Goal: Information Seeking & Learning: Understand process/instructions

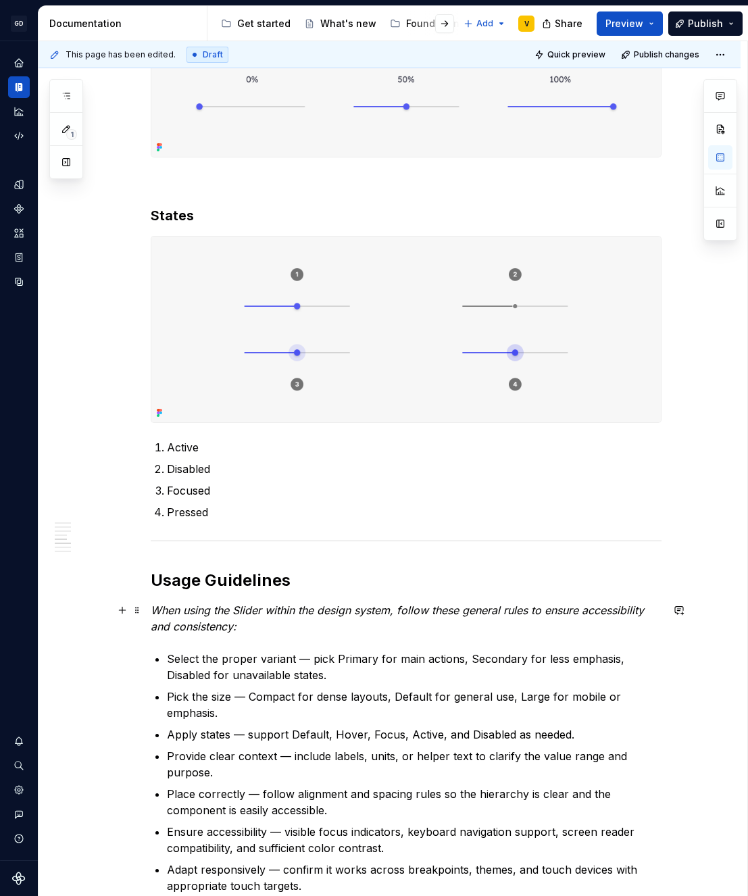
scroll to position [1184, 0]
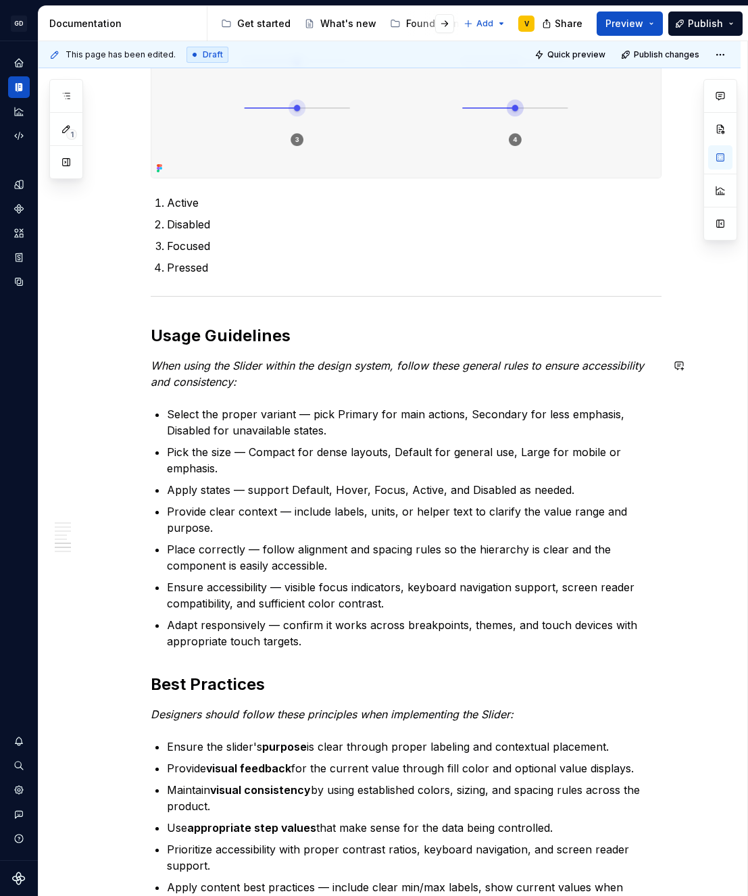
click at [248, 393] on div "Anatomy The Slider is made up of several parts that work together to create its…" at bounding box center [406, 202] width 511 height 2114
click at [122, 369] on button "button" at bounding box center [122, 365] width 19 height 19
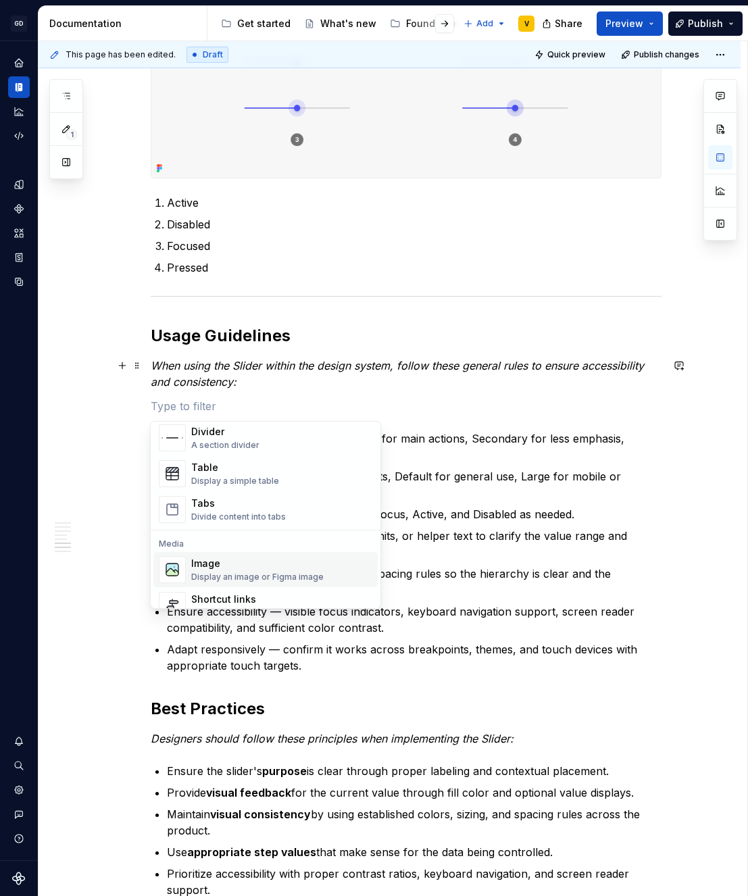
scroll to position [470, 0]
click at [249, 570] on div "Display an image or Figma image" at bounding box center [257, 572] width 132 height 11
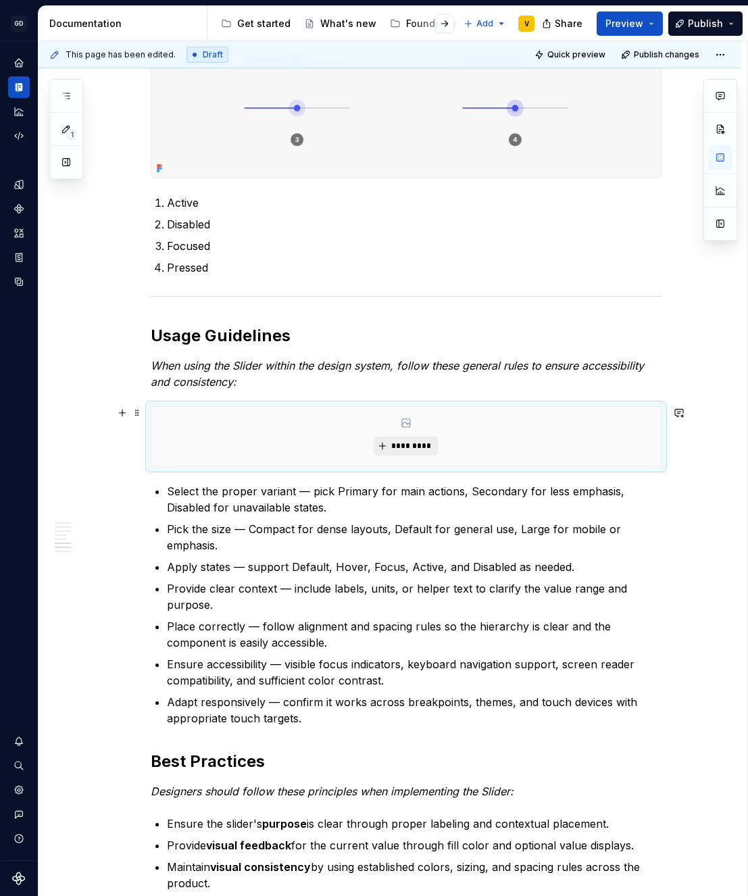
click at [405, 442] on span "*********" at bounding box center [411, 446] width 41 height 11
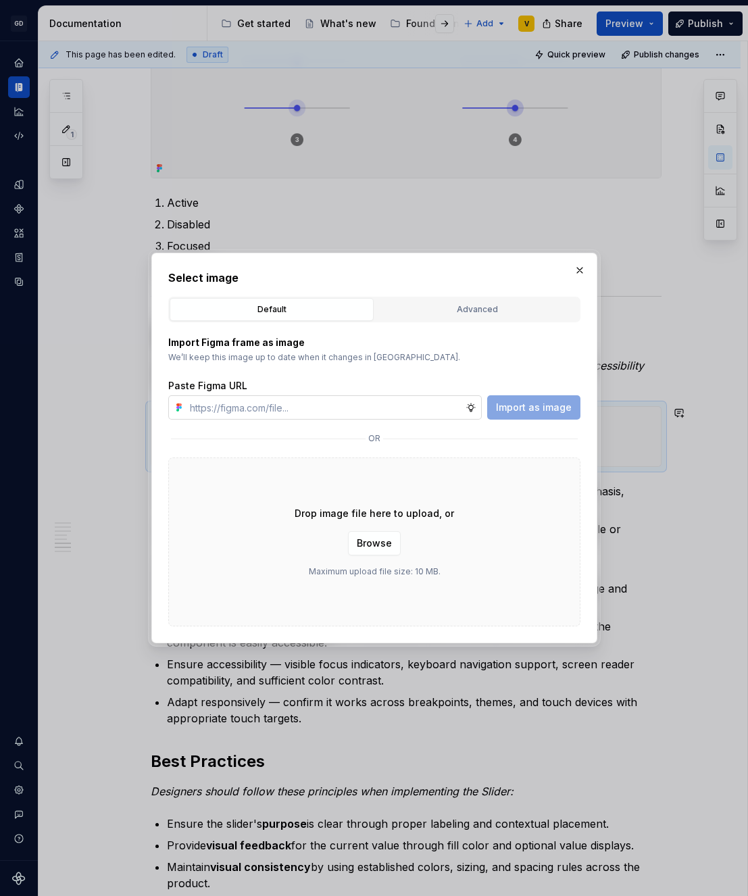
type textarea "*"
type input "[URL][DOMAIN_NAME]"
click at [533, 412] on span "Import as image" at bounding box center [534, 408] width 76 height 14
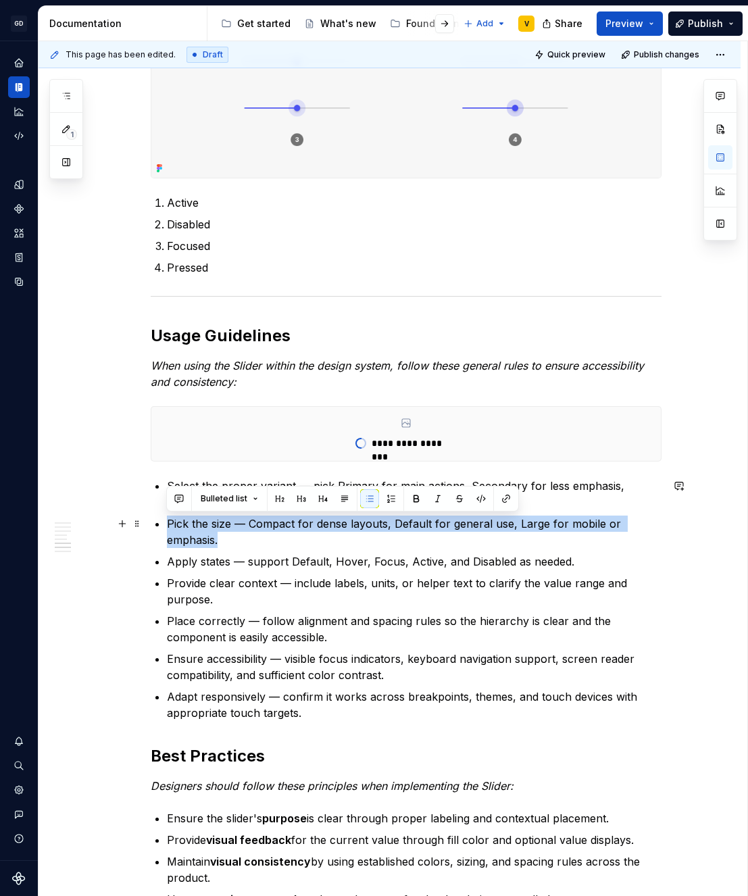
drag, startPoint x: 224, startPoint y: 545, endPoint x: 162, endPoint y: 520, distance: 66.4
click at [162, 520] on div "**********" at bounding box center [406, 237] width 511 height 2185
copy p "Pick the size — Compact for dense layouts, Default for general use, Large for m…"
click at [228, 540] on p "Pick the size — Compact for dense layouts, Default for general use, Large for m…" at bounding box center [414, 532] width 495 height 32
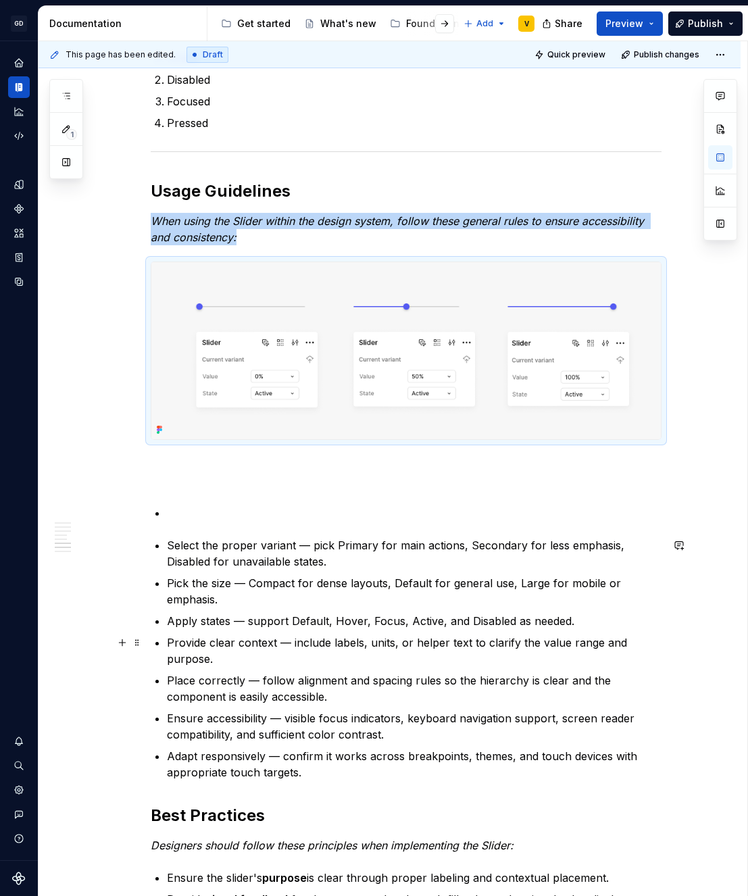
scroll to position [1332, 0]
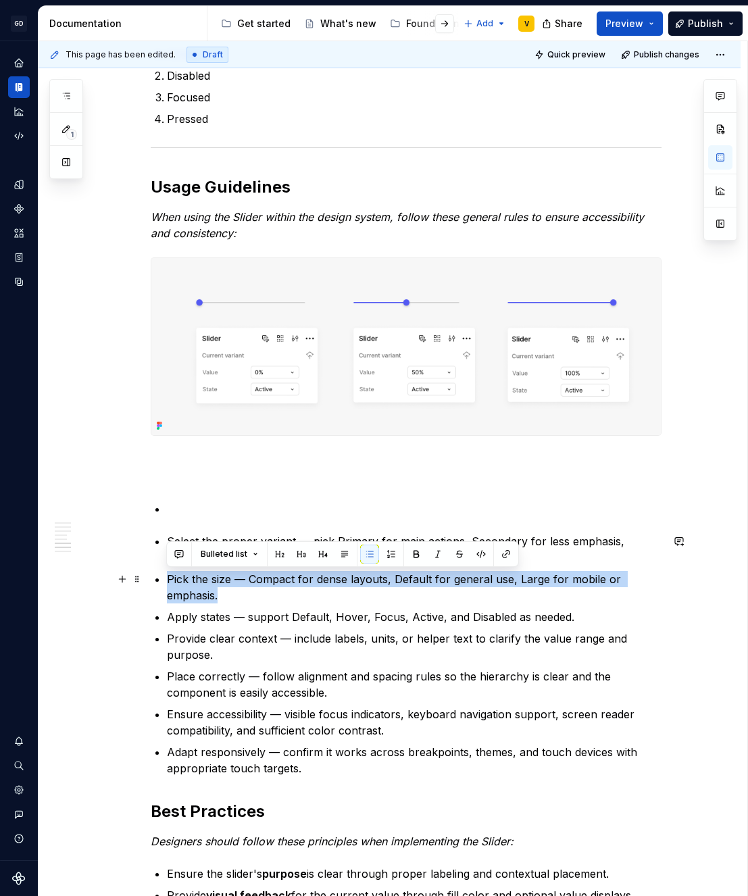
drag, startPoint x: 236, startPoint y: 600, endPoint x: 156, endPoint y: 579, distance: 82.3
click at [167, 579] on li "Pick the size — Compact for dense layouts, Default for general use, Large for m…" at bounding box center [414, 587] width 495 height 32
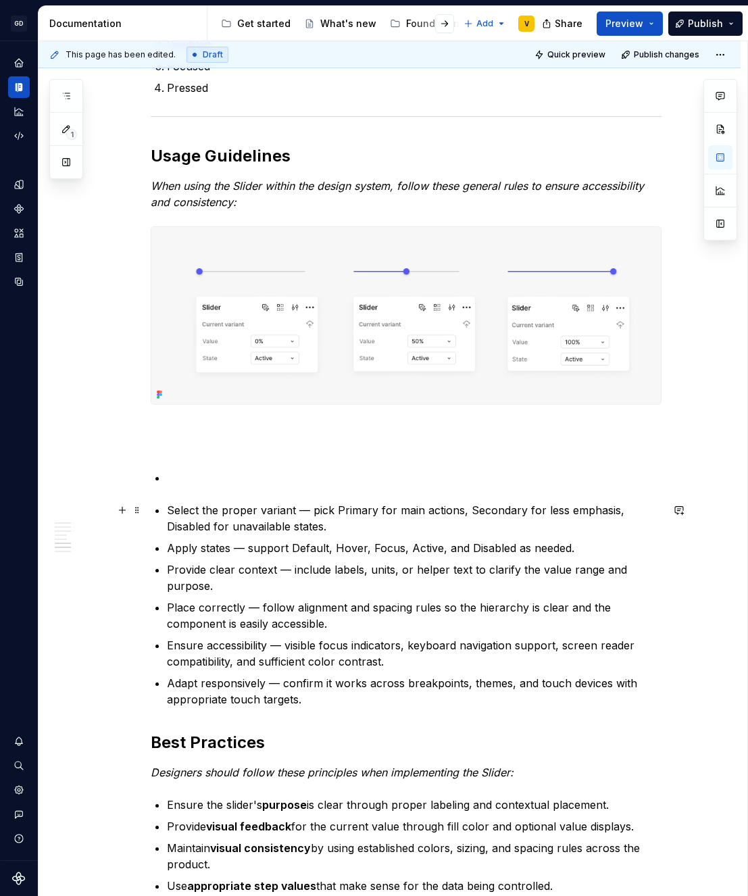
scroll to position [1367, 0]
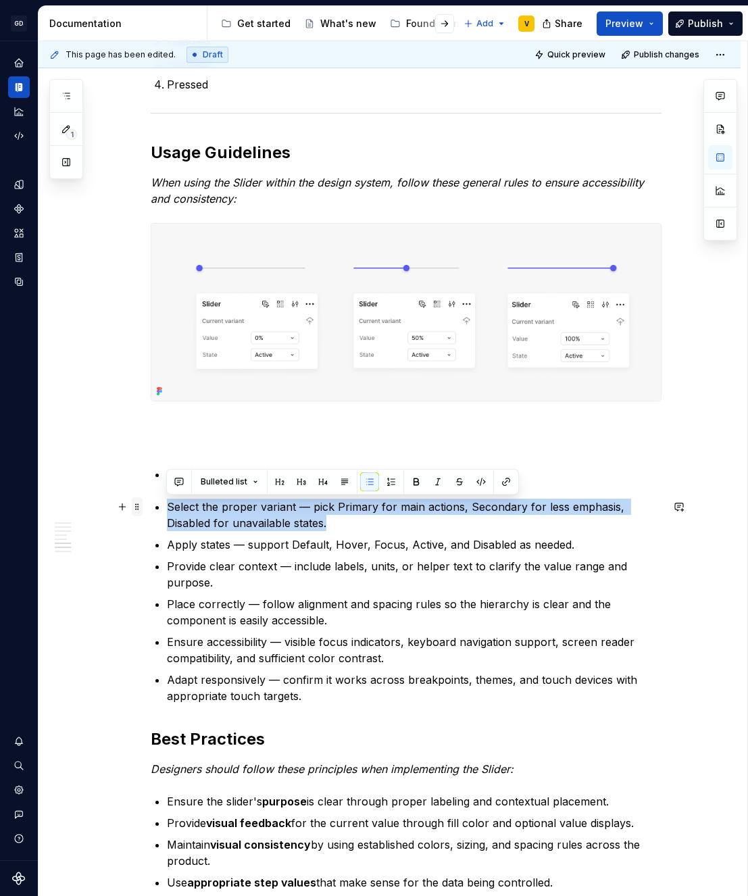
drag, startPoint x: 340, startPoint y: 523, endPoint x: 134, endPoint y: 508, distance: 206.7
click at [151, 508] on div "Anatomy The Slider is made up of several parts that work together to create its…" at bounding box center [406, 146] width 511 height 2368
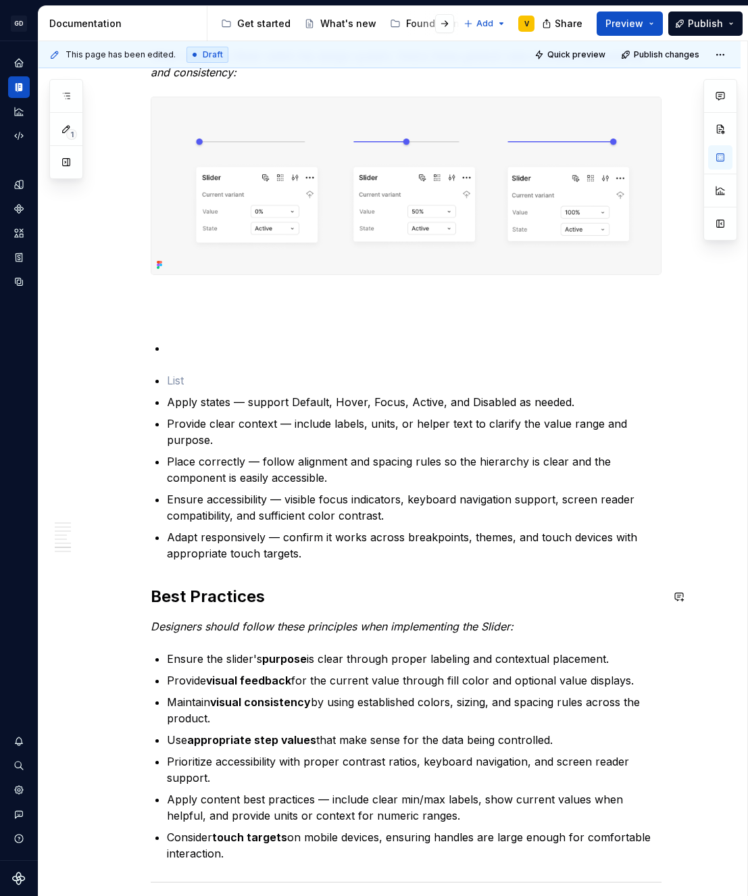
scroll to position [1497, 0]
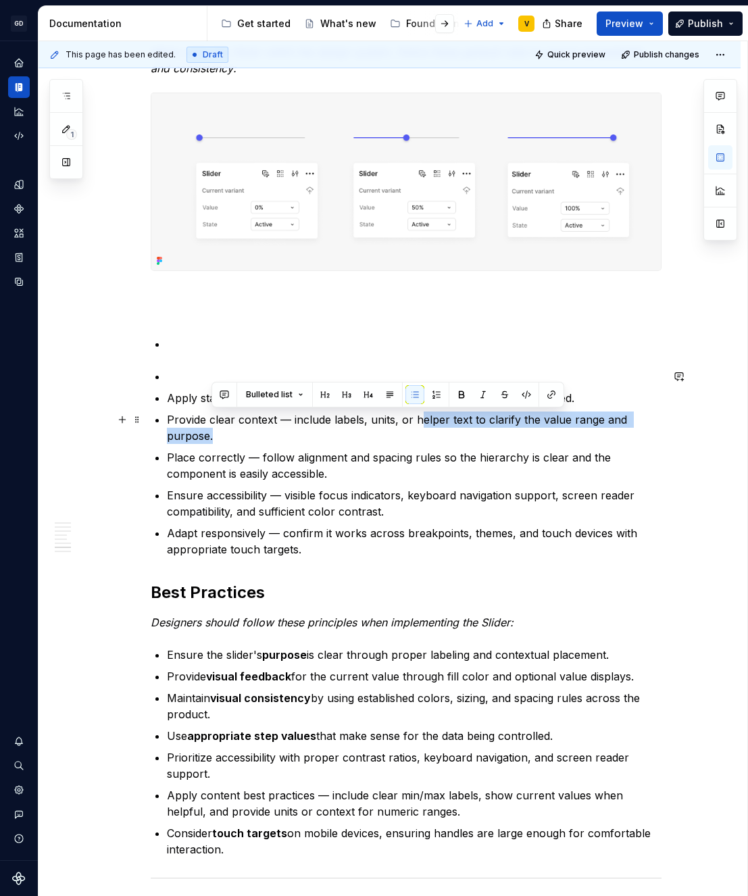
drag, startPoint x: 418, startPoint y: 421, endPoint x: 438, endPoint y: 442, distance: 28.7
click at [438, 442] on p "Provide clear context — include labels, units, or helper text to clarify the va…" at bounding box center [414, 428] width 495 height 32
click at [230, 441] on p "Provide clear context — include labels, units, or helper text to clarify the va…" at bounding box center [414, 428] width 495 height 32
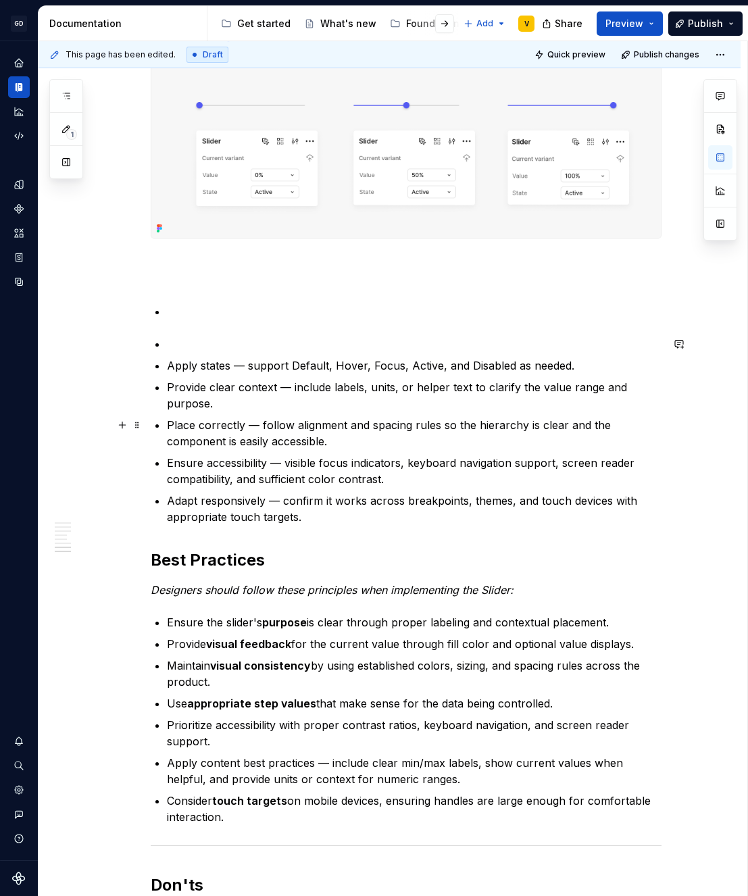
scroll to position [1537, 0]
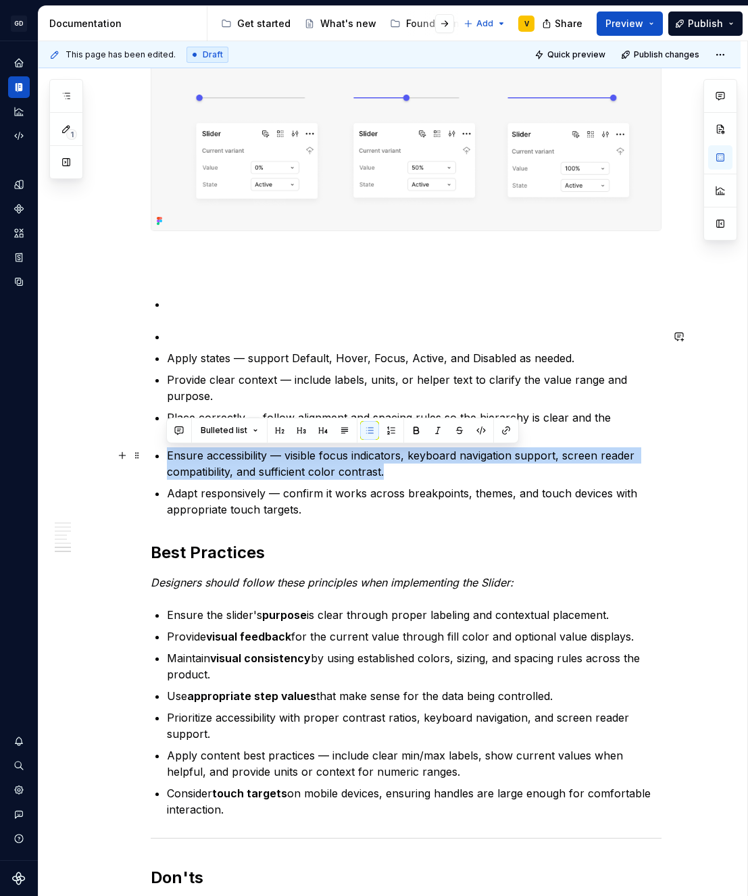
drag, startPoint x: 390, startPoint y: 469, endPoint x: 165, endPoint y: 457, distance: 225.4
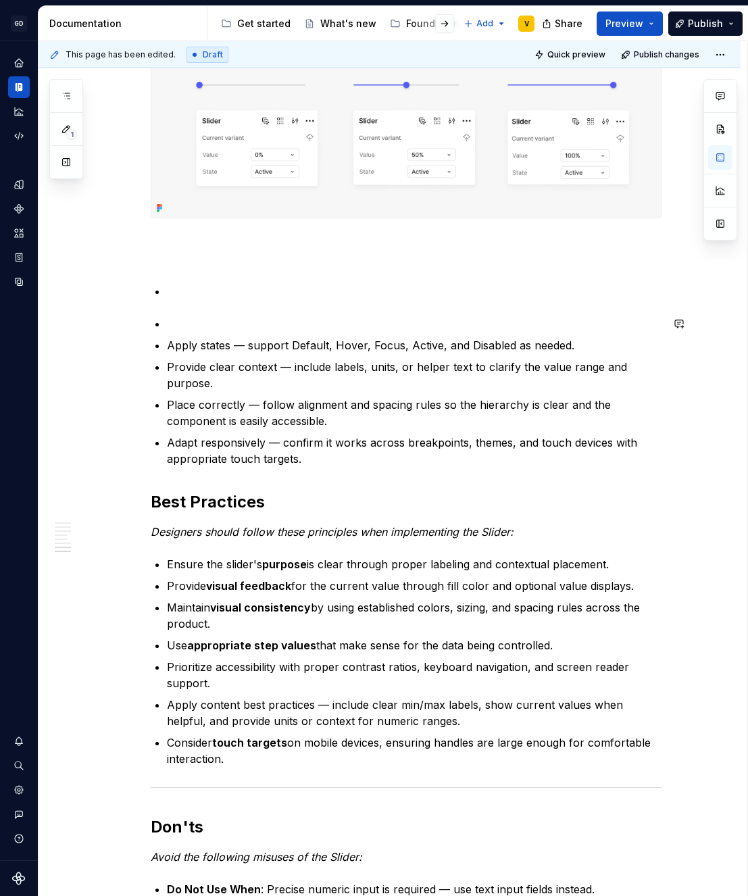
scroll to position [1552, 0]
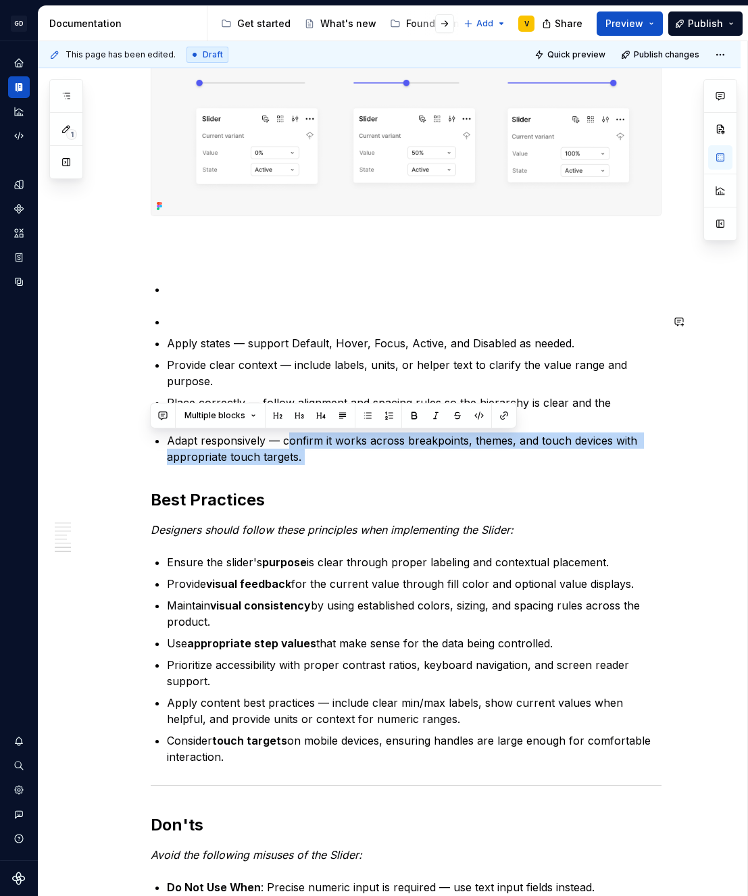
drag, startPoint x: 286, startPoint y: 439, endPoint x: 313, endPoint y: 472, distance: 42.2
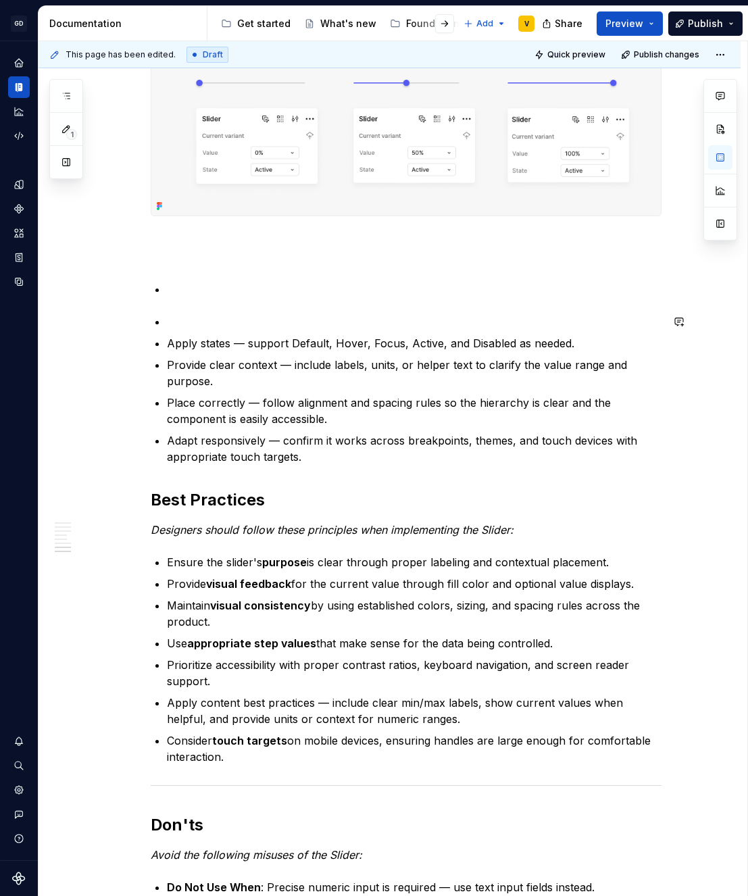
type textarea "*"
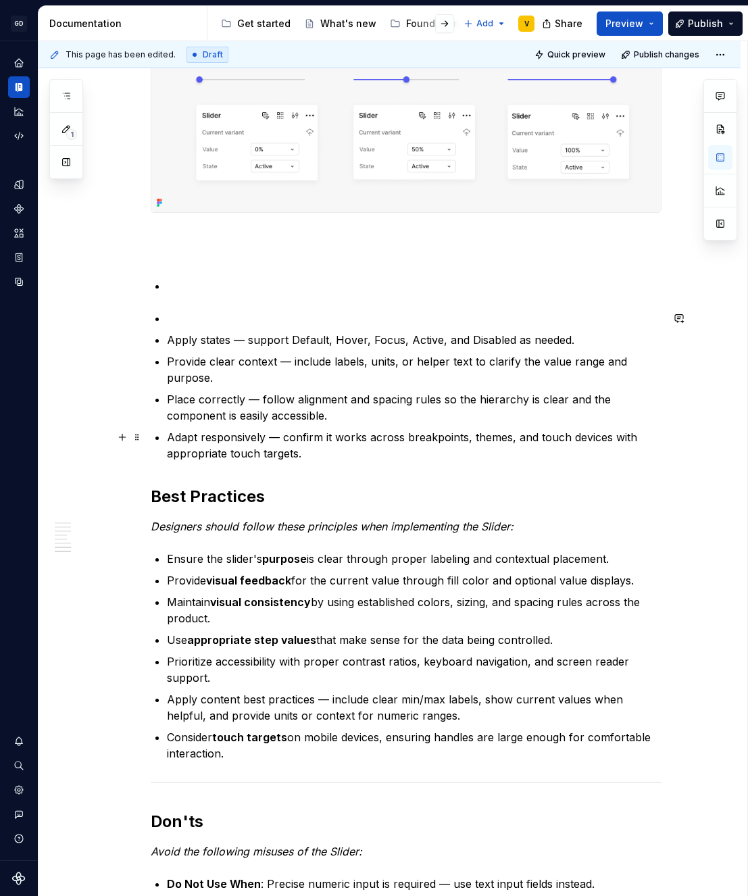
scroll to position [1554, 0]
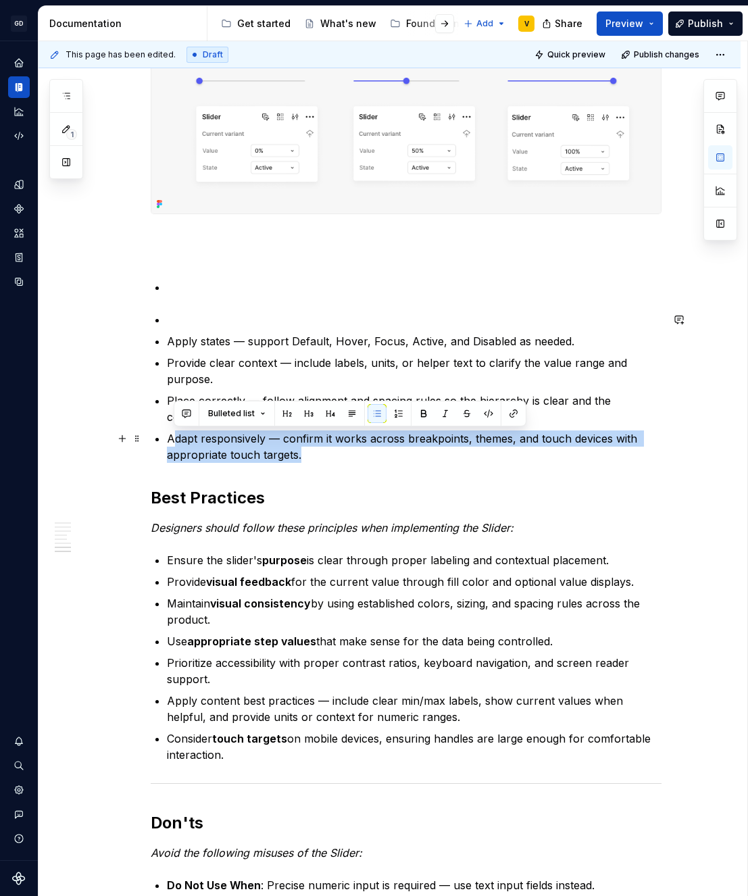
drag, startPoint x: 304, startPoint y: 456, endPoint x: 174, endPoint y: 437, distance: 131.2
click at [174, 437] on p "Adapt responsively — confirm it works across breakpoints, themes, and touch dev…" at bounding box center [414, 447] width 495 height 32
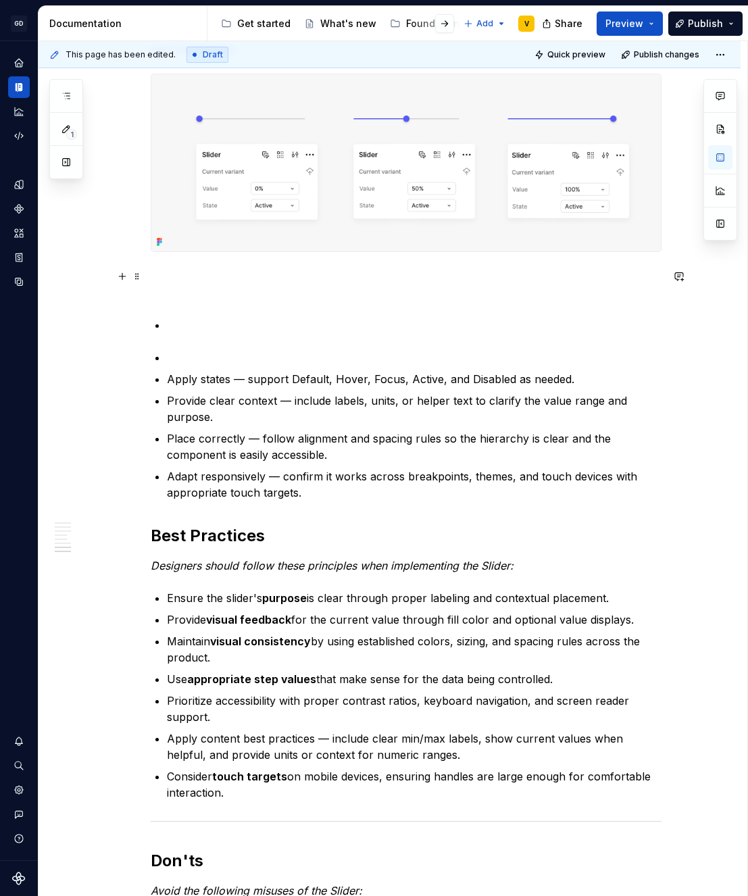
scroll to position [1514, 0]
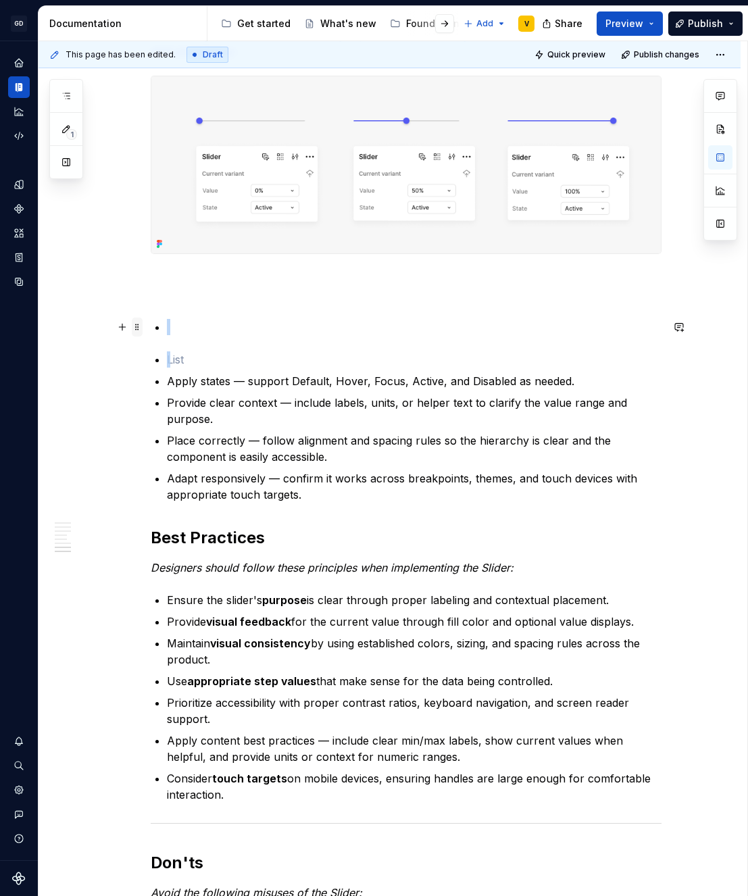
drag, startPoint x: 185, startPoint y: 352, endPoint x: 139, endPoint y: 322, distance: 55.1
click at [174, 360] on p at bounding box center [414, 359] width 495 height 16
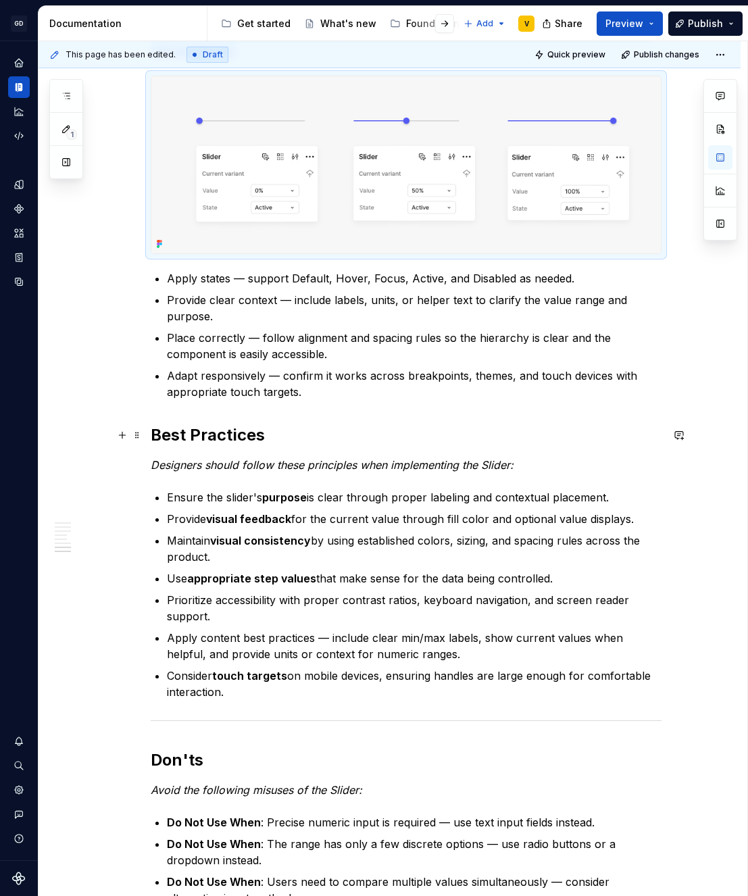
click at [261, 445] on h2 "Best Practices" at bounding box center [406, 435] width 511 height 22
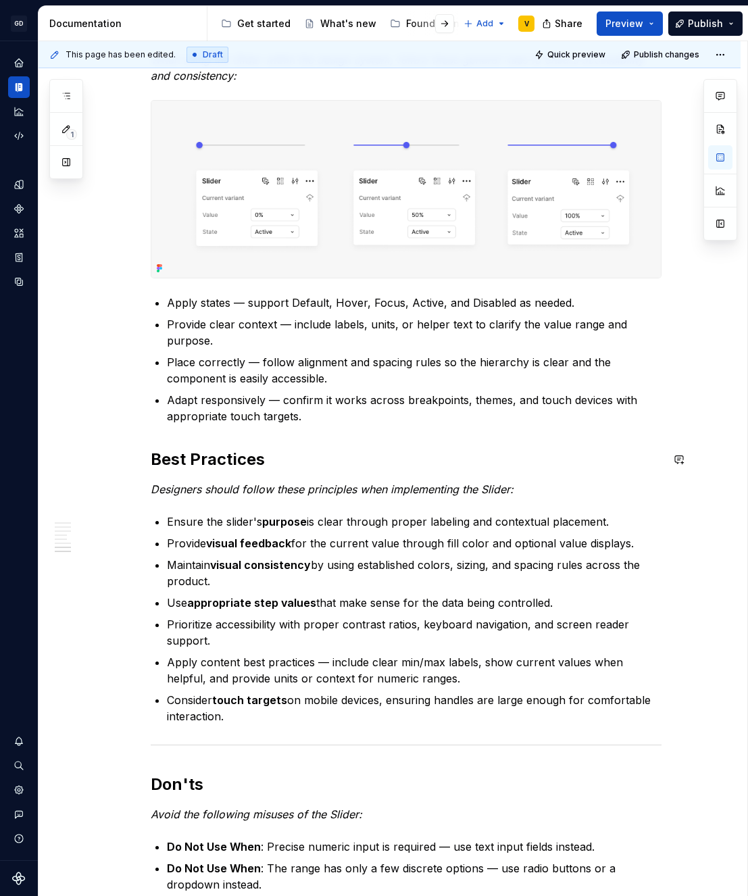
scroll to position [1490, 0]
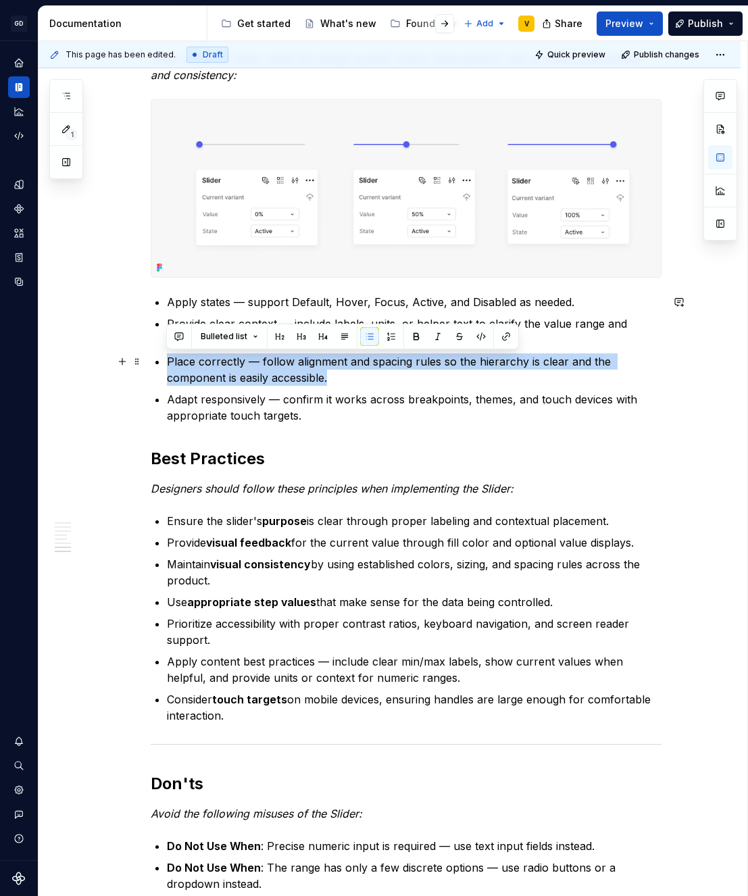
drag, startPoint x: 276, startPoint y: 364, endPoint x: 355, endPoint y: 377, distance: 79.5
click at [355, 377] on p "Place correctly — follow alignment and spacing rules so the hierarchy is clear …" at bounding box center [414, 370] width 495 height 32
click at [355, 378] on p "Place correctly — follow alignment and spacing rules so the hierarchy is clear …" at bounding box center [414, 370] width 495 height 32
drag, startPoint x: 395, startPoint y: 365, endPoint x: 543, endPoint y: 386, distance: 148.8
click at [543, 386] on ul "Apply states — support Default, Hover, Focus, Active, and Disabled as needed. P…" at bounding box center [414, 359] width 495 height 130
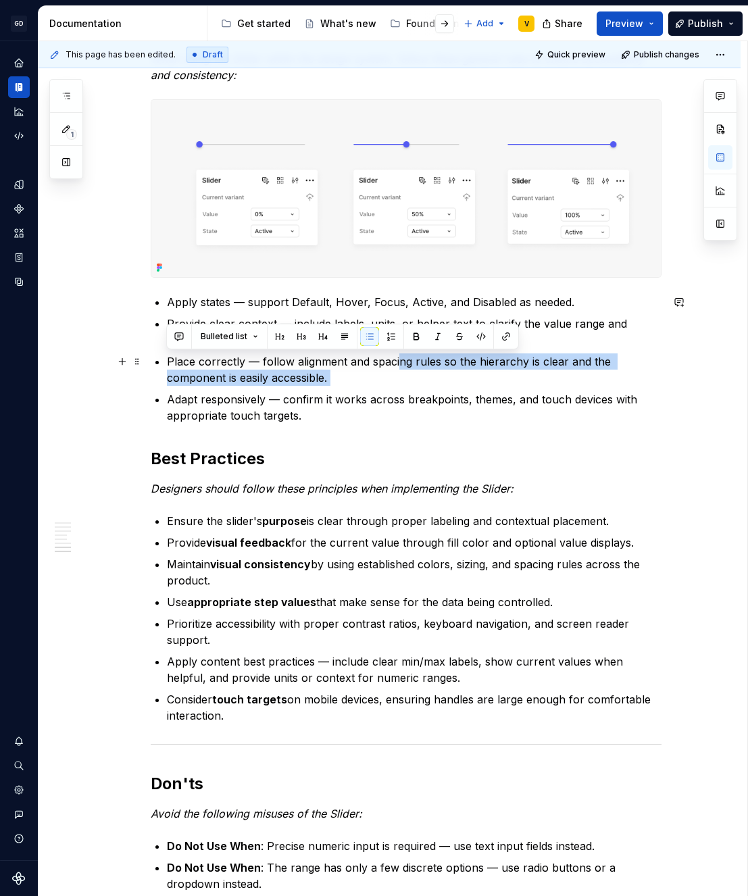
click at [394, 380] on p "Place correctly — follow alignment and spacing rules so the hierarchy is clear …" at bounding box center [414, 370] width 495 height 32
drag, startPoint x: 335, startPoint y: 379, endPoint x: 134, endPoint y: 363, distance: 202.1
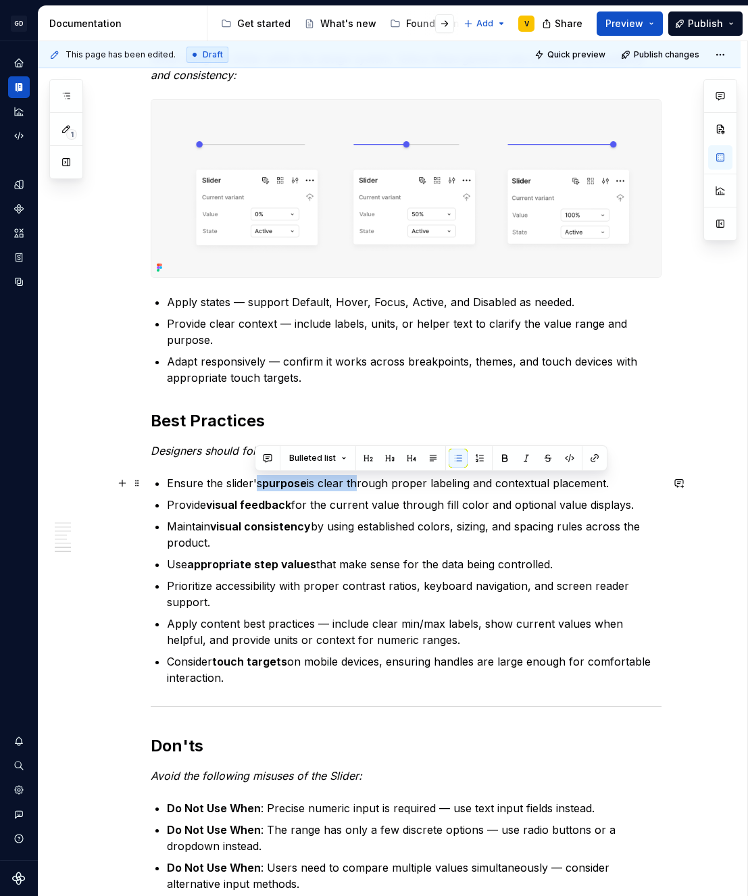
drag, startPoint x: 255, startPoint y: 487, endPoint x: 355, endPoint y: 487, distance: 100.0
click at [355, 487] on p "Ensure the slider's purpose is clear through proper labeling and contextual pla…" at bounding box center [414, 483] width 495 height 16
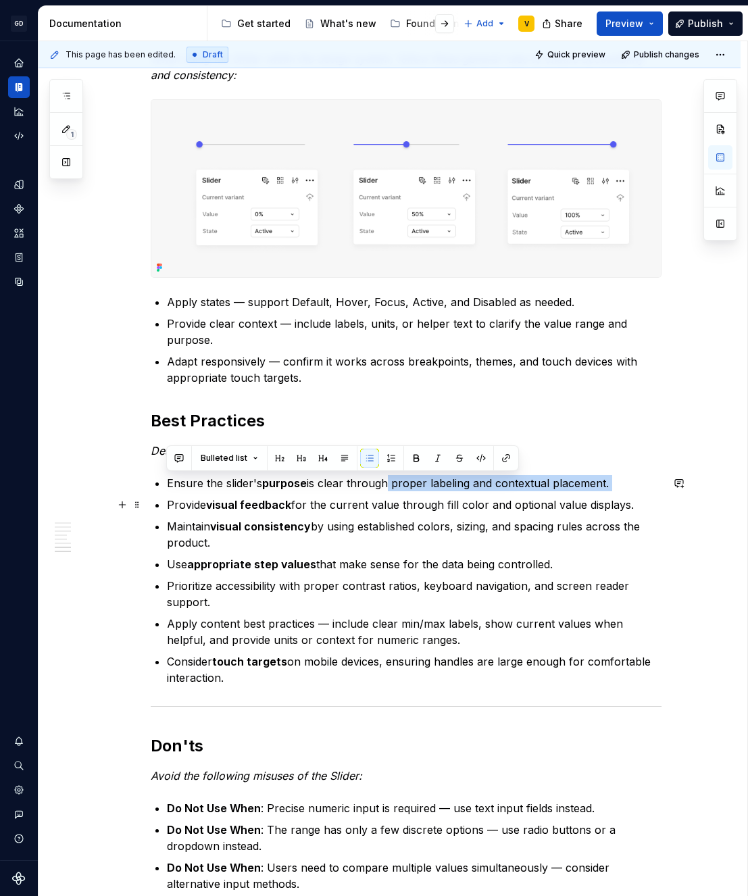
drag, startPoint x: 381, startPoint y: 481, endPoint x: 466, endPoint y: 494, distance: 86.2
click at [466, 494] on ul "Ensure the slider's purpose is clear through proper labeling and contextual pla…" at bounding box center [414, 580] width 495 height 211
click at [467, 492] on ul "Ensure the slider's purpose is clear through proper labeling and contextual pla…" at bounding box center [414, 580] width 495 height 211
drag, startPoint x: 613, startPoint y: 486, endPoint x: 153, endPoint y: 487, distance: 459.6
click at [167, 487] on li "Ensure the slider's purpose is clear through proper labeling and contextual pla…" at bounding box center [414, 483] width 495 height 16
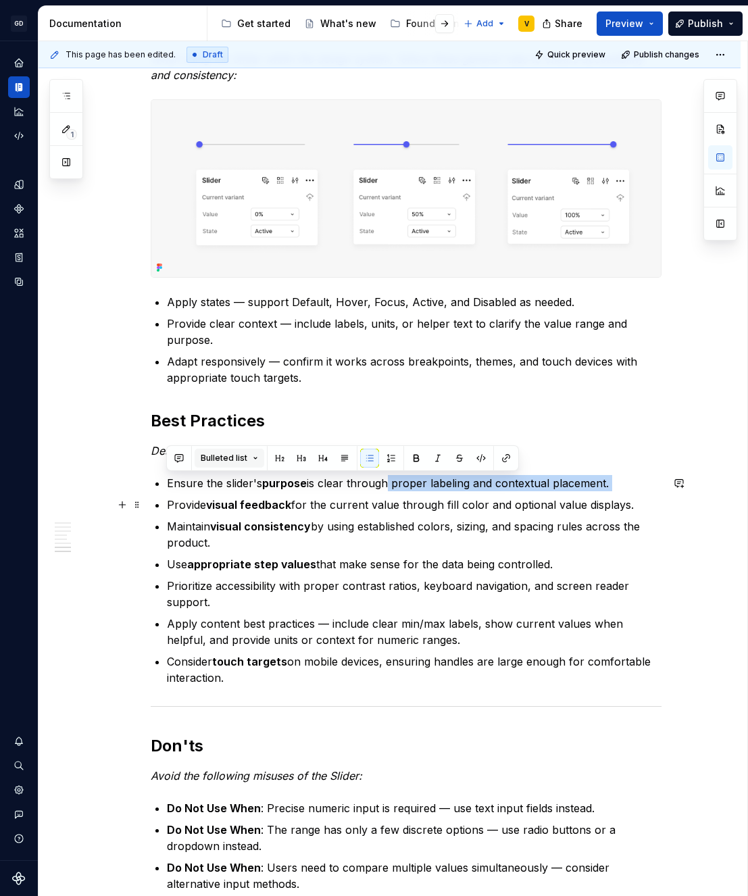
copy p "Ensure the slider's purpose is clear through proper labeling and contextual pla…"
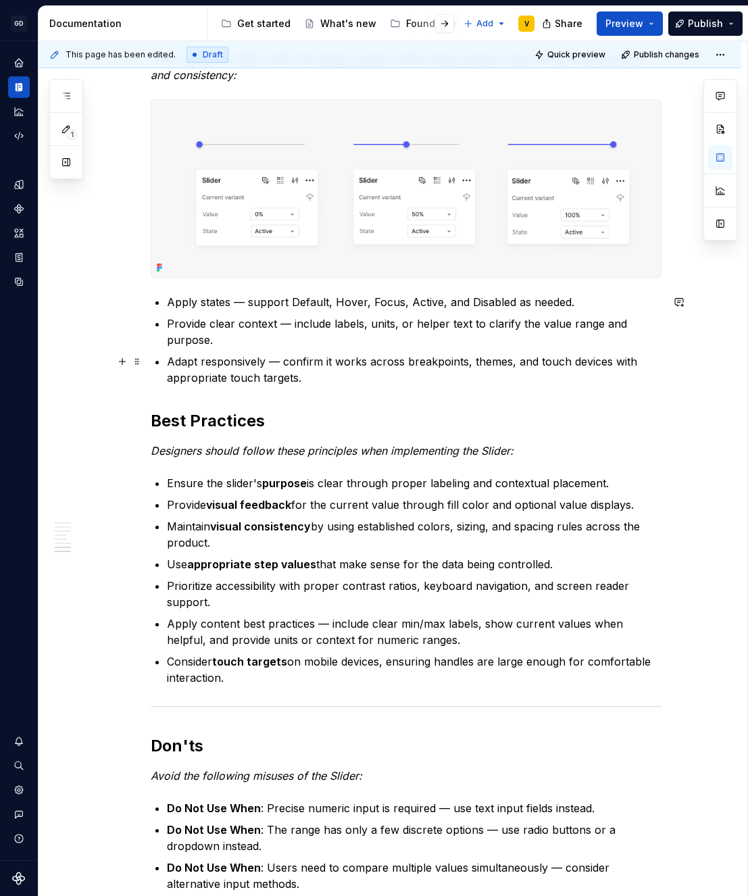
click at [354, 379] on p "Adapt responsively — confirm it works across breakpoints, themes, and touch dev…" at bounding box center [414, 370] width 495 height 32
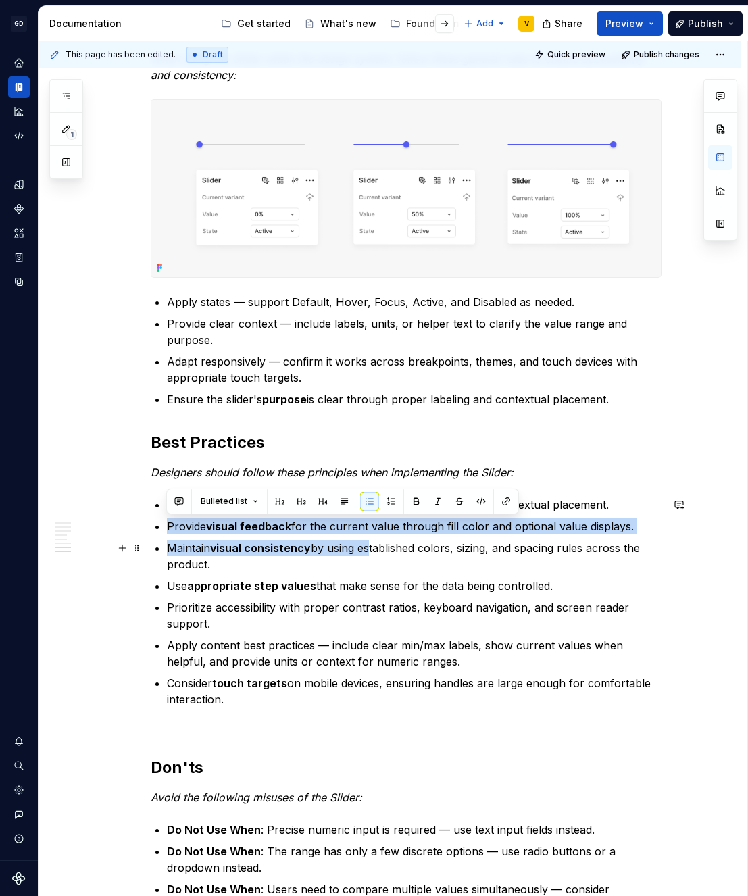
drag, startPoint x: 164, startPoint y: 529, endPoint x: 367, endPoint y: 544, distance: 203.3
click at [373, 537] on ul "Ensure the slider's purpose is clear through proper labeling and contextual pla…" at bounding box center [414, 602] width 495 height 211
drag, startPoint x: 374, startPoint y: 533, endPoint x: 629, endPoint y: 529, distance: 254.2
click at [629, 529] on p "Provide visual feedback for the current value through fill color and optional v…" at bounding box center [414, 526] width 495 height 16
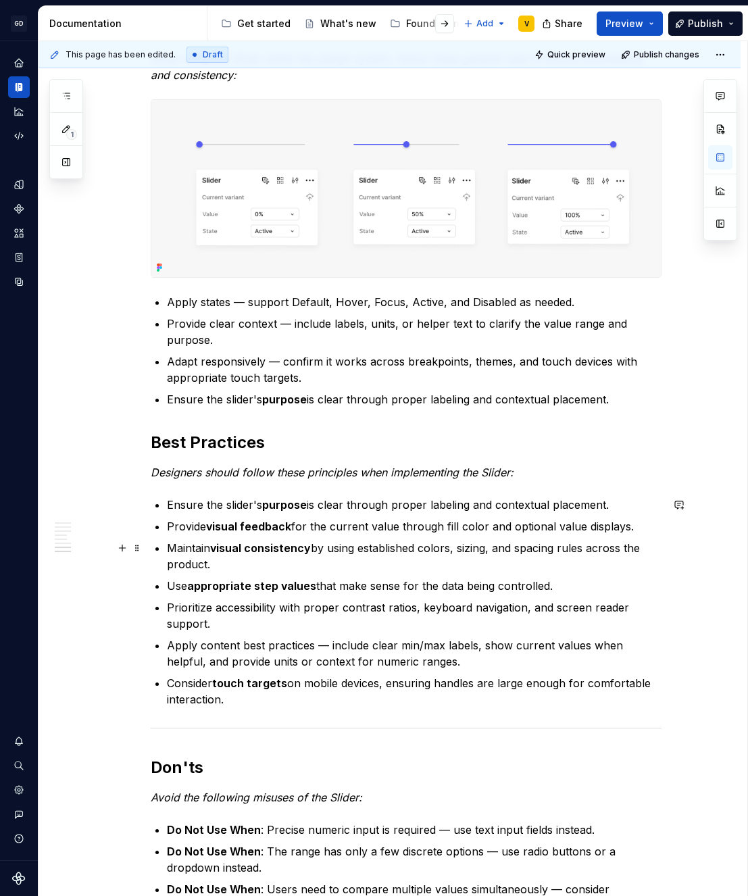
click at [654, 536] on ul "Ensure the slider's purpose is clear through proper labeling and contextual pla…" at bounding box center [414, 602] width 495 height 211
drag, startPoint x: 173, startPoint y: 543, endPoint x: 234, endPoint y: 564, distance: 64.3
click at [234, 564] on p "Maintain visual consistency by using established colors, sizing, and spacing ru…" at bounding box center [414, 556] width 495 height 32
click at [293, 571] on p "Maintain visual consistency by using established colors, sizing, and spacing ru…" at bounding box center [414, 556] width 495 height 32
drag, startPoint x: 397, startPoint y: 549, endPoint x: 511, endPoint y: 562, distance: 115.0
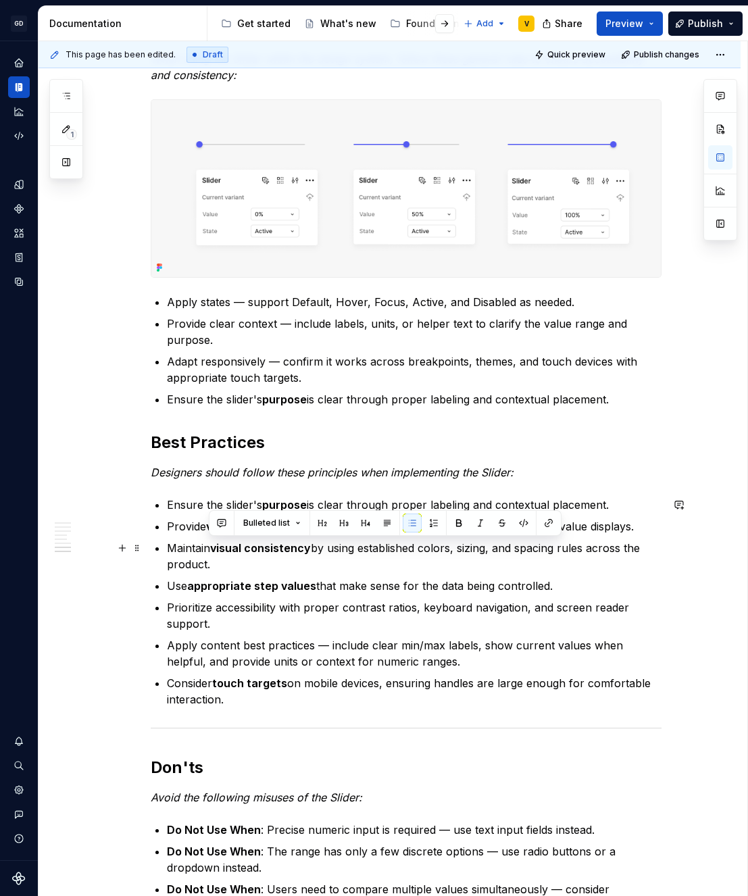
click at [511, 562] on p "Maintain visual consistency by using established colors, sizing, and spacing ru…" at bounding box center [414, 556] width 495 height 32
click at [514, 568] on p "Maintain visual consistency by using established colors, sizing, and spacing ru…" at bounding box center [414, 556] width 495 height 32
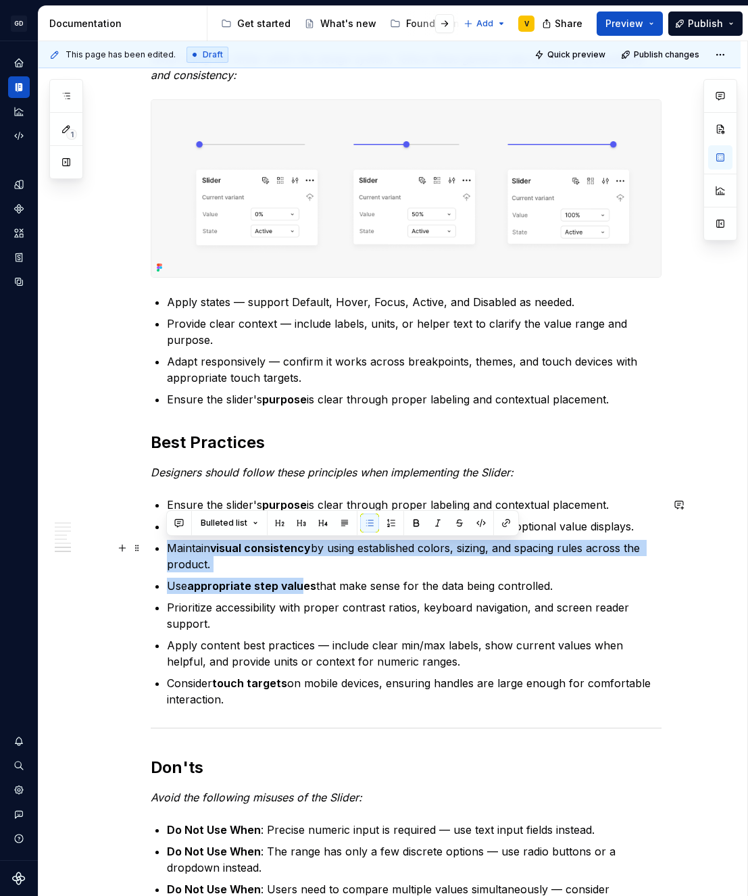
drag, startPoint x: 298, startPoint y: 581, endPoint x: 166, endPoint y: 554, distance: 134.4
click at [167, 554] on ul "Ensure the slider's purpose is clear through proper labeling and contextual pla…" at bounding box center [414, 602] width 495 height 211
click at [201, 564] on p "Maintain visual consistency by using established colors, sizing, and spacing ru…" at bounding box center [414, 556] width 495 height 32
drag, startPoint x: 239, startPoint y: 570, endPoint x: 166, endPoint y: 546, distance: 76.1
click at [167, 546] on p "Maintain visual consistency by using established colors, sizing, and spacing ru…" at bounding box center [414, 556] width 495 height 32
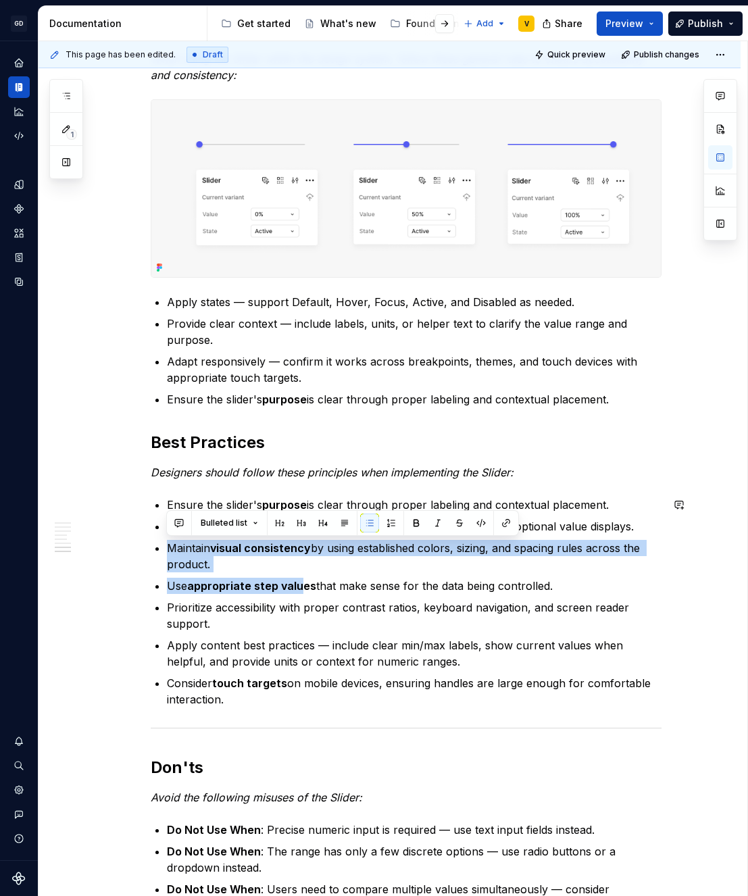
copy p "Maintain visual consistency by using established colors, sizing, and spacing ru…"
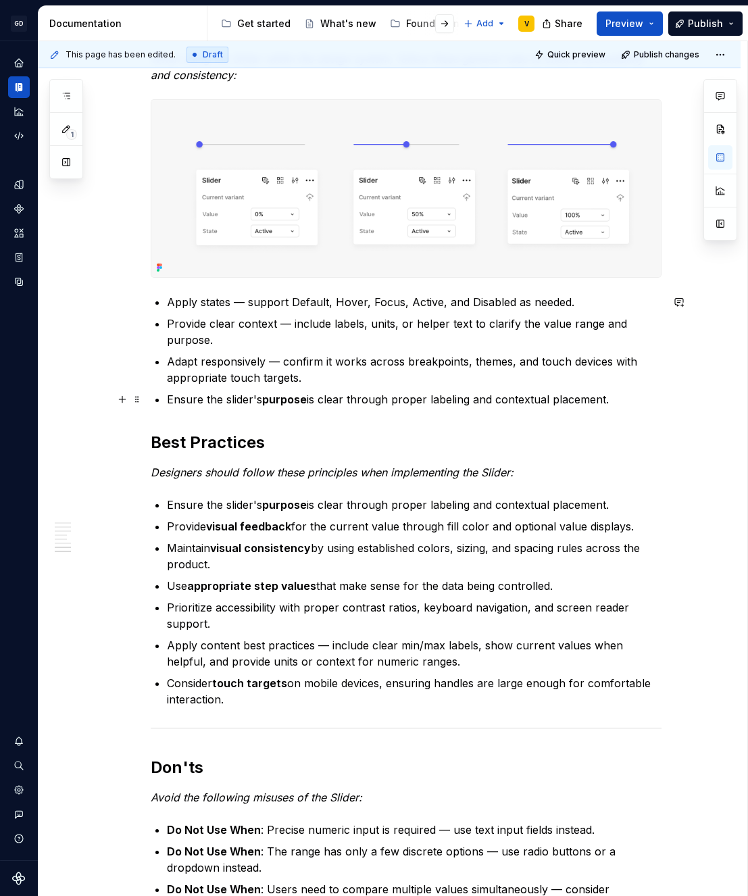
click at [629, 399] on p "Ensure the slider's purpose is clear through proper labeling and contextual pla…" at bounding box center [414, 399] width 495 height 16
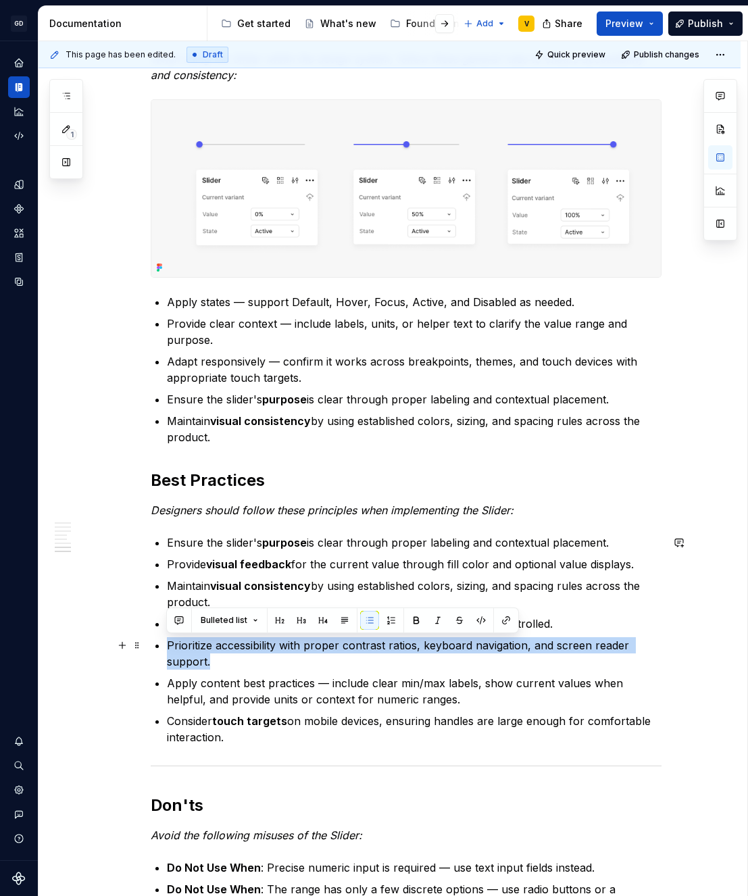
drag, startPoint x: 168, startPoint y: 644, endPoint x: 213, endPoint y: 662, distance: 48.2
click at [213, 662] on p "Prioritize accessibility with proper contrast ratios, keyboard navigation, and …" at bounding box center [414, 653] width 495 height 32
click at [226, 666] on p "Prioritize accessibility with proper contrast ratios, keyboard navigation, and …" at bounding box center [414, 653] width 495 height 32
drag, startPoint x: 220, startPoint y: 665, endPoint x: 160, endPoint y: 641, distance: 64.3
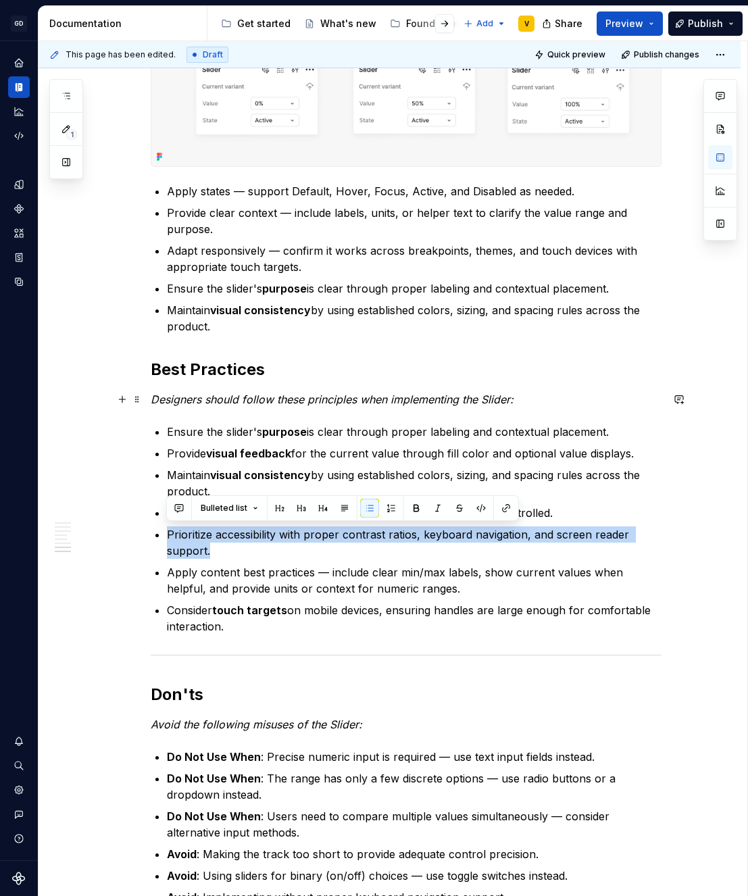
scroll to position [1603, 0]
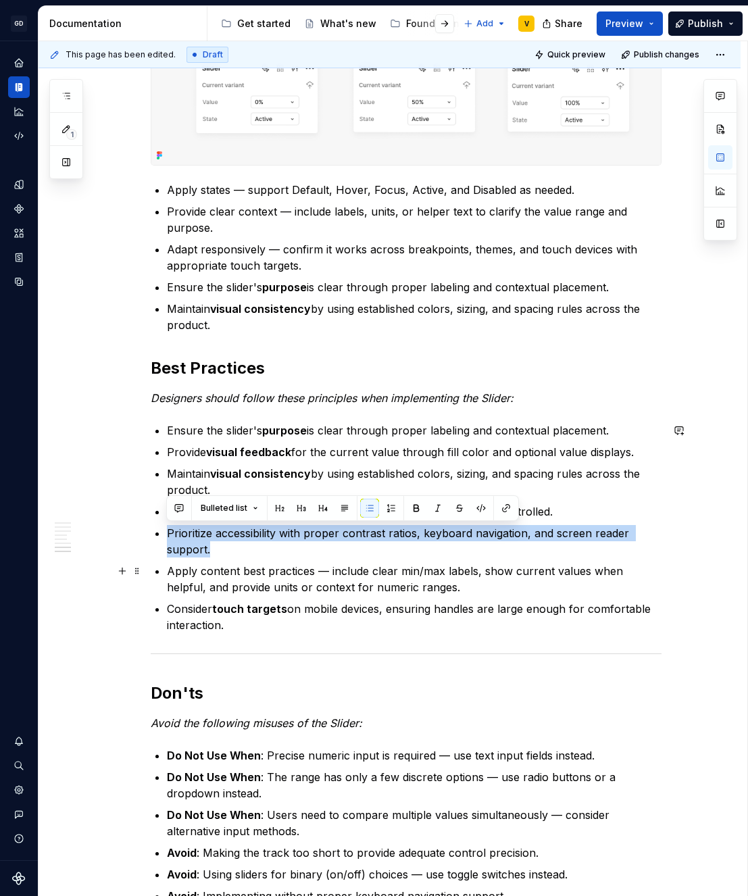
click at [220, 557] on p "Prioritize accessibility with proper contrast ratios, keyboard navigation, and …" at bounding box center [414, 541] width 495 height 32
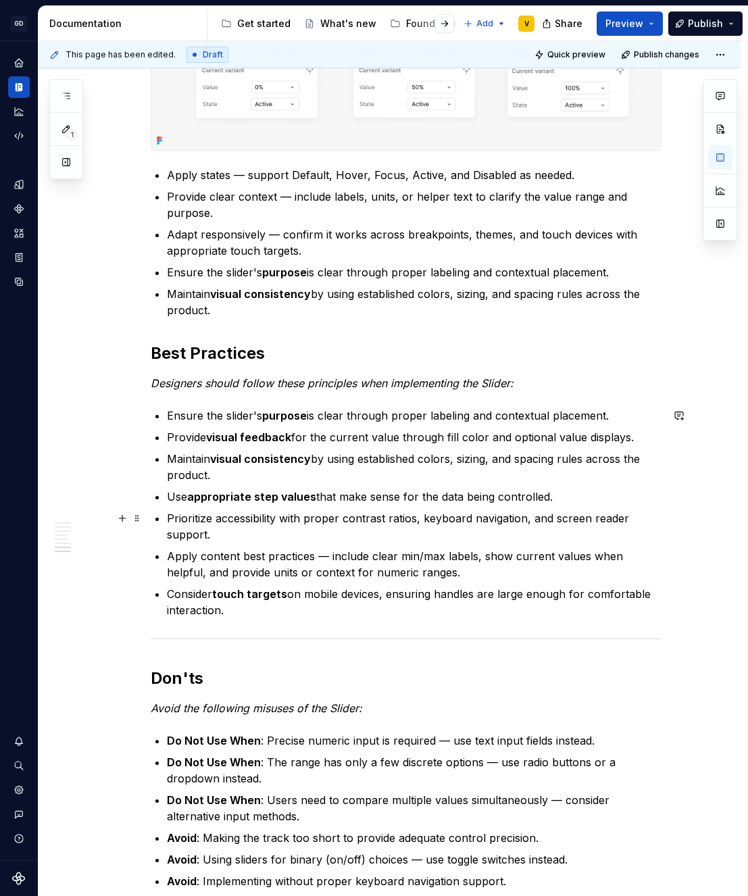
scroll to position [1618, 0]
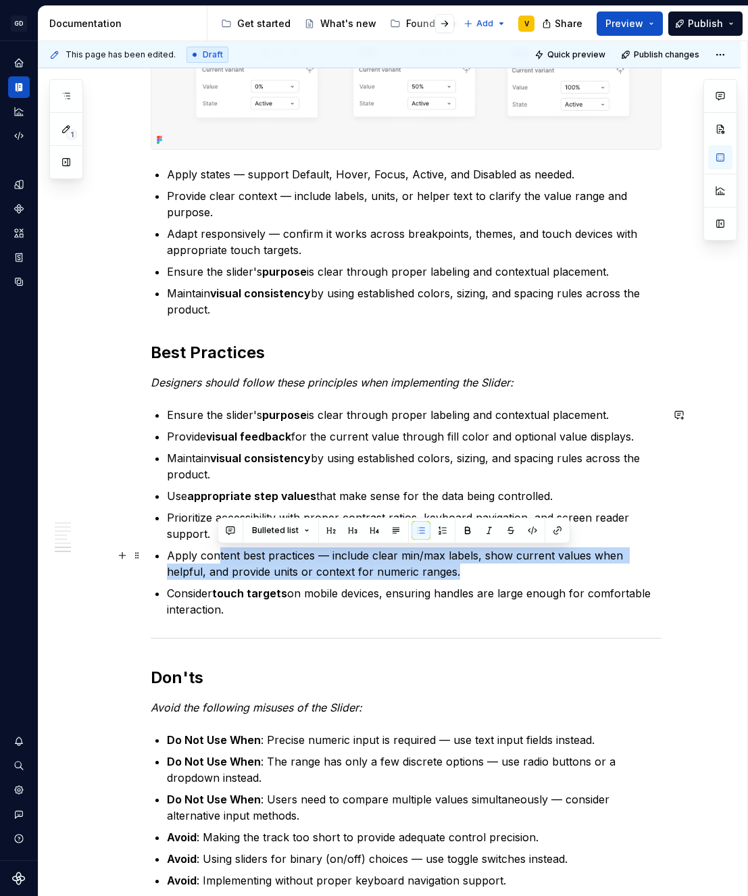
drag, startPoint x: 218, startPoint y: 552, endPoint x: 445, endPoint y: 576, distance: 228.3
click at [424, 573] on p "Apply content best practices — include clear min/max labels, show current value…" at bounding box center [414, 564] width 495 height 32
click at [445, 576] on p "Apply content best practices — include clear min/max labels, show current value…" at bounding box center [414, 564] width 495 height 32
drag, startPoint x: 445, startPoint y: 576, endPoint x: 168, endPoint y: 563, distance: 278.1
click at [168, 563] on p "Apply content best practices — include clear min/max labels, show current value…" at bounding box center [414, 564] width 495 height 32
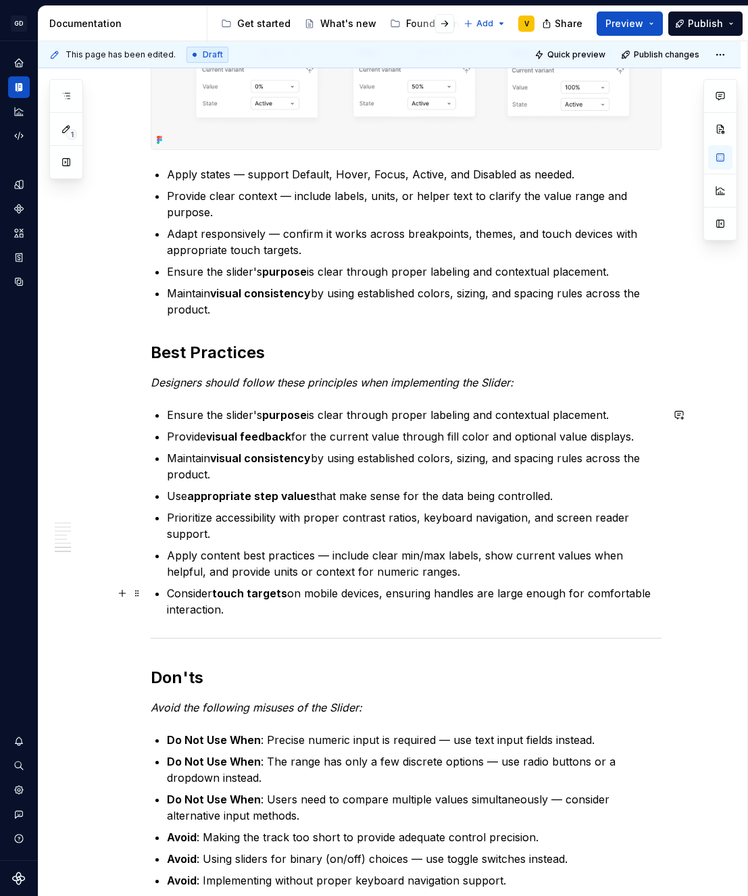
click at [410, 601] on p "Consider touch targets on mobile devices, ensuring handles are large enough for…" at bounding box center [414, 601] width 495 height 32
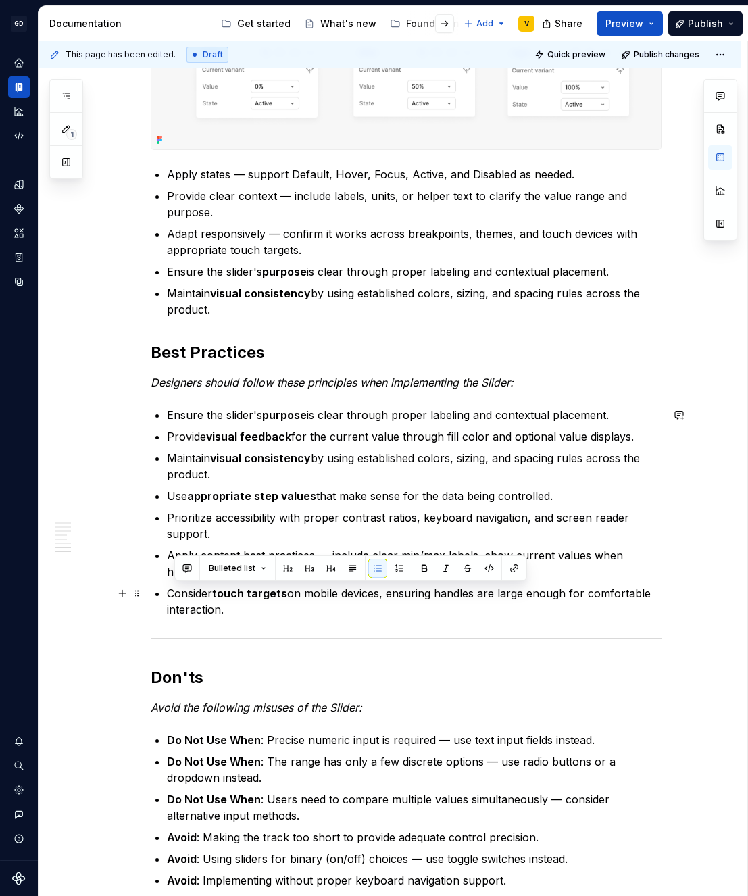
drag, startPoint x: 172, startPoint y: 593, endPoint x: 259, endPoint y: 606, distance: 88.1
click at [259, 606] on p "Consider touch targets on mobile devices, ensuring handles are large enough for…" at bounding box center [414, 601] width 495 height 32
click at [274, 611] on p "Consider touch targets on mobile devices, ensuring handles are large enough for…" at bounding box center [414, 601] width 495 height 32
drag, startPoint x: 256, startPoint y: 614, endPoint x: 164, endPoint y: 587, distance: 95.4
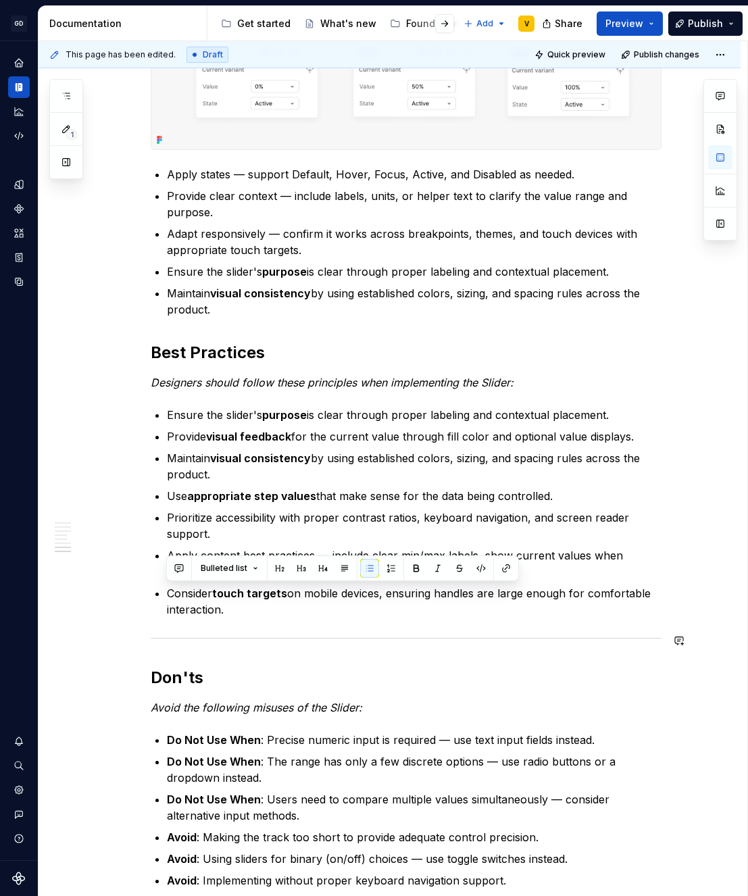
copy p "Consider touch targets on mobile devices, ensuring handles are large enough for…"
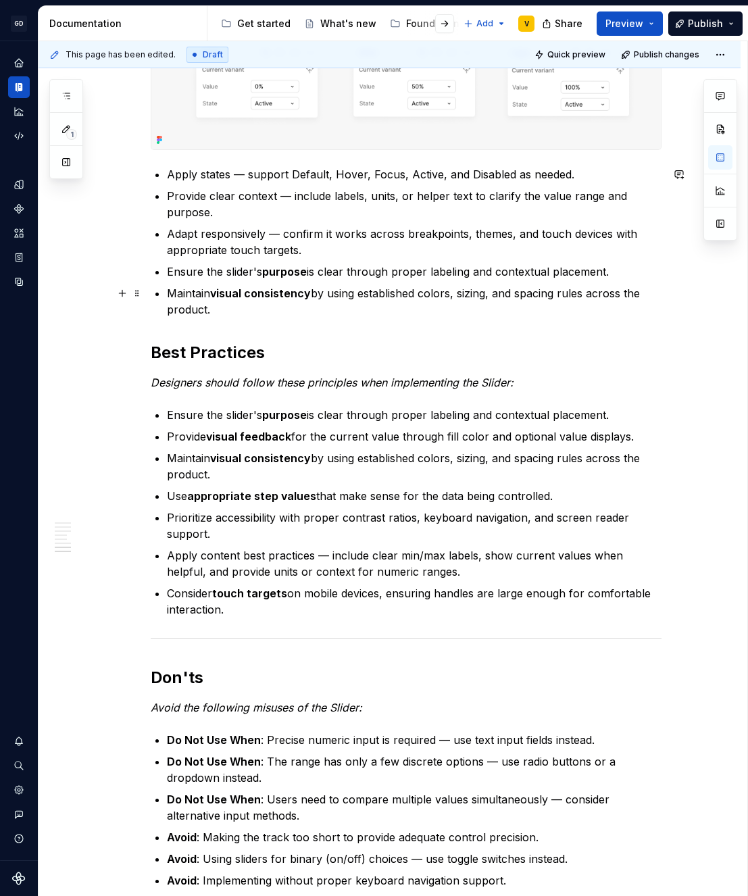
click at [347, 316] on p "Maintain visual consistency by using established colors, sizing, and spacing ru…" at bounding box center [414, 301] width 495 height 32
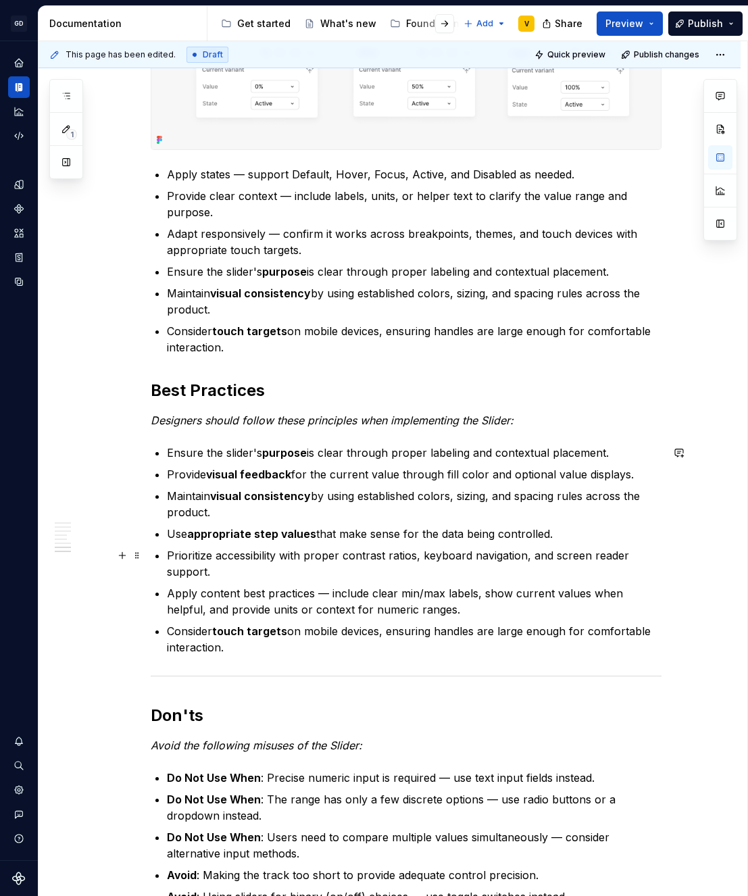
click at [362, 555] on p "Prioritize accessibility with proper contrast ratios, keyboard navigation, and …" at bounding box center [414, 564] width 495 height 32
drag, startPoint x: 316, startPoint y: 655, endPoint x: 121, endPoint y: 374, distance: 341.4
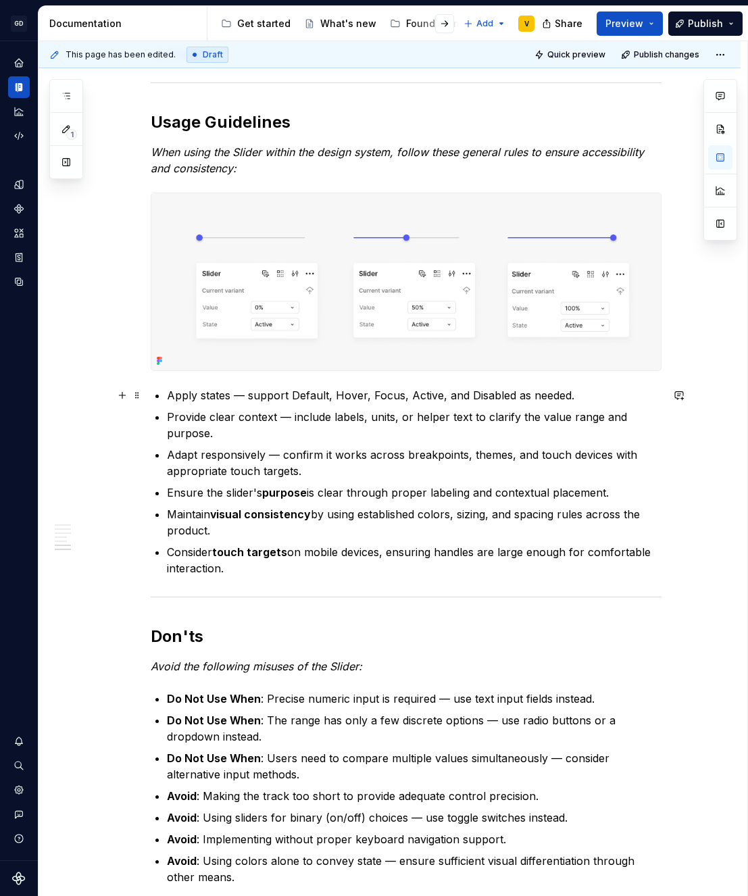
scroll to position [1392, 0]
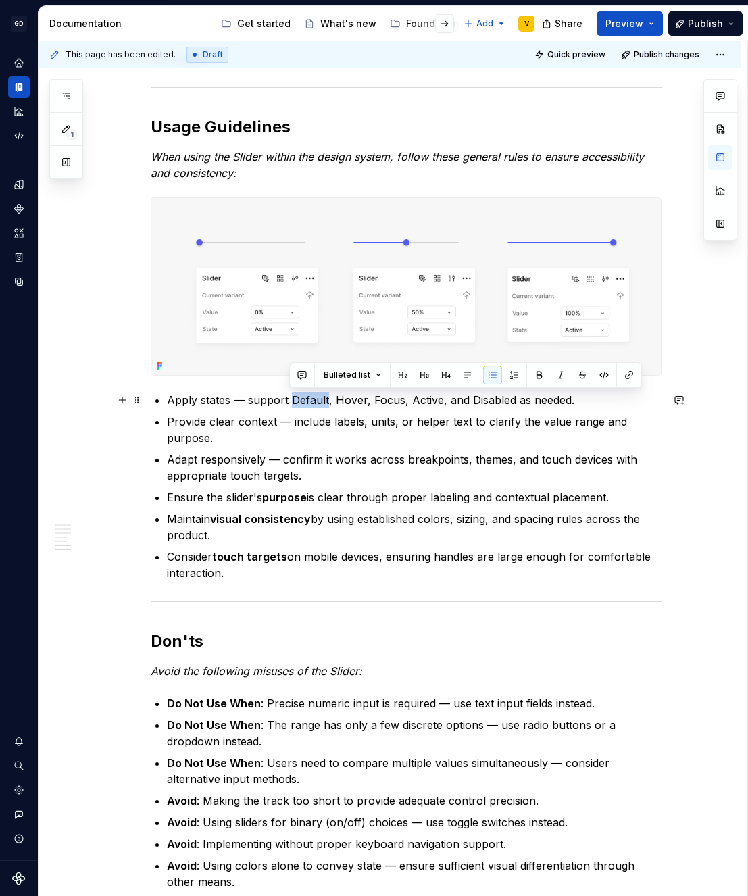
drag, startPoint x: 326, startPoint y: 401, endPoint x: 289, endPoint y: 399, distance: 36.5
click at [289, 399] on p "Apply states — support Default, Hover, Focus, Active, and Disabled as needed." at bounding box center [414, 400] width 495 height 16
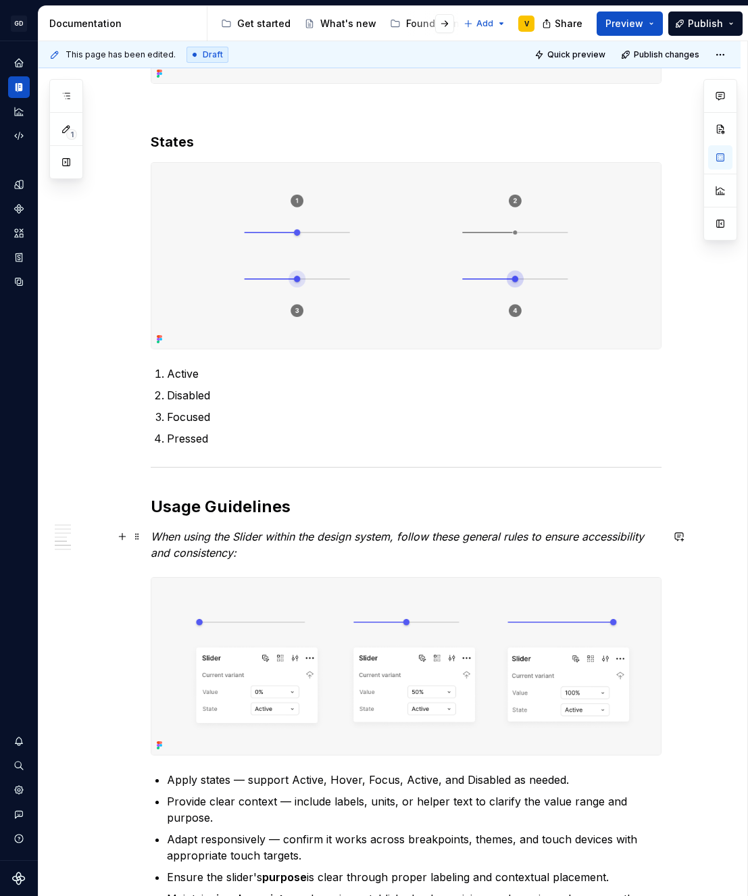
scroll to position [1090, 0]
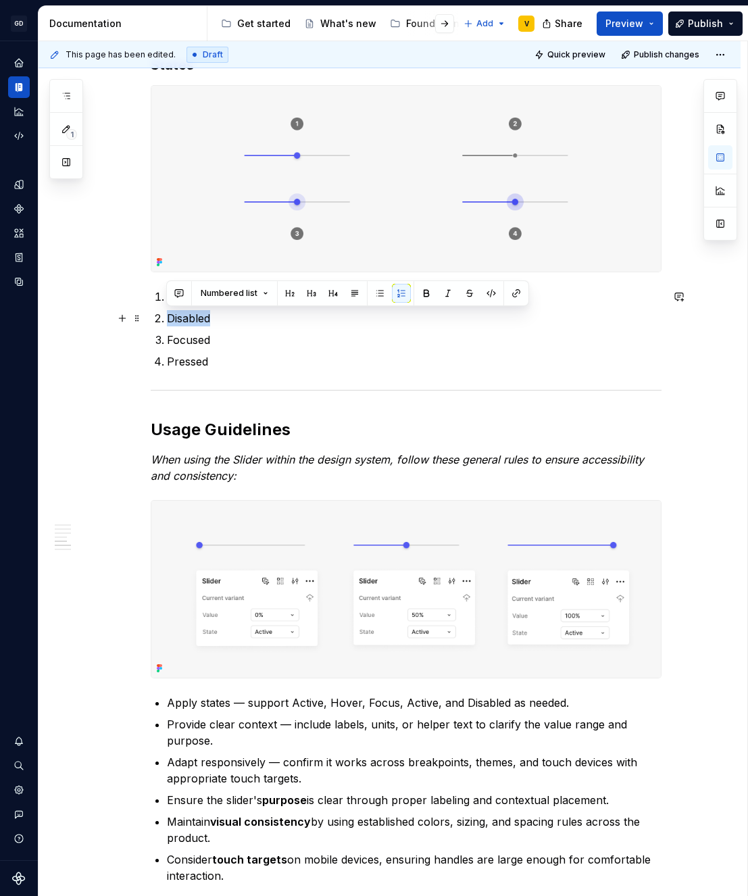
drag, startPoint x: 168, startPoint y: 320, endPoint x: 226, endPoint y: 320, distance: 58.1
click at [226, 320] on p "Disabled" at bounding box center [414, 318] width 495 height 16
copy p "Disabled"
click at [328, 706] on p "Apply states — support Active, Hover, Focus, Active, and Disabled as needed." at bounding box center [414, 703] width 495 height 16
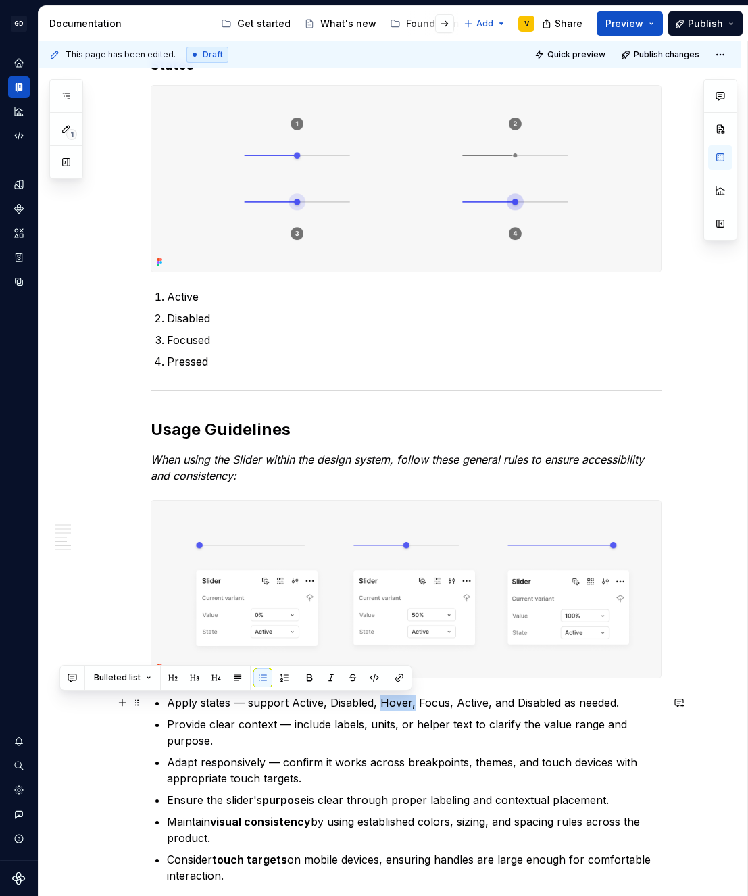
drag, startPoint x: 410, startPoint y: 703, endPoint x: 379, endPoint y: 703, distance: 30.4
click at [379, 703] on p "Apply states — support Active, Disabled, Hover, Focus, Active, and Disabled as …" at bounding box center [414, 703] width 495 height 16
drag, startPoint x: 415, startPoint y: 702, endPoint x: 518, endPoint y: 703, distance: 103.4
click at [518, 703] on p "Apply states — support Active, Disabled, Focus, Active, and Disabled as needed." at bounding box center [414, 703] width 495 height 16
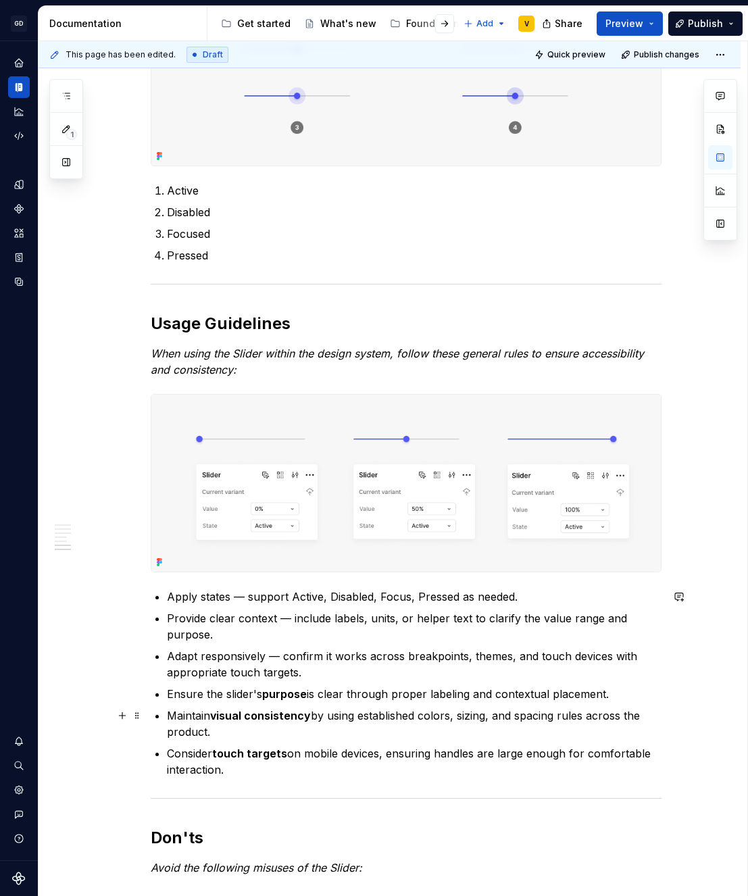
scroll to position [1227, 0]
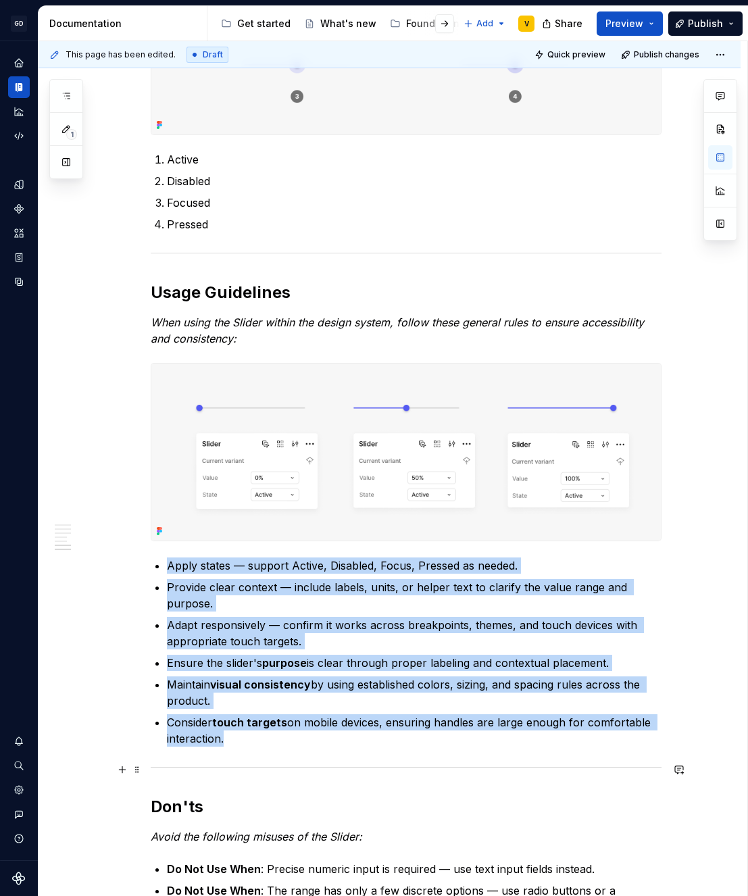
click at [517, 763] on div at bounding box center [406, 767] width 511 height 9
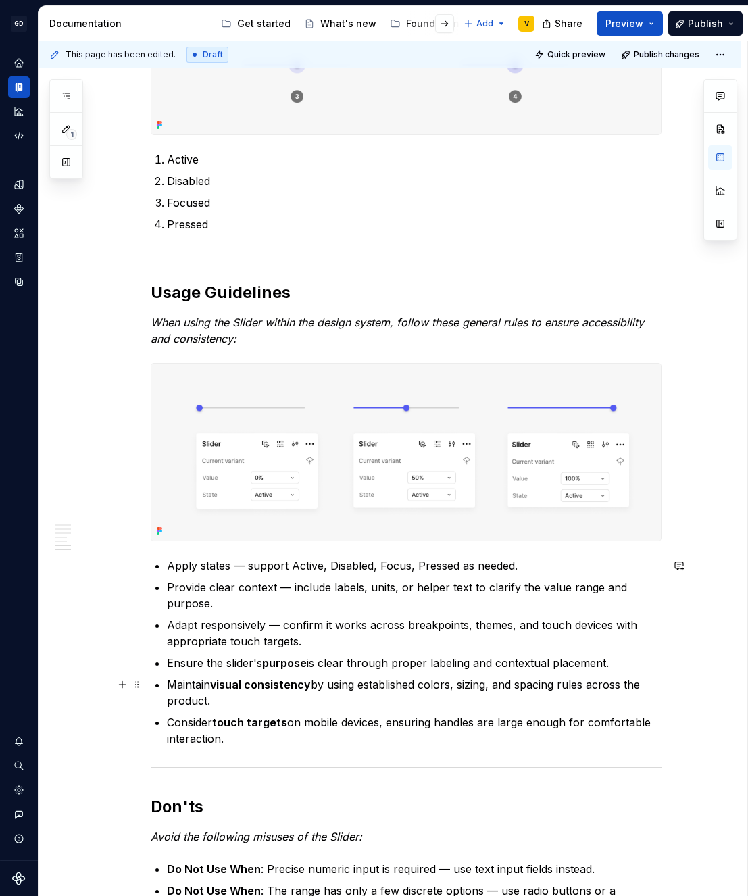
click at [381, 702] on p "Maintain visual consistency by using established colors, sizing, and spacing ru…" at bounding box center [414, 693] width 495 height 32
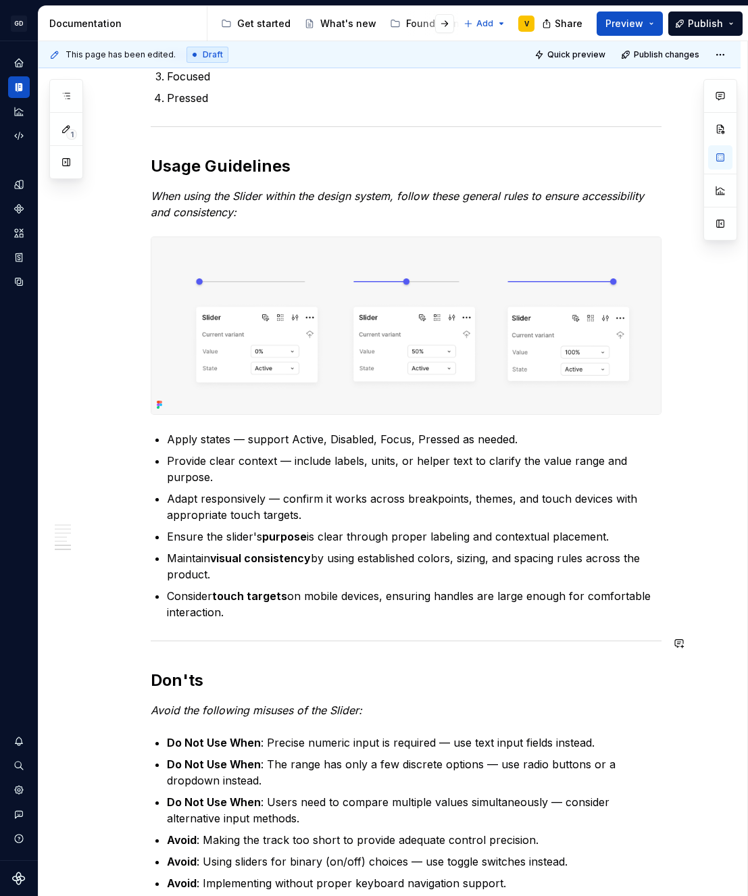
scroll to position [1366, 0]
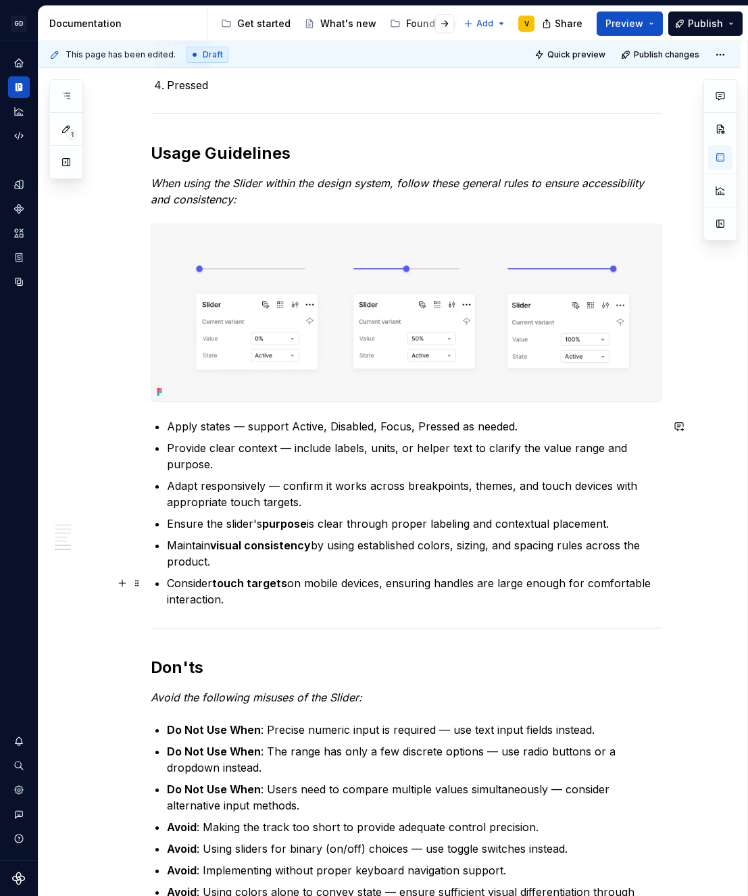
click at [229, 606] on p "Consider touch targets on mobile devices, ensuring handles are large enough for…" at bounding box center [414, 591] width 495 height 32
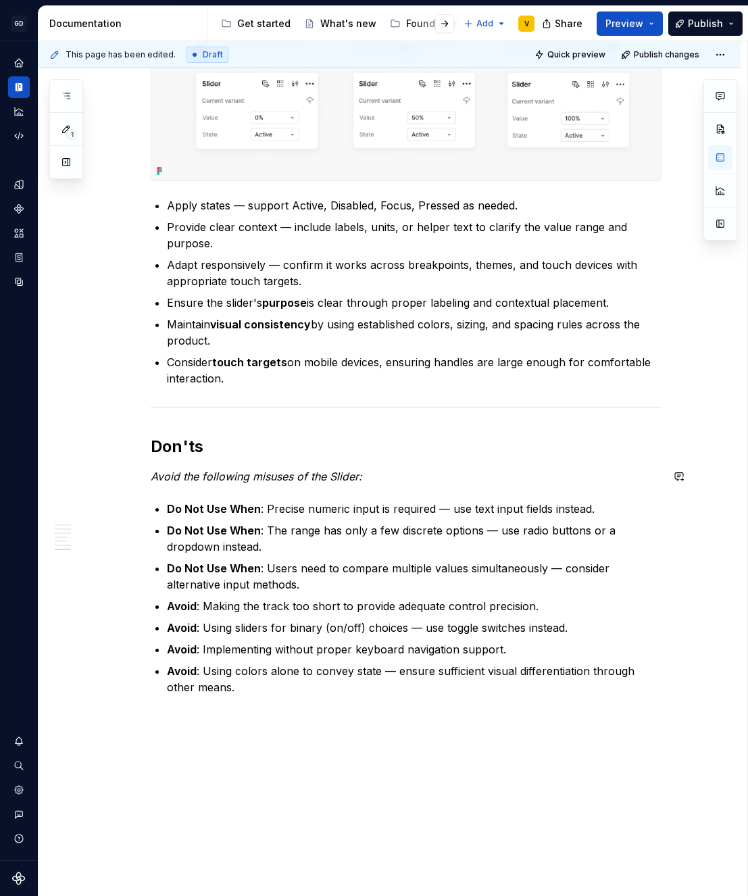
scroll to position [1589, 0]
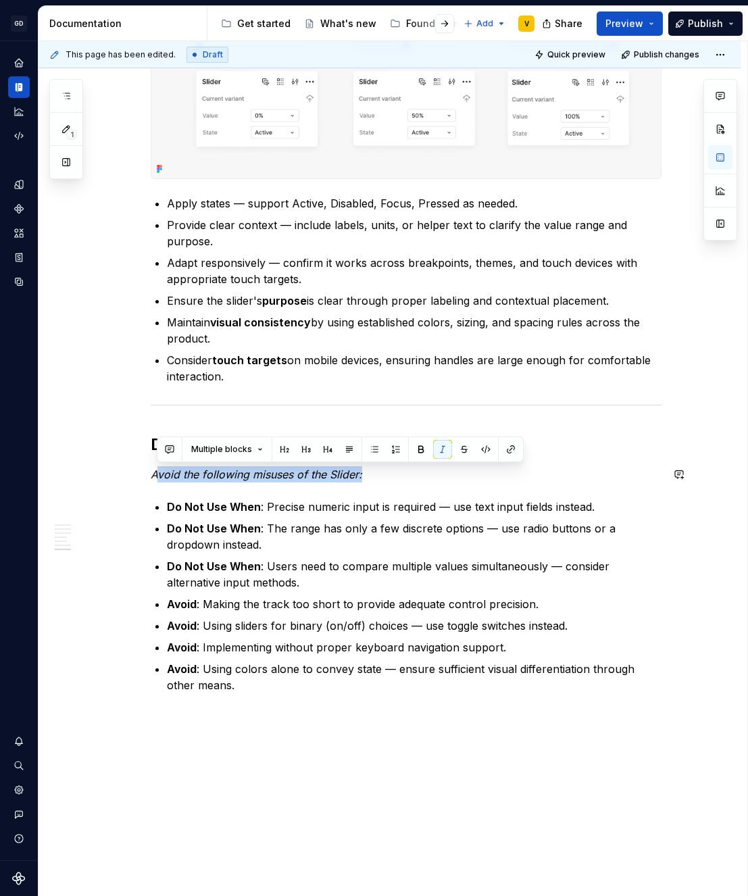
drag, startPoint x: 155, startPoint y: 480, endPoint x: 390, endPoint y: 486, distance: 235.3
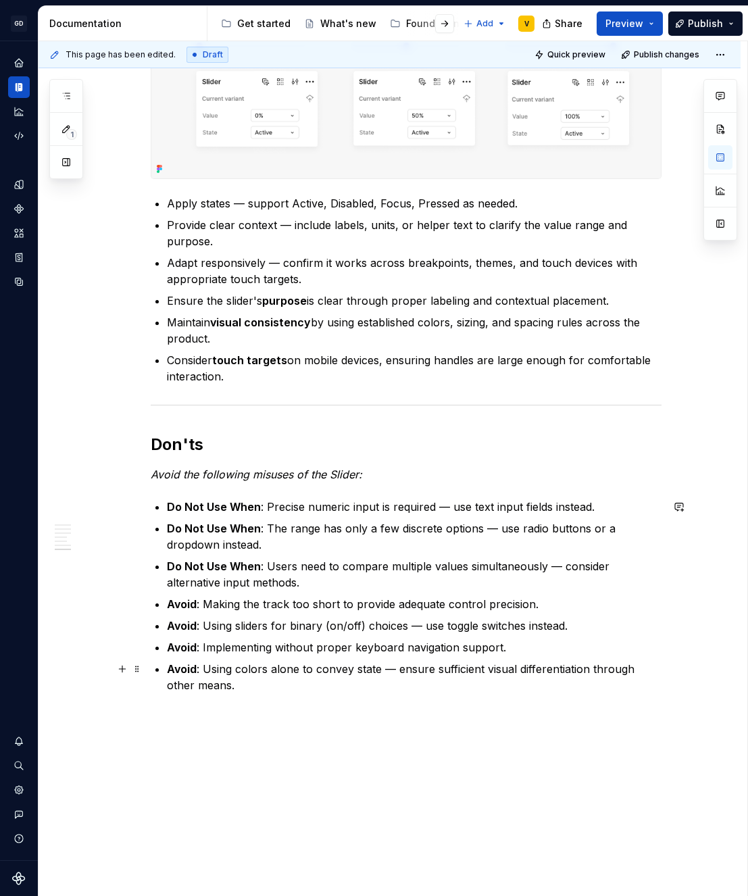
click at [241, 687] on p "Avoid : Using colors alone to convey state — ensure sufficient visual different…" at bounding box center [414, 677] width 495 height 32
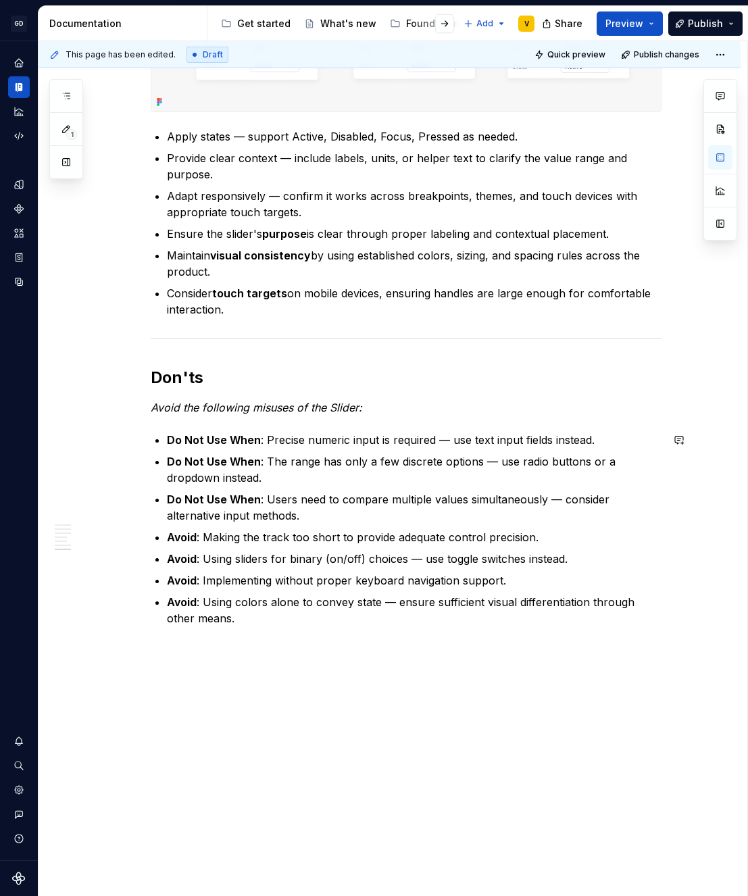
scroll to position [1670, 0]
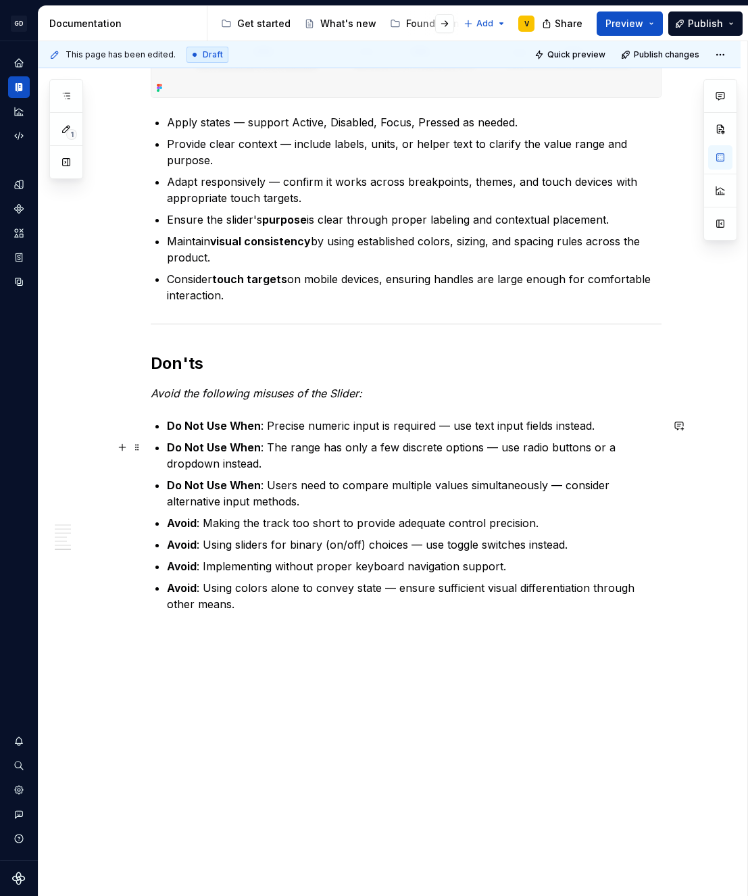
drag, startPoint x: 311, startPoint y: 621, endPoint x: 149, endPoint y: 437, distance: 244.7
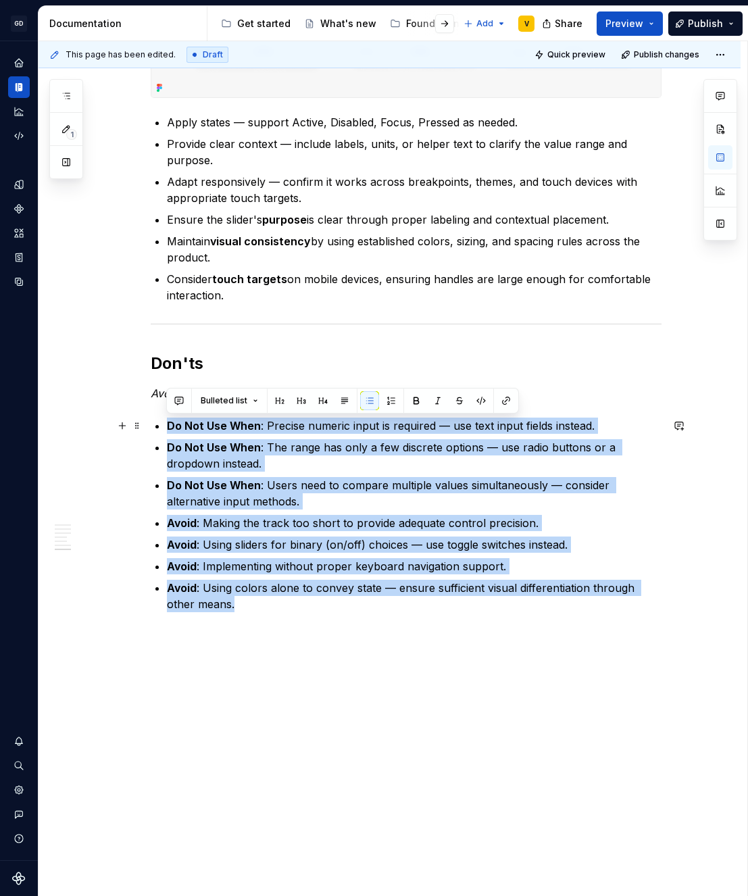
drag, startPoint x: 255, startPoint y: 604, endPoint x: 148, endPoint y: 424, distance: 209.1
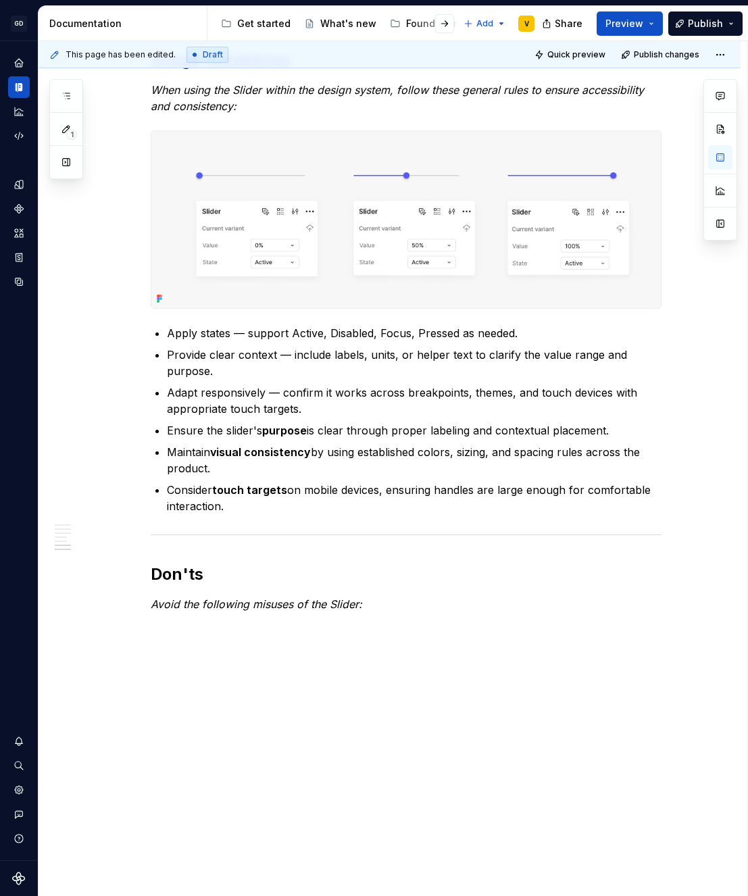
scroll to position [1459, 0]
click at [120, 606] on button "button" at bounding box center [122, 604] width 19 height 19
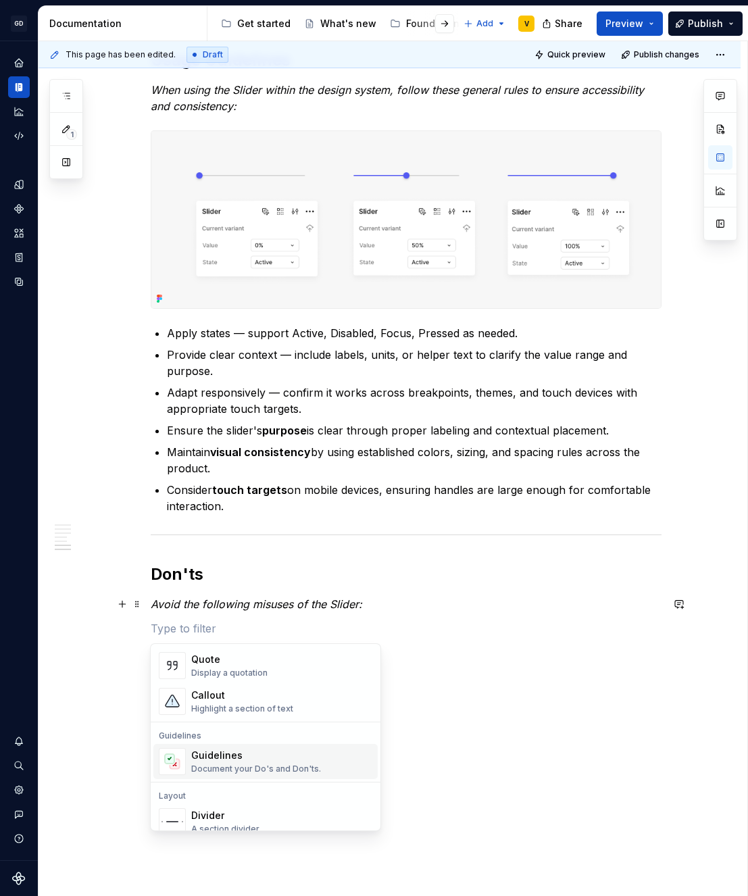
scroll to position [307, 0]
click at [226, 766] on div "Document your Do's and Don'ts." at bounding box center [256, 766] width 130 height 11
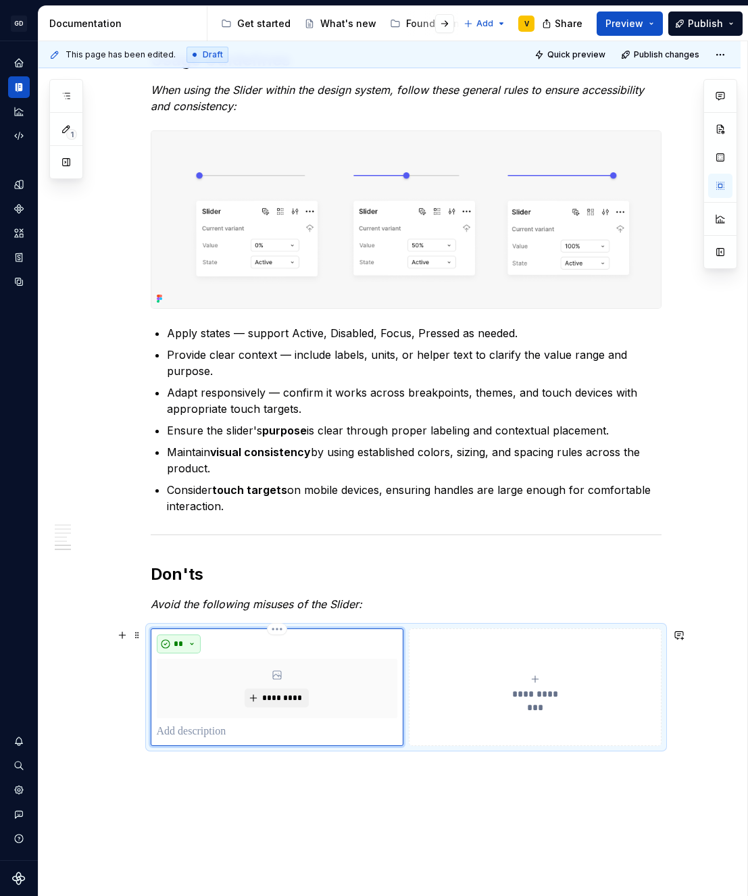
click at [187, 641] on button "**" at bounding box center [179, 644] width 45 height 19
click at [199, 696] on div "Don't" at bounding box center [209, 692] width 25 height 14
click at [265, 700] on span "*********" at bounding box center [282, 698] width 41 height 11
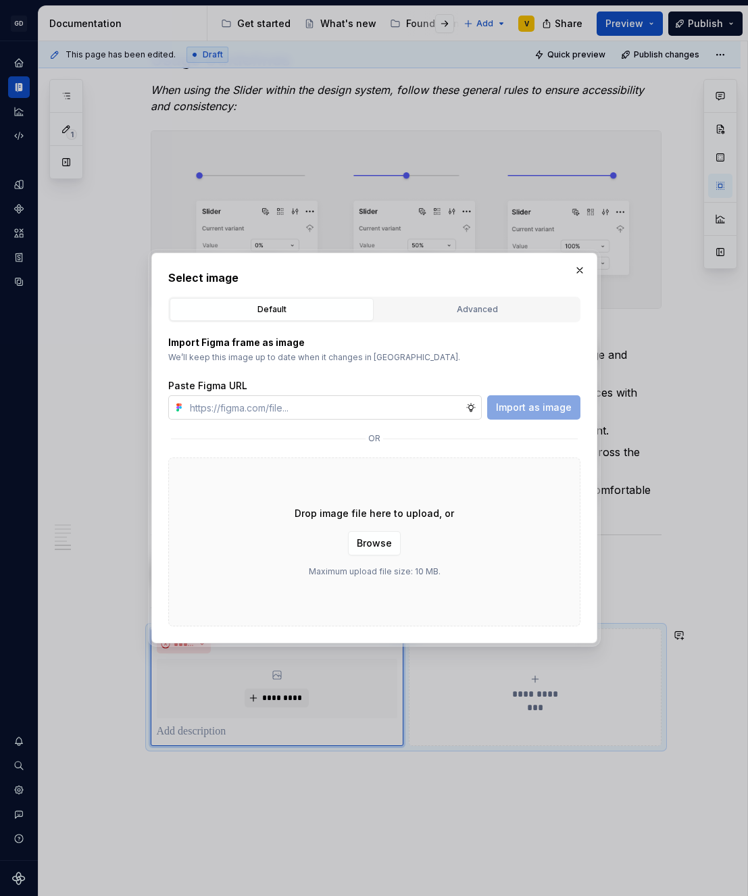
type textarea "*"
type input "[URL][DOMAIN_NAME]"
click at [502, 414] on button "Import as image" at bounding box center [533, 407] width 93 height 24
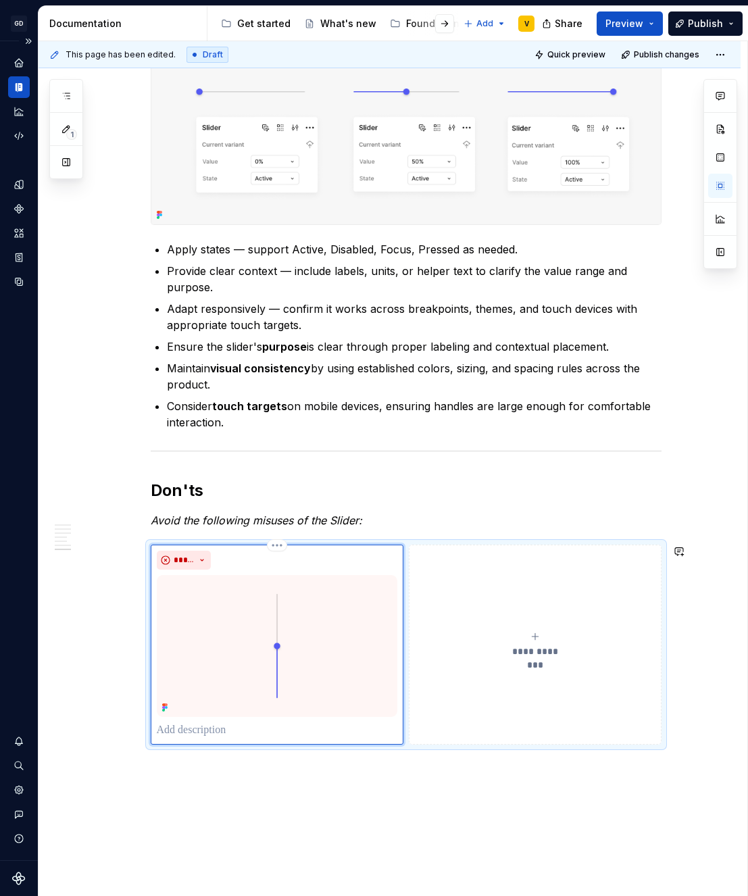
scroll to position [1611, 0]
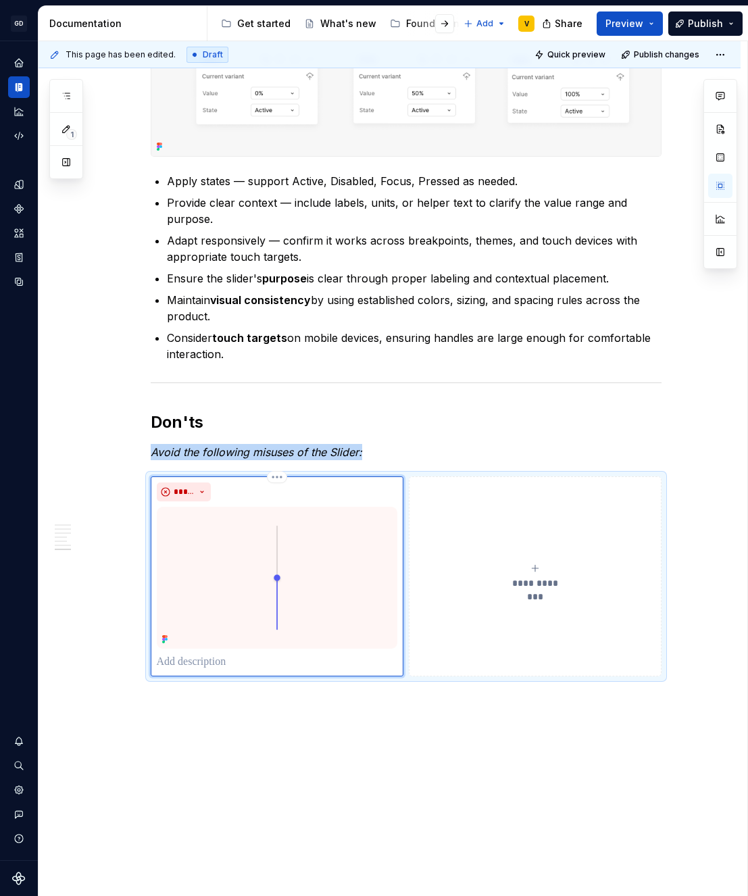
click at [208, 664] on p at bounding box center [277, 662] width 241 height 16
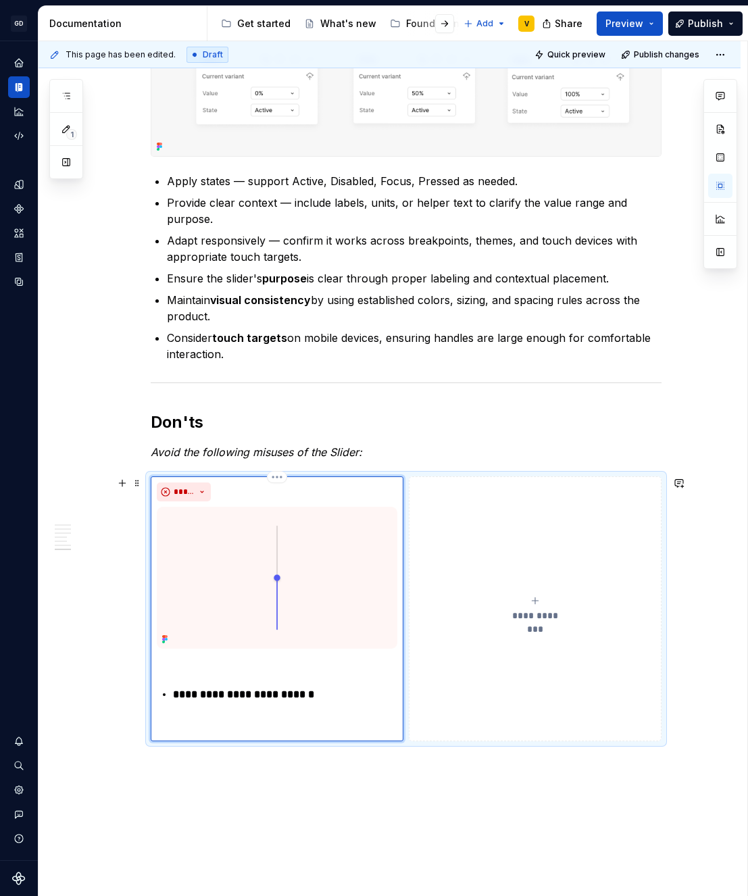
click at [163, 681] on div "**********" at bounding box center [277, 694] width 241 height 81
drag, startPoint x: 326, startPoint y: 712, endPoint x: 97, endPoint y: 689, distance: 231.0
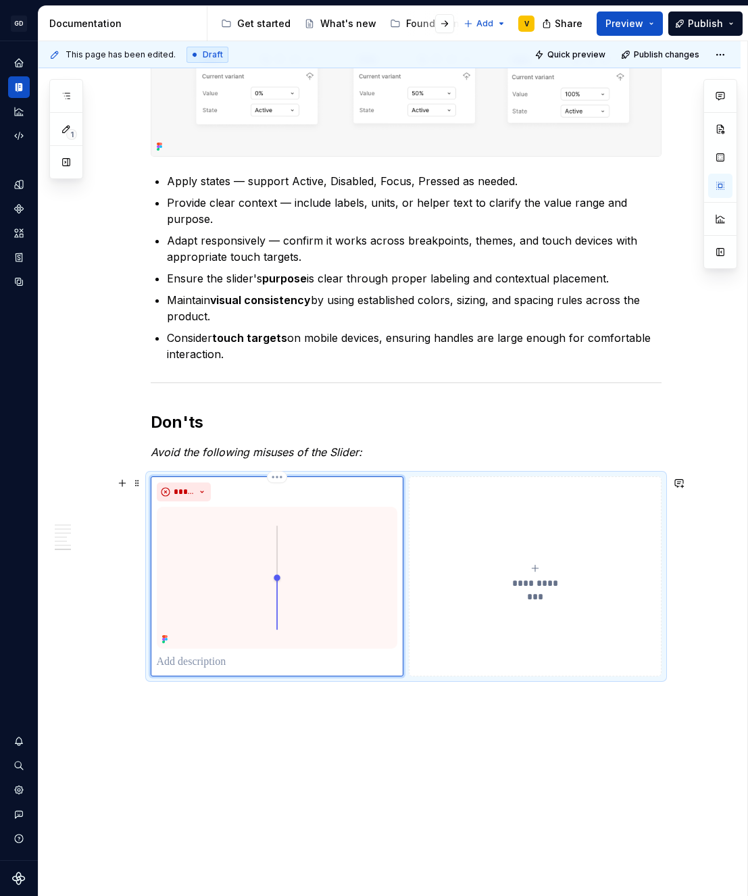
paste div
type textarea "*"
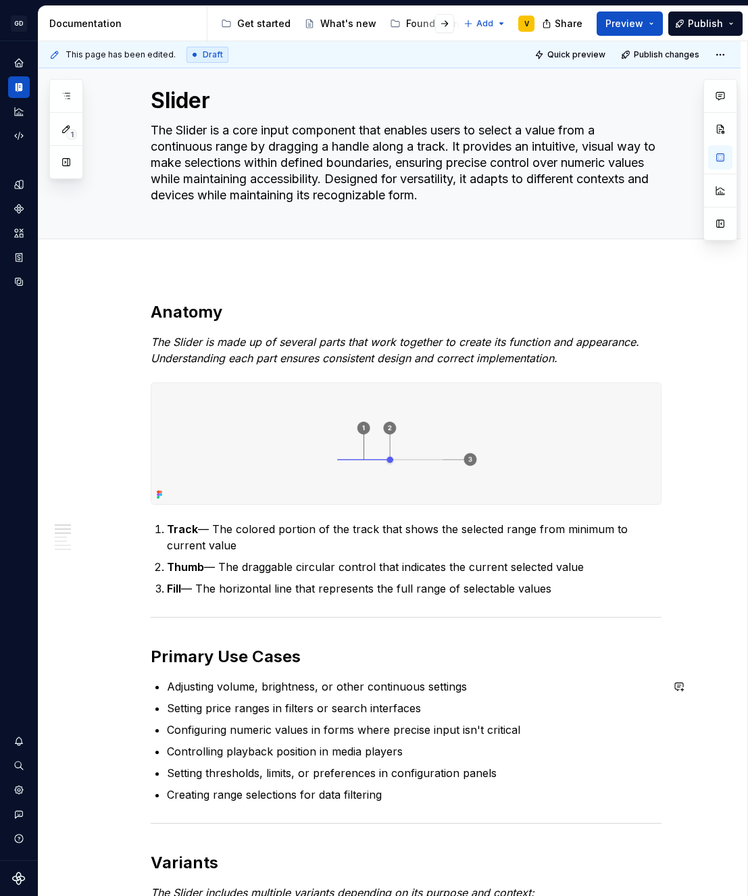
scroll to position [0, 0]
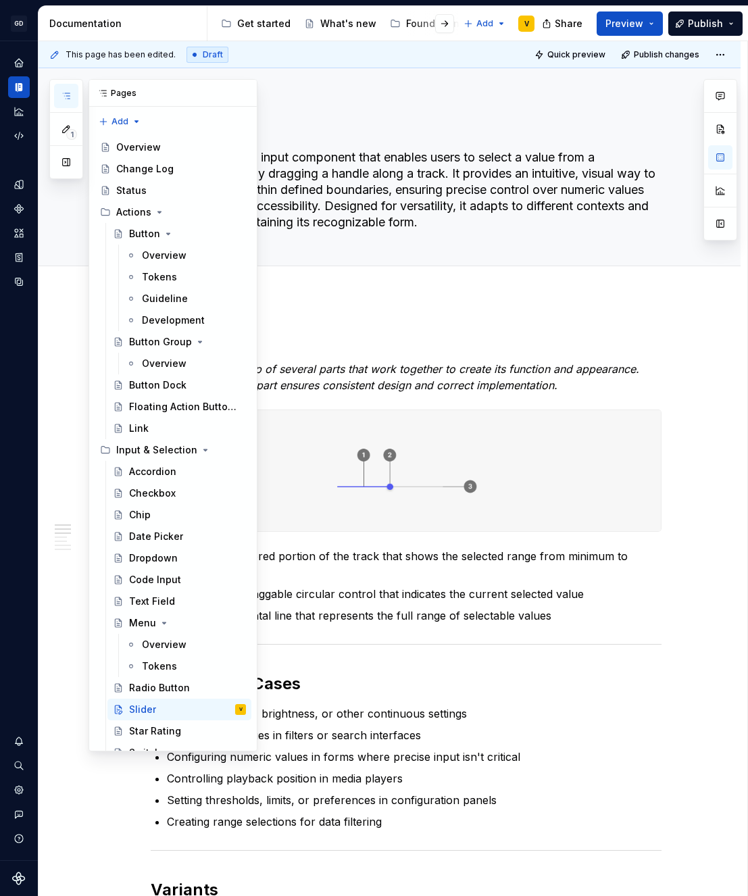
click at [69, 101] on button "button" at bounding box center [66, 96] width 24 height 24
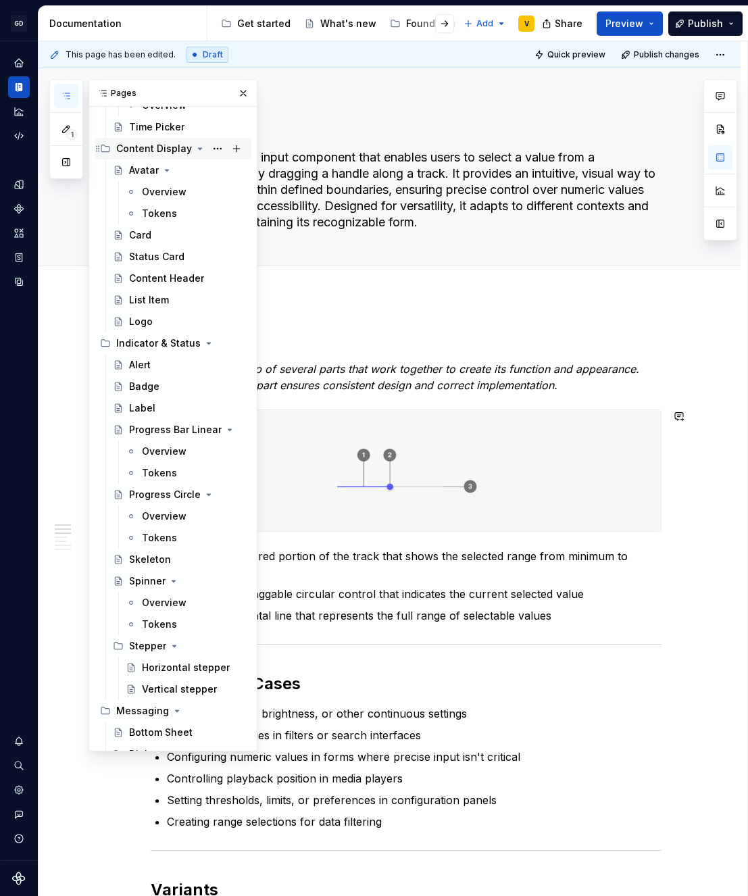
scroll to position [933, 0]
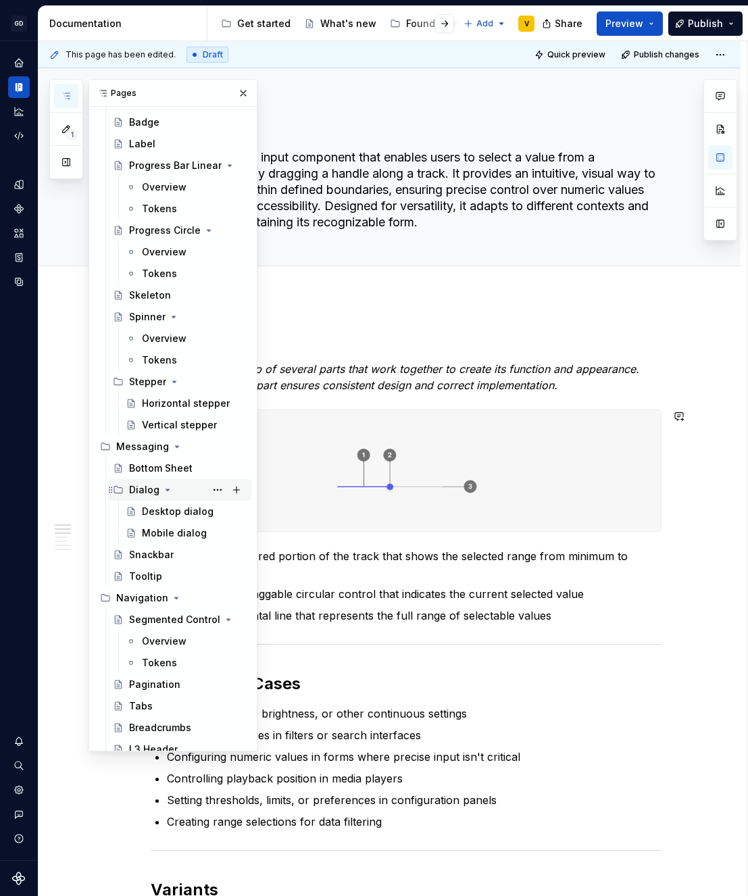
click at [167, 489] on icon "Page tree" at bounding box center [167, 489] width 3 height 1
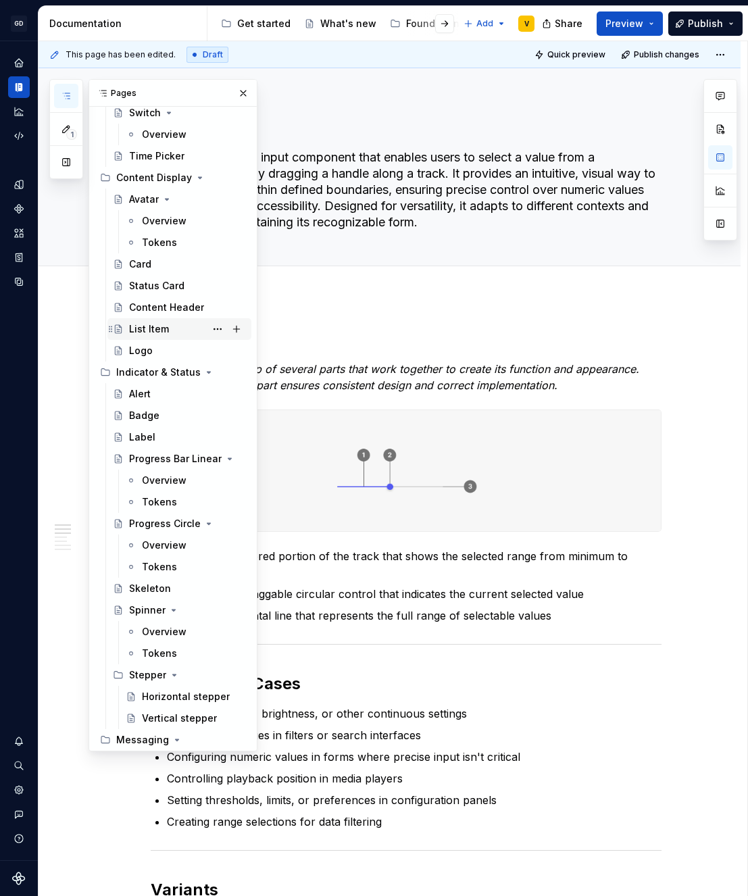
scroll to position [631, 0]
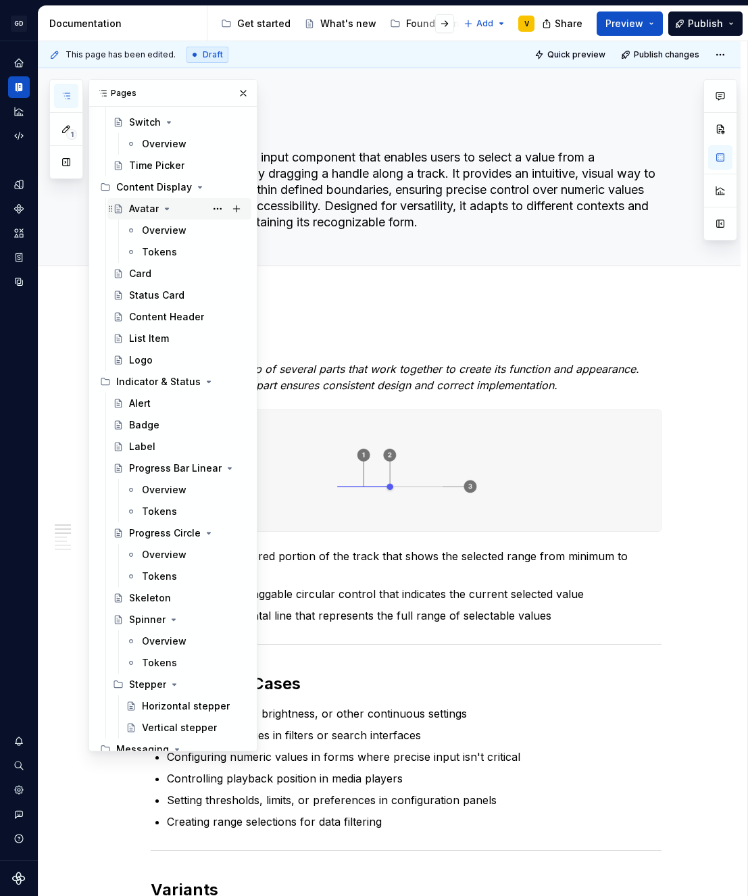
click at [166, 205] on icon "Page tree" at bounding box center [167, 208] width 11 height 11
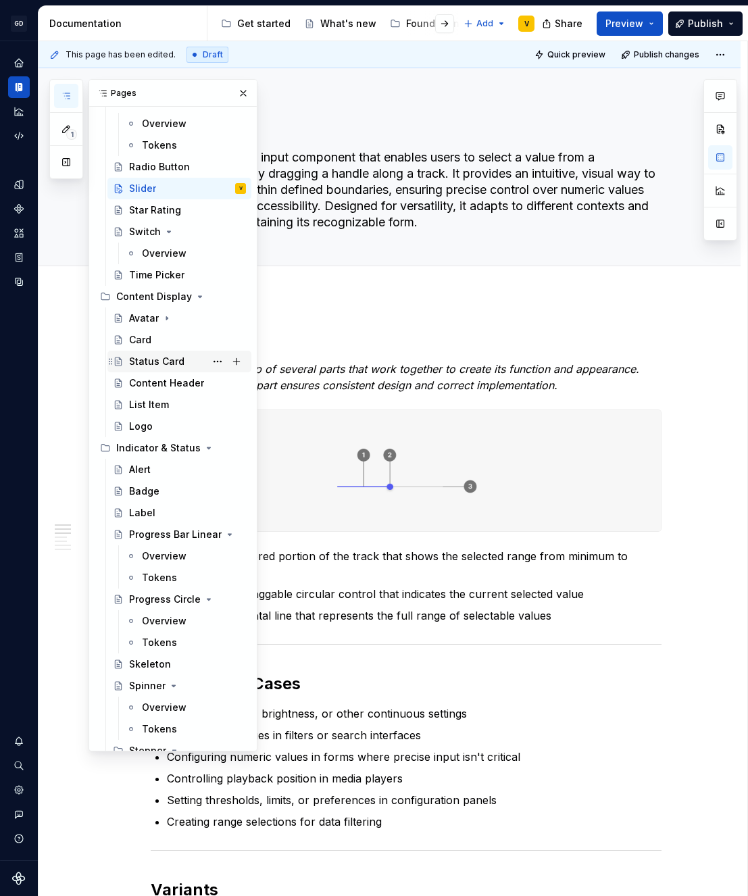
scroll to position [473, 0]
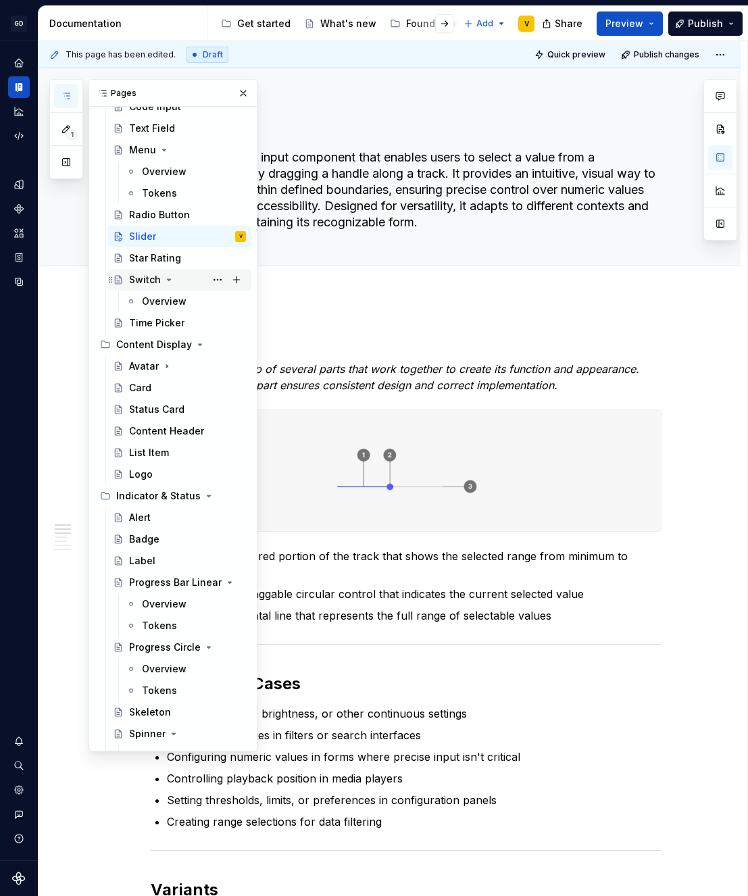
click at [168, 279] on icon "Page tree" at bounding box center [169, 279] width 3 height 1
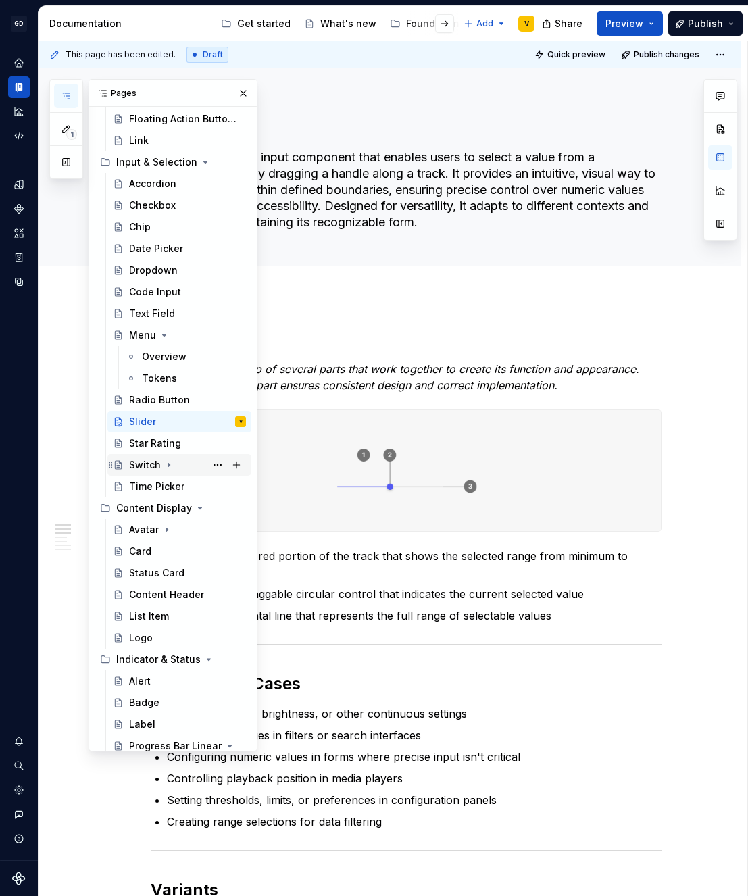
scroll to position [281, 0]
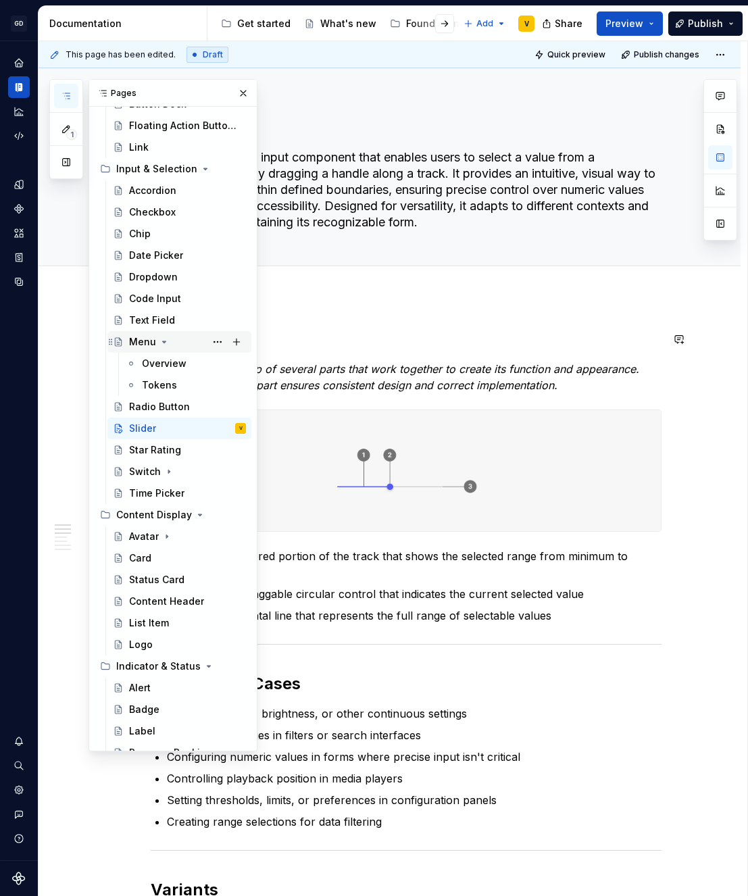
click at [162, 346] on icon "Page tree" at bounding box center [164, 342] width 11 height 11
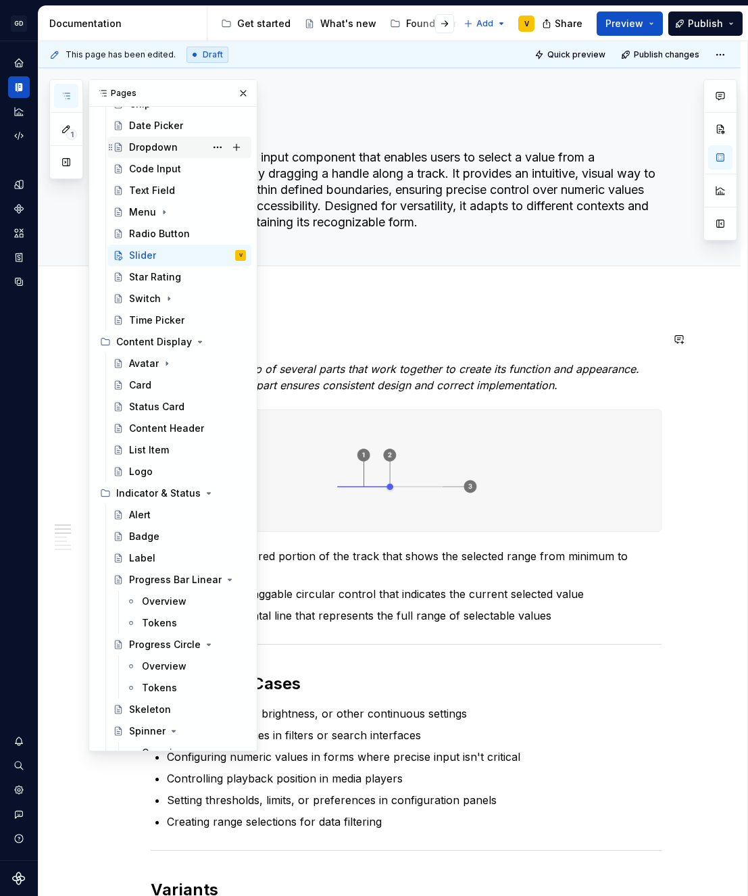
scroll to position [132, 0]
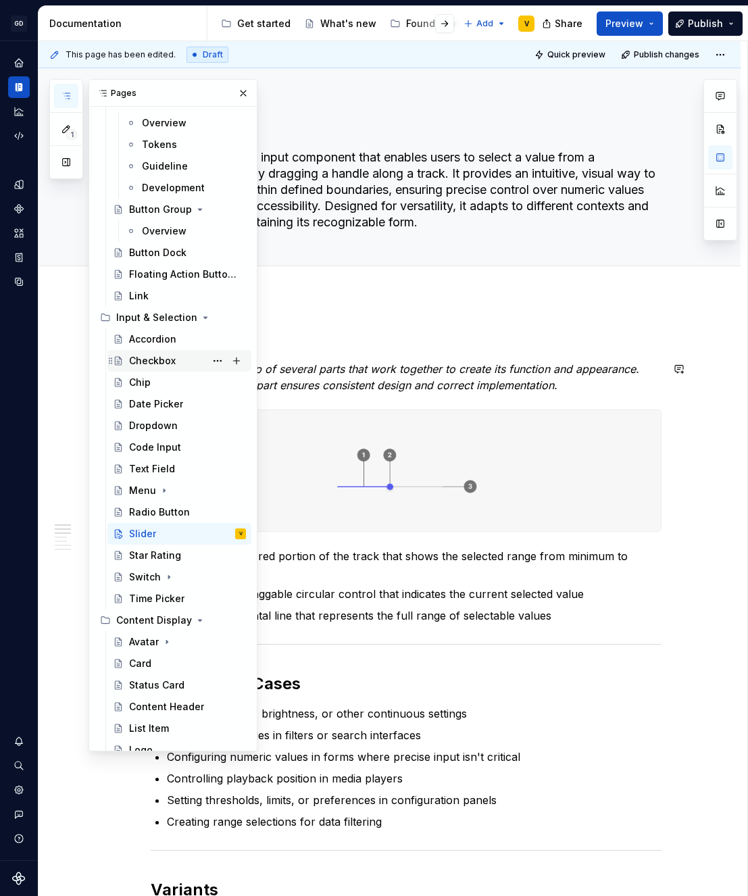
click at [155, 357] on div "Checkbox" at bounding box center [152, 361] width 47 height 14
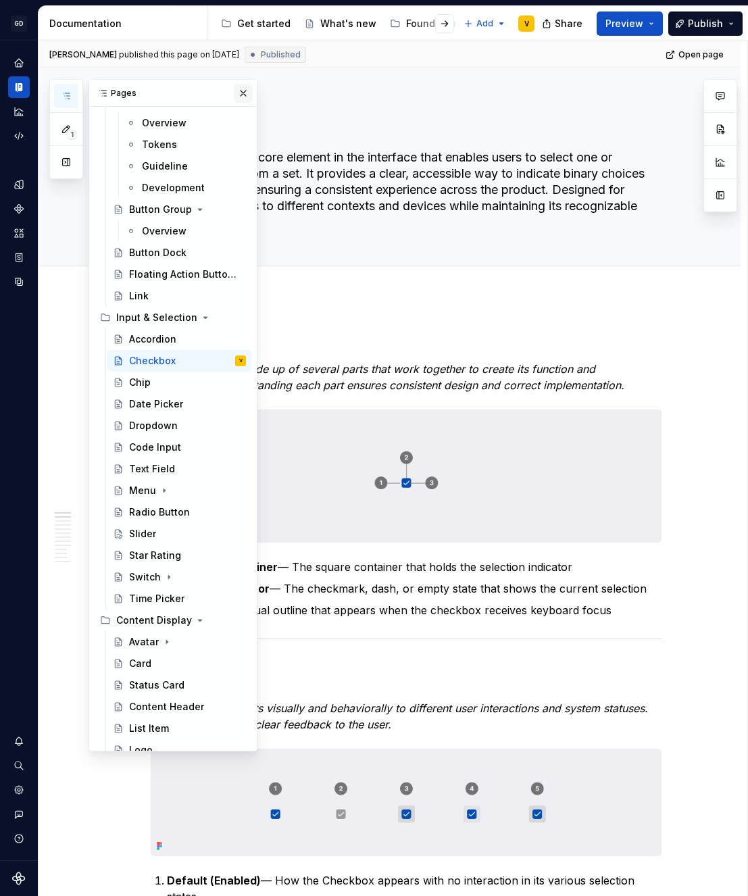
click at [239, 97] on button "button" at bounding box center [243, 93] width 19 height 19
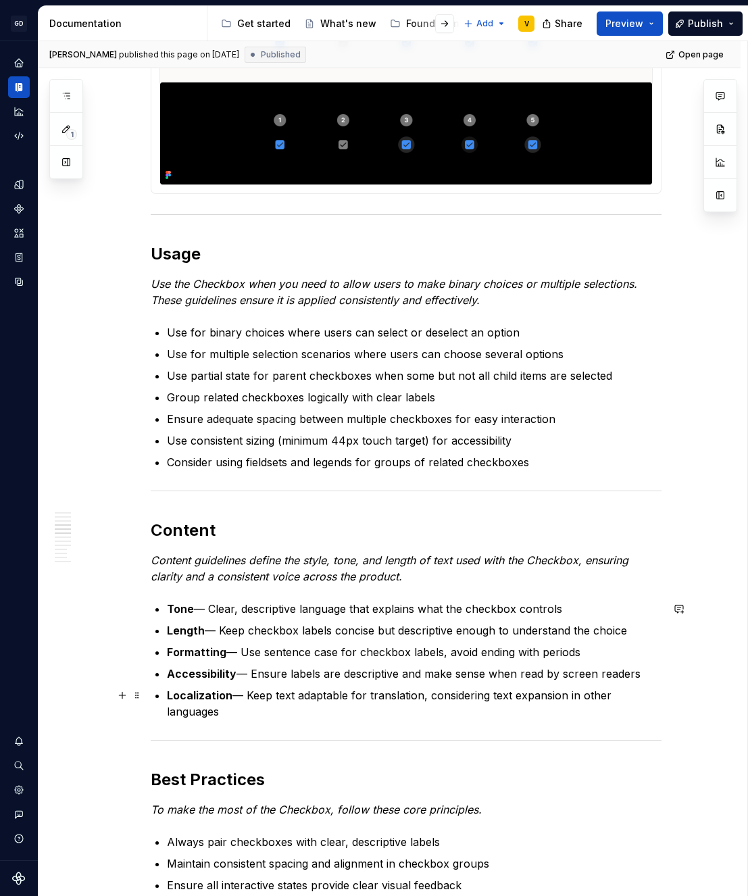
scroll to position [1378, 0]
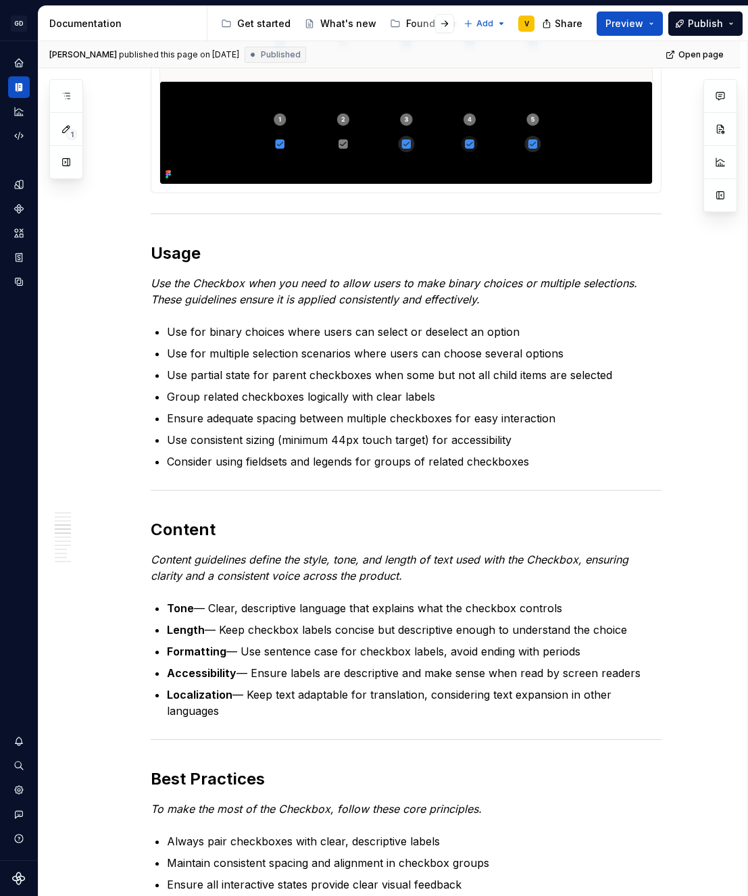
type textarea "*"
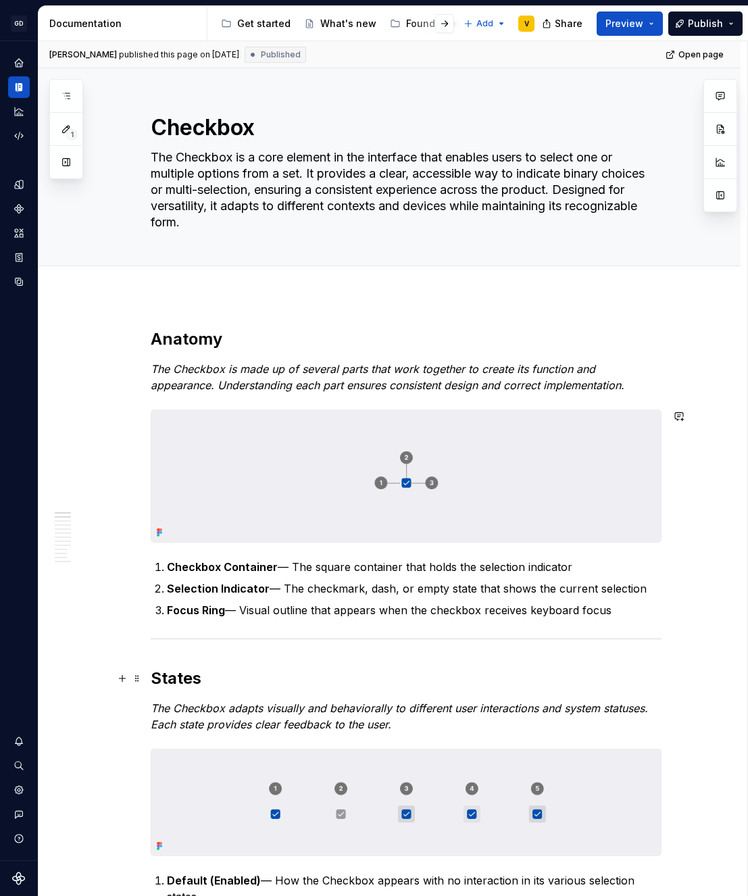
scroll to position [273, 0]
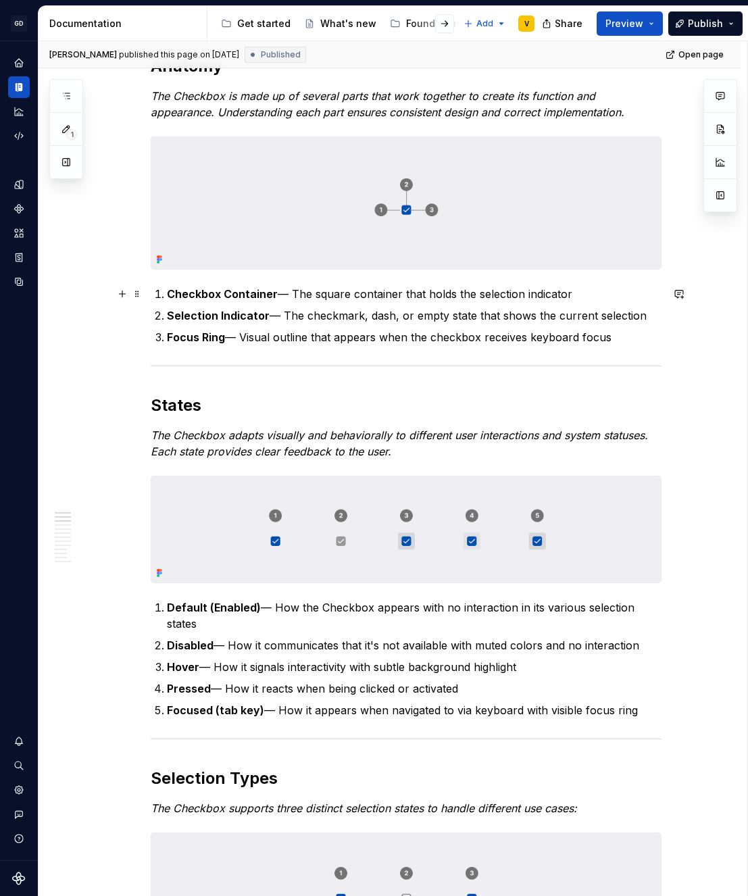
click at [247, 606] on strong "Default (Enabled)" at bounding box center [214, 608] width 94 height 14
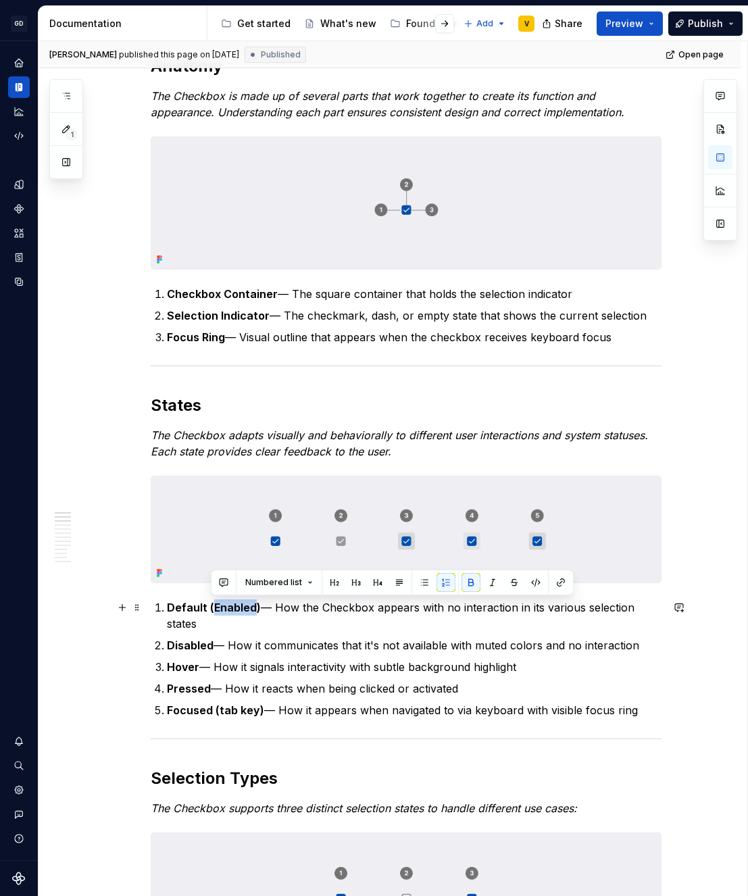
click at [256, 608] on strong "Default (Enabled)" at bounding box center [214, 608] width 94 height 14
drag, startPoint x: 256, startPoint y: 608, endPoint x: 214, endPoint y: 608, distance: 41.9
click at [214, 608] on strong "Default (Enabled)" at bounding box center [214, 608] width 94 height 14
drag, startPoint x: 204, startPoint y: 609, endPoint x: 166, endPoint y: 610, distance: 37.9
click at [167, 610] on strong "Default (Enabled)" at bounding box center [214, 608] width 94 height 14
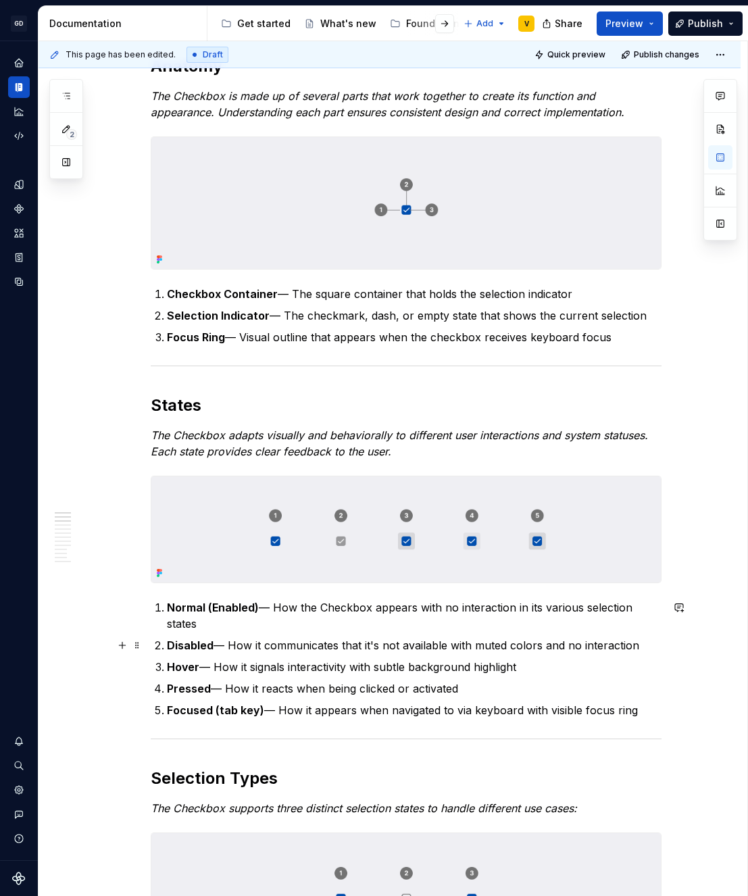
click at [237, 637] on p "Disabled — How it communicates that it's not available with muted colors and no…" at bounding box center [414, 645] width 495 height 16
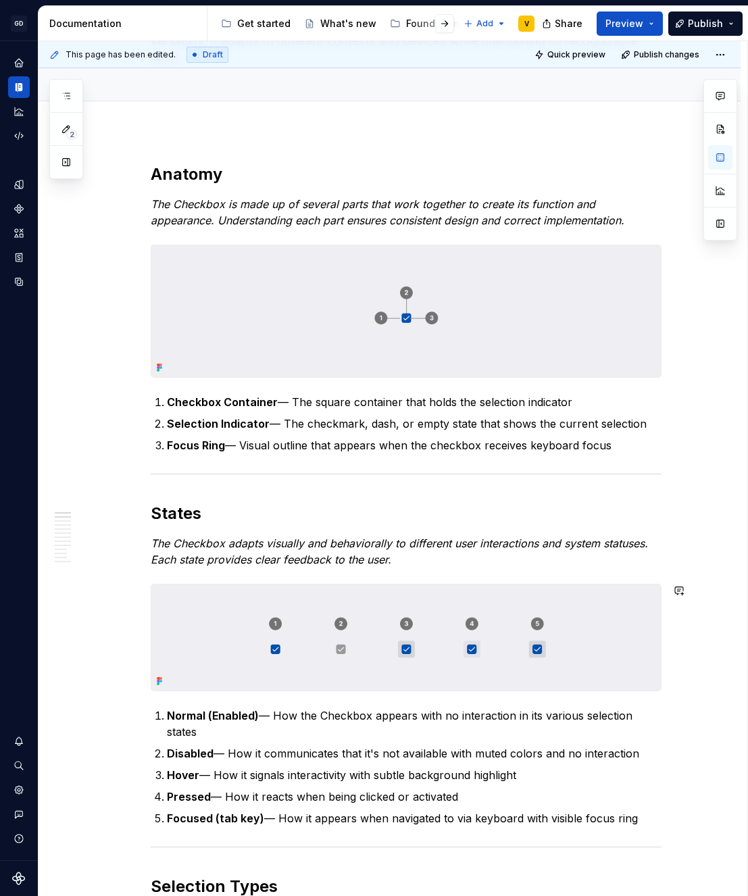
scroll to position [0, 0]
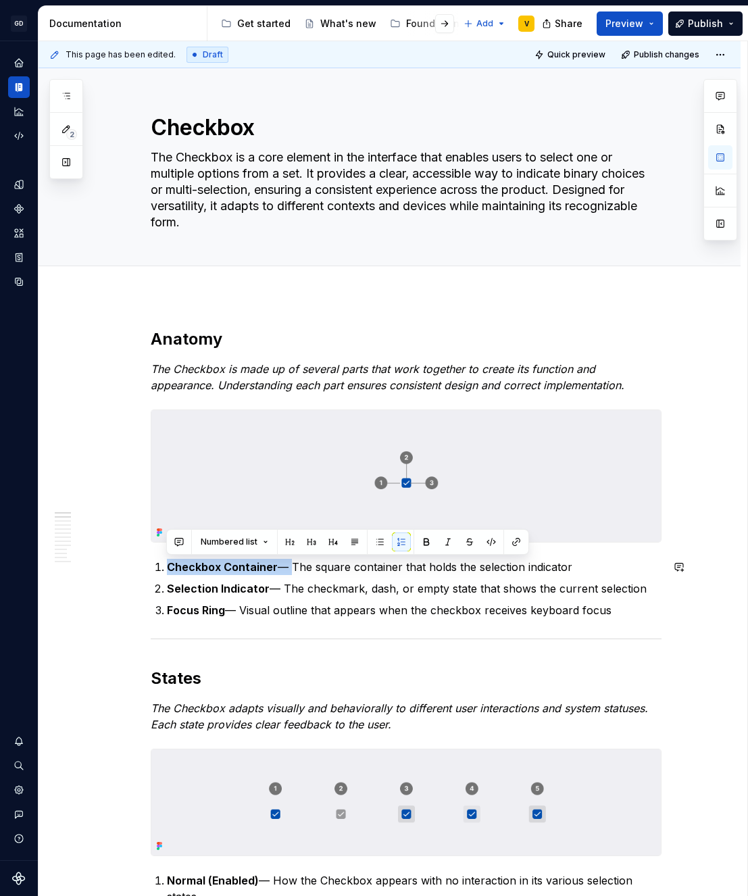
drag, startPoint x: 288, startPoint y: 563, endPoint x: 618, endPoint y: 558, distance: 329.9
click at [618, 559] on p "Checkbox Container — The square container that holds the selection indicator" at bounding box center [414, 567] width 495 height 16
click at [568, 567] on p "Checkbox Container — The square container that holds the selection indicator" at bounding box center [414, 567] width 495 height 16
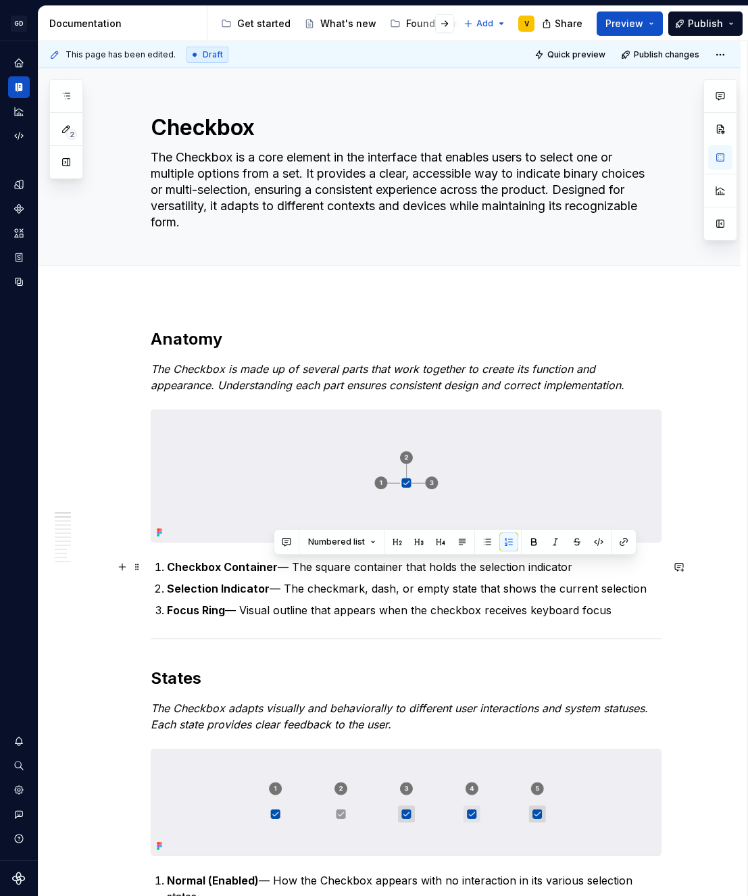
drag, startPoint x: 583, startPoint y: 567, endPoint x: 272, endPoint y: 571, distance: 311.0
click at [272, 571] on p "Checkbox Container — The square container that holds the selection indicator" at bounding box center [414, 567] width 495 height 16
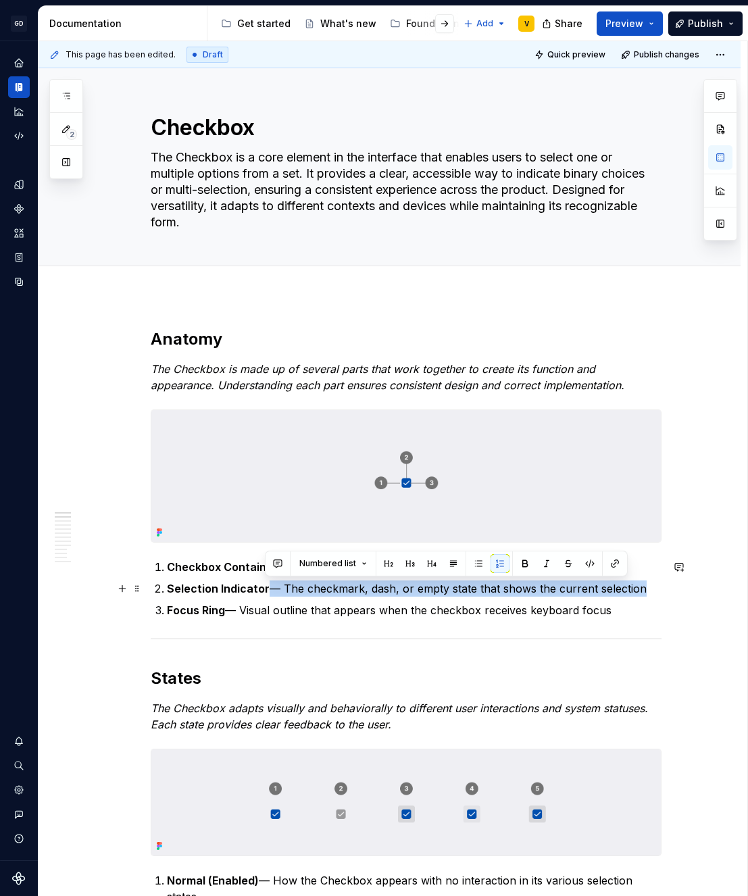
drag, startPoint x: 266, startPoint y: 590, endPoint x: 638, endPoint y: 587, distance: 372.4
click at [636, 587] on p "Selection Indicator — The checkmark, dash, or empty state that shows the curren…" at bounding box center [414, 589] width 495 height 16
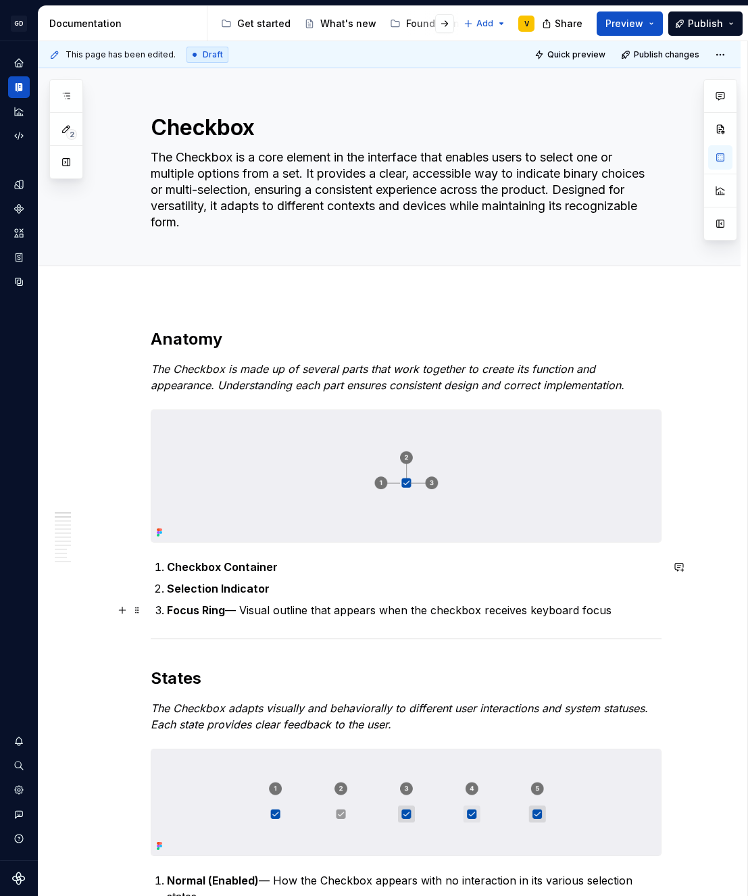
click at [226, 611] on p "Focus Ring — Visual outline that appears when the checkbox receives keyboard fo…" at bounding box center [414, 610] width 495 height 16
drag, startPoint x: 629, startPoint y: 610, endPoint x: 136, endPoint y: 614, distance: 492.8
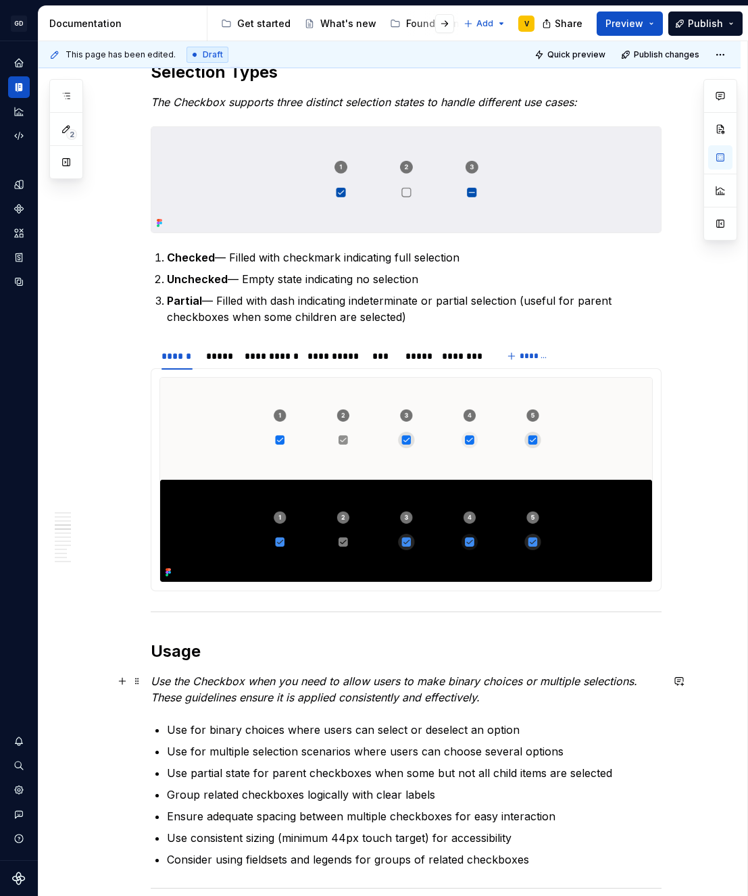
scroll to position [1036, 0]
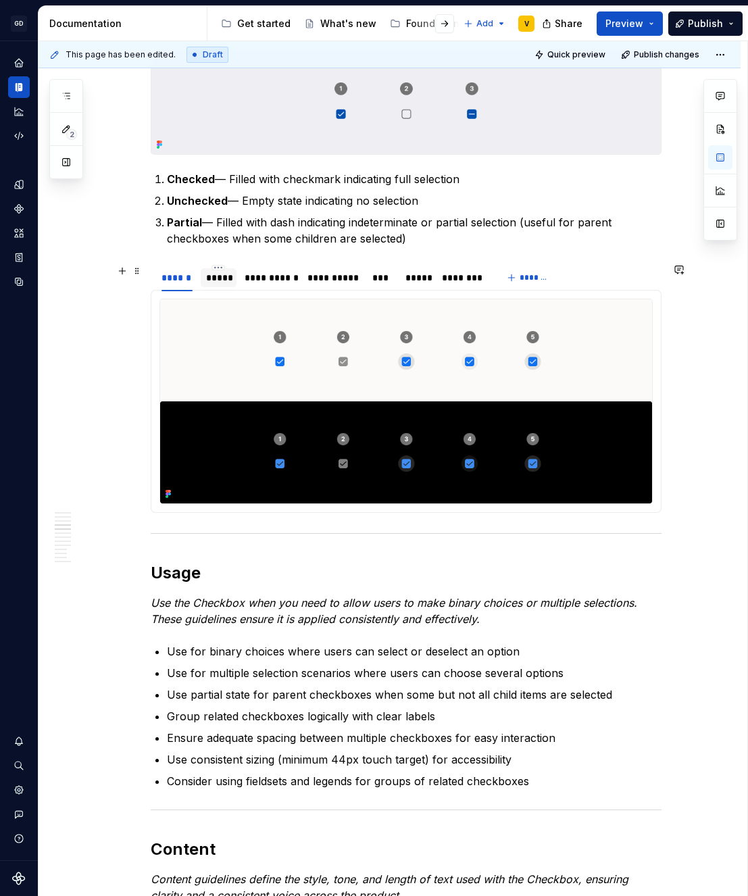
click at [212, 281] on div "*****" at bounding box center [218, 278] width 25 height 14
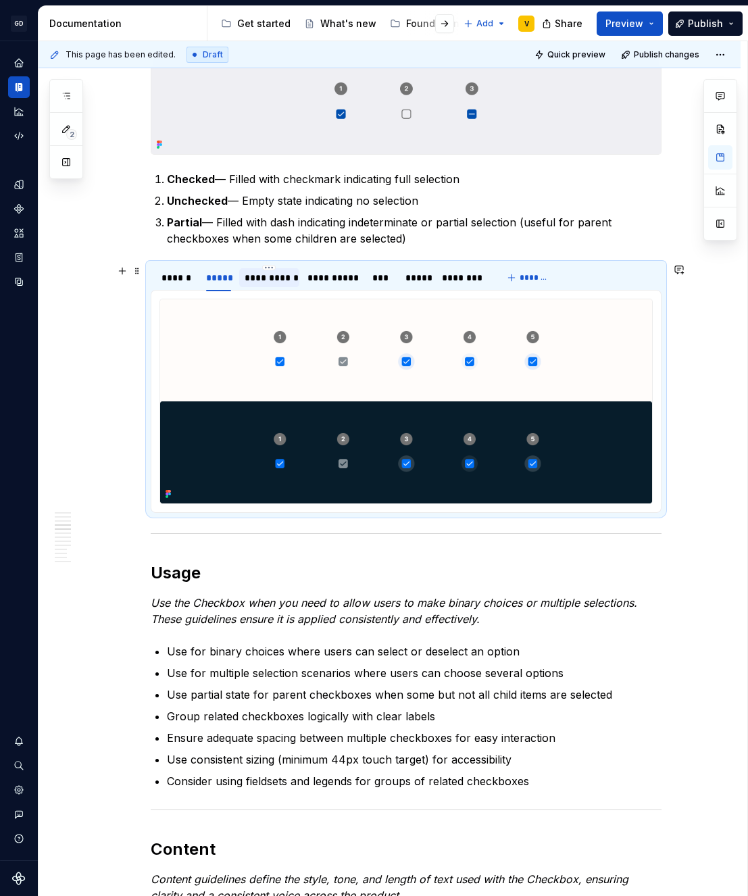
click at [249, 280] on div "**********" at bounding box center [269, 278] width 49 height 14
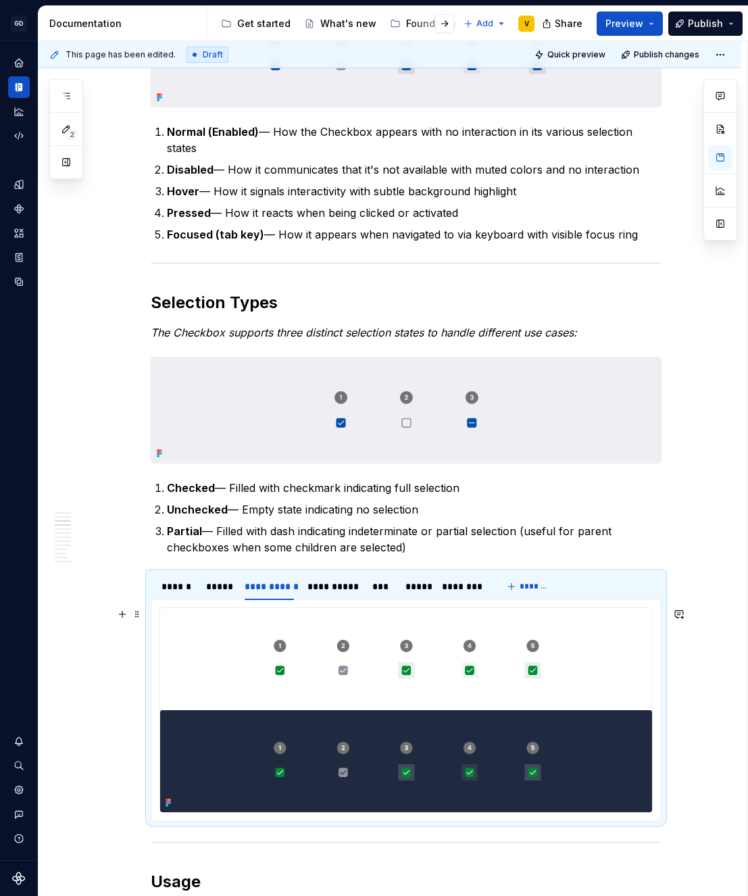
scroll to position [785, 0]
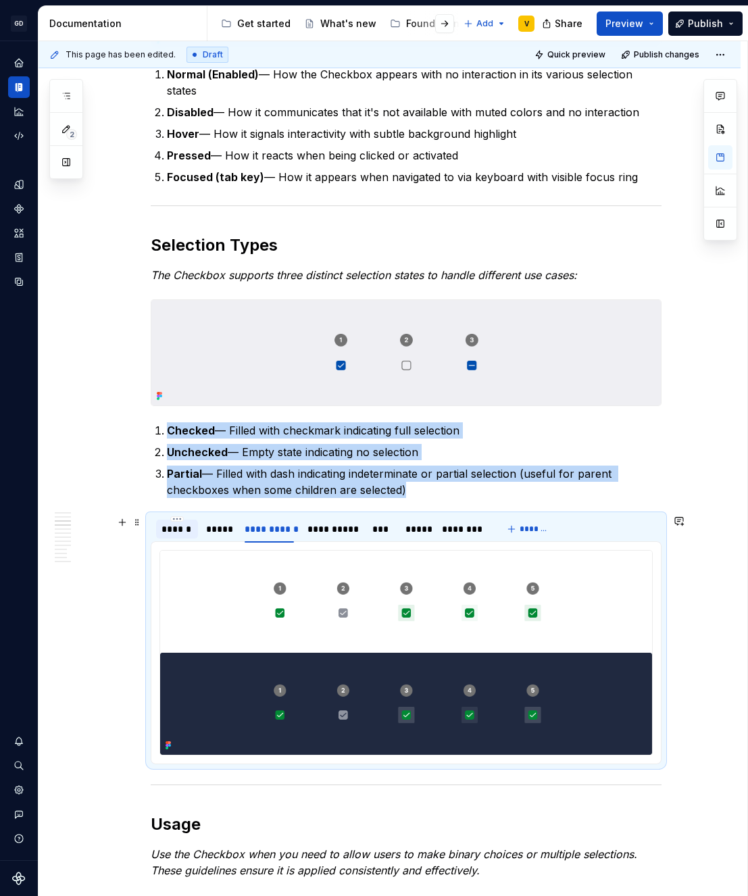
click at [169, 531] on div "******" at bounding box center [177, 529] width 31 height 14
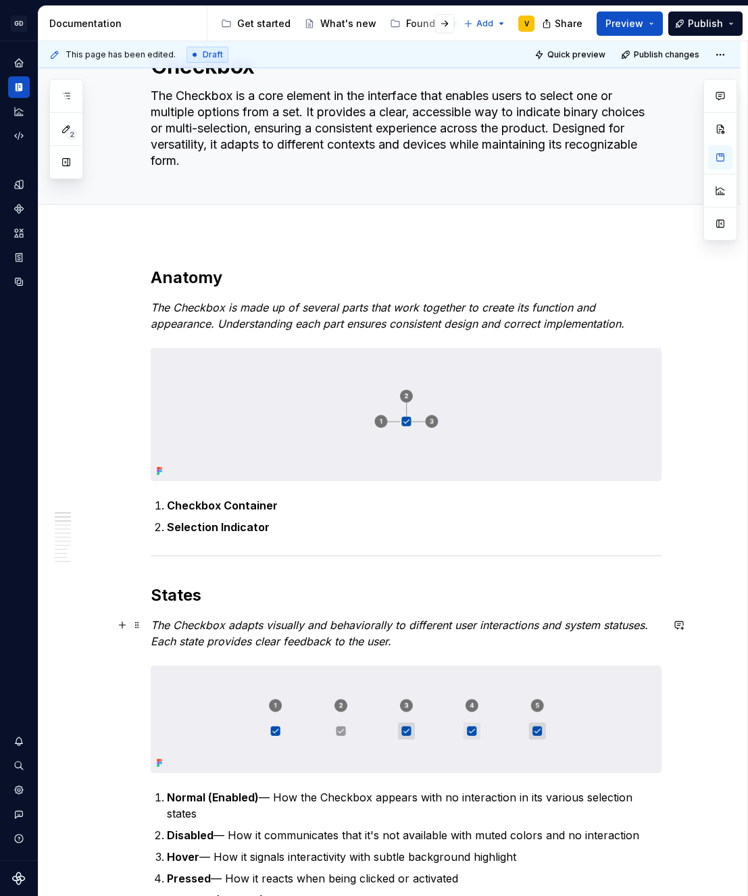
scroll to position [0, 0]
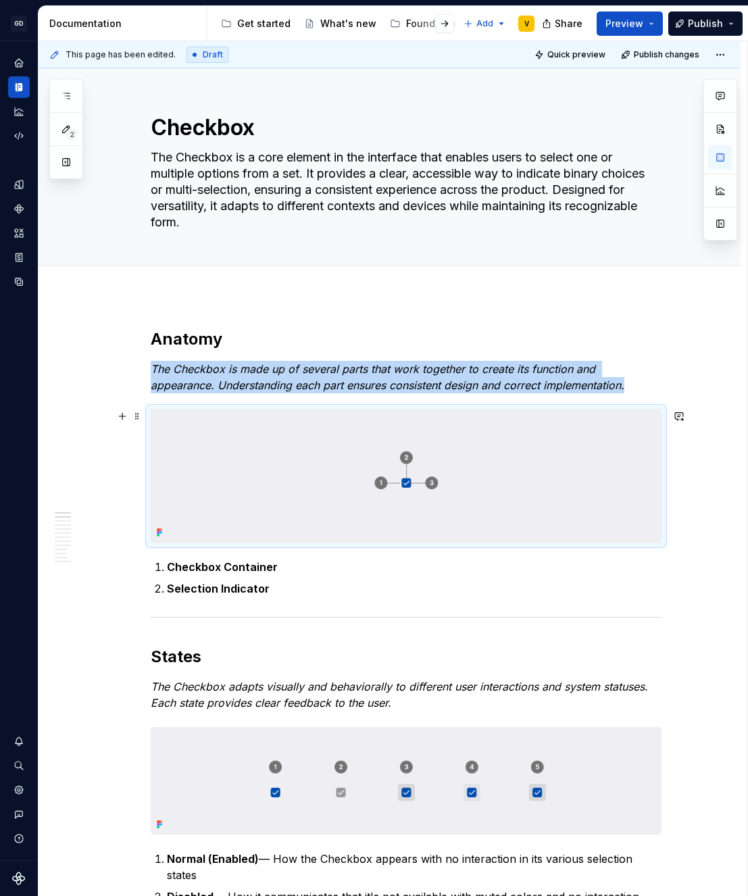
click at [400, 498] on img at bounding box center [406, 476] width 510 height 132
click at [448, 492] on img at bounding box center [406, 476] width 510 height 132
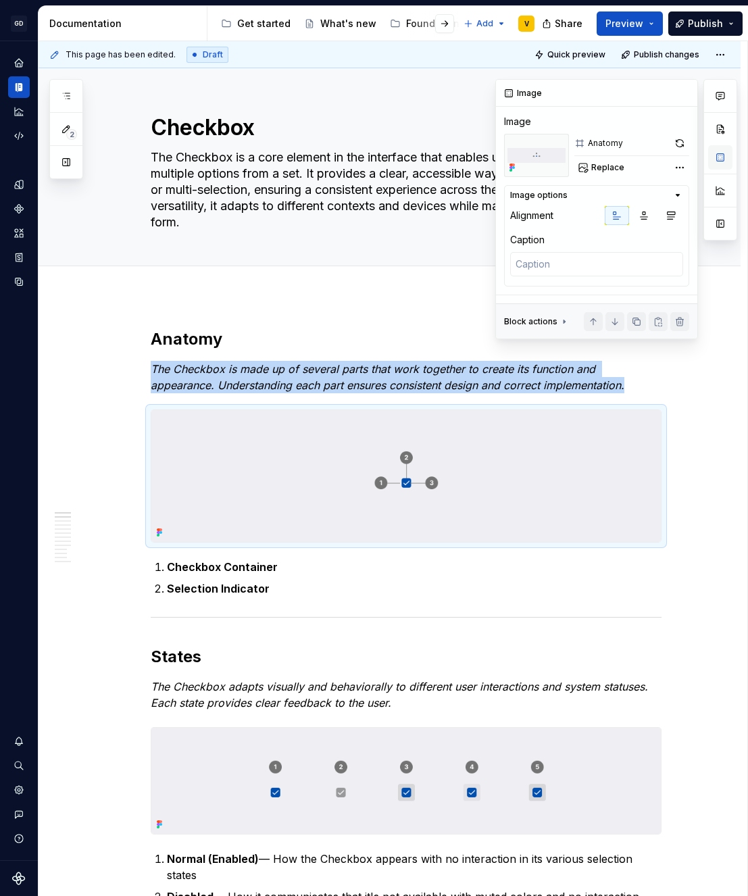
click at [725, 154] on button "button" at bounding box center [720, 157] width 24 height 24
click at [600, 169] on span "Replace" at bounding box center [607, 167] width 33 height 11
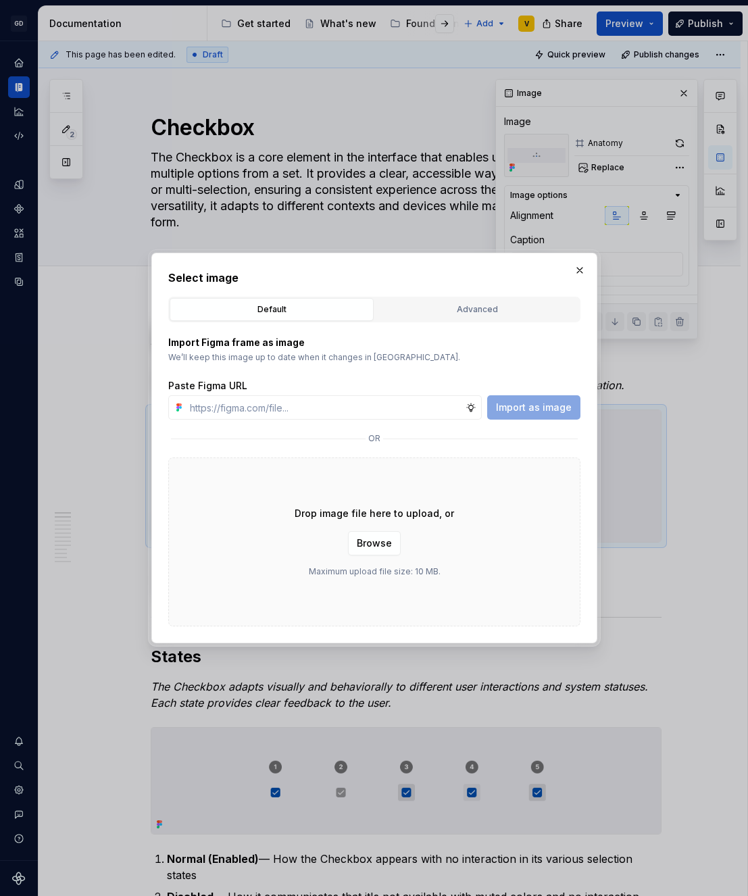
type textarea "*"
type input "[URL][DOMAIN_NAME]"
click at [564, 408] on span "Import as image" at bounding box center [534, 408] width 76 height 14
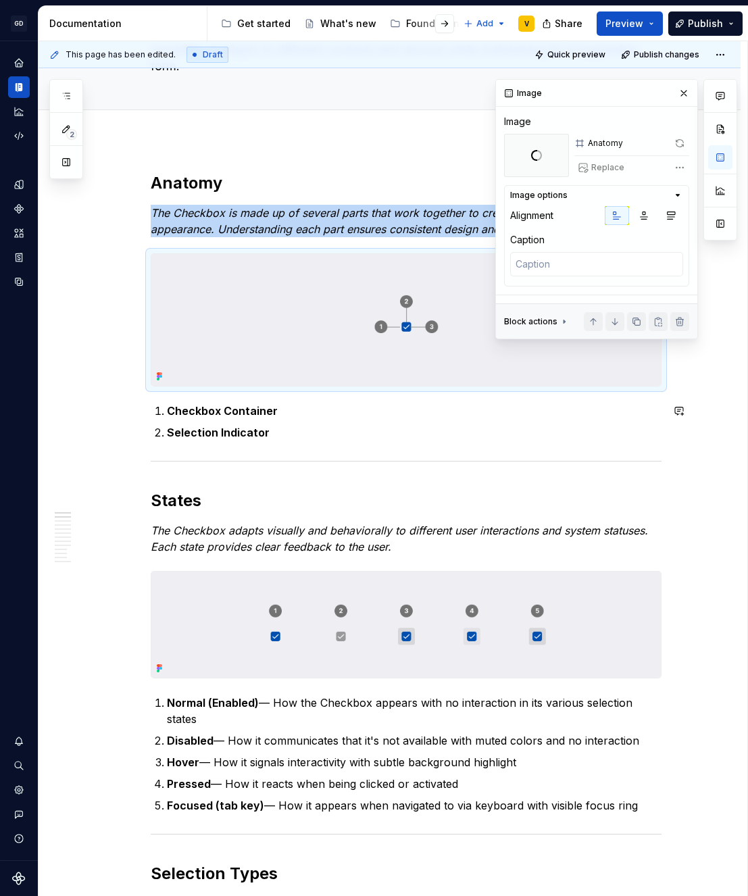
scroll to position [195, 0]
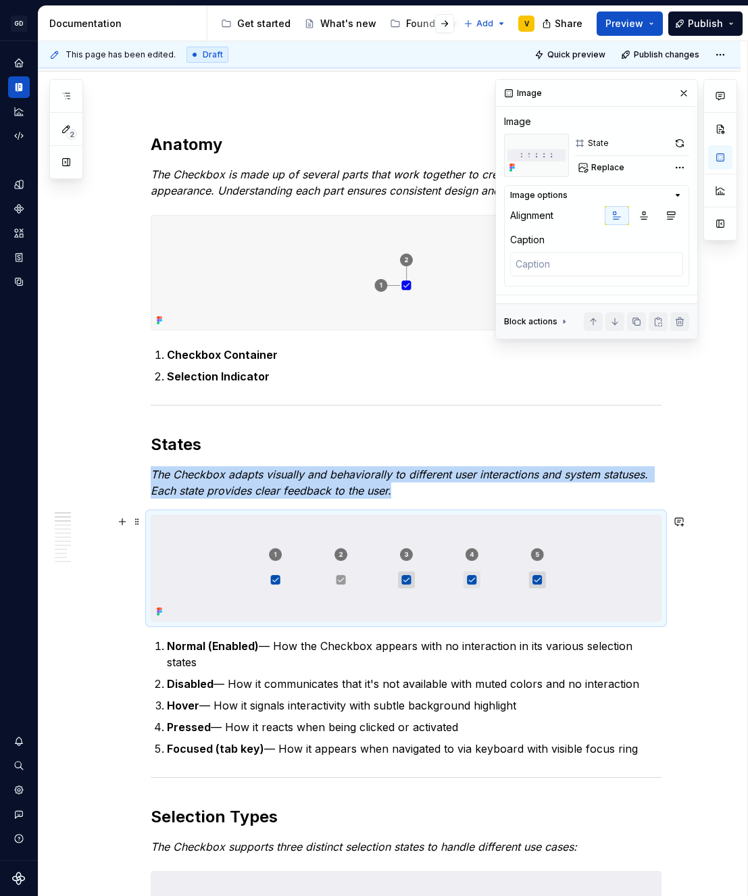
click at [411, 548] on img at bounding box center [406, 568] width 510 height 105
click at [594, 170] on span "Replace" at bounding box center [607, 167] width 33 height 11
type textarea "*"
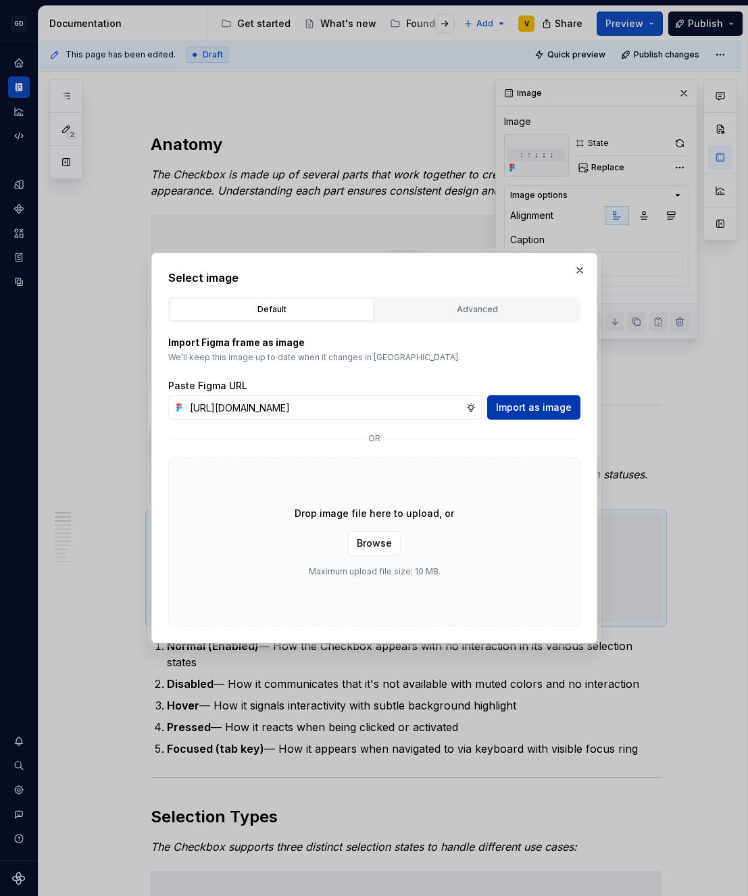
scroll to position [0, 484]
type input "[URL][DOMAIN_NAME]"
click at [513, 411] on span "Import as image" at bounding box center [534, 408] width 76 height 14
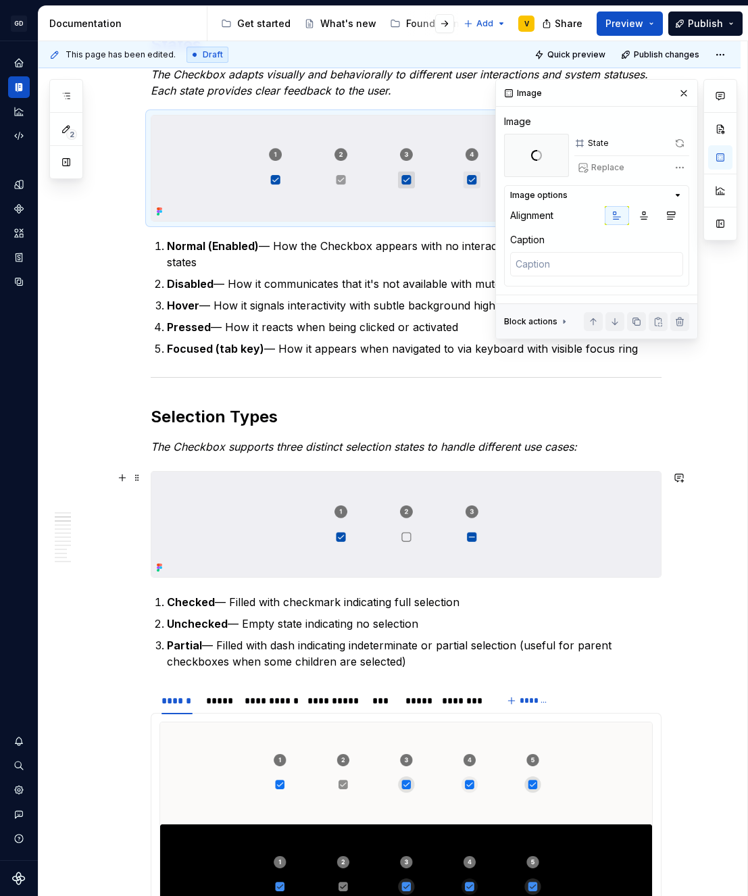
scroll to position [610, 0]
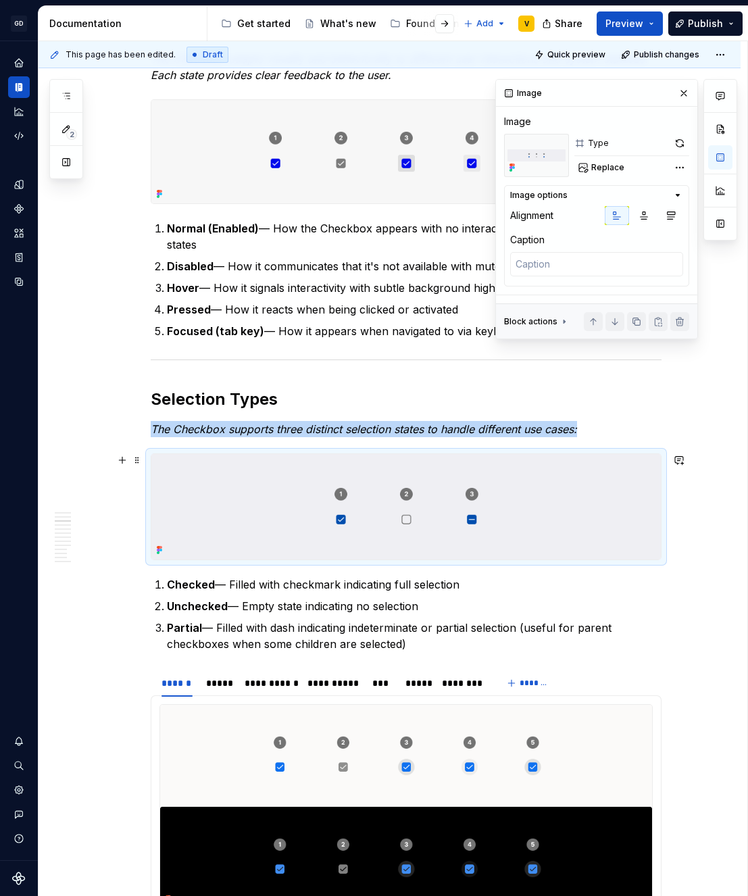
click at [469, 504] on img at bounding box center [406, 506] width 510 height 105
click at [602, 171] on span "Replace" at bounding box center [607, 167] width 33 height 11
type textarea "*"
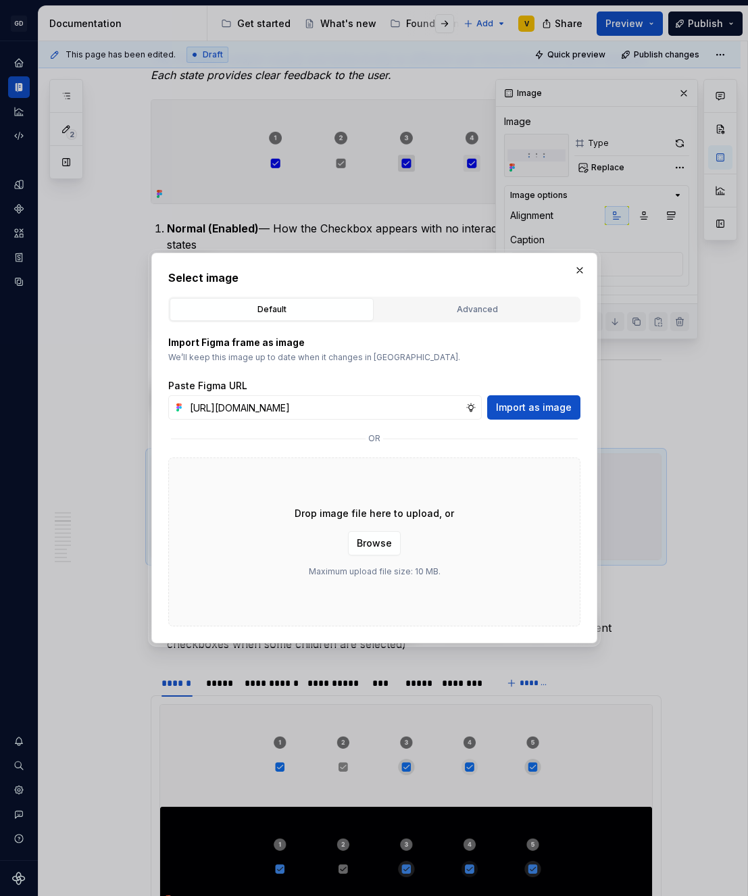
scroll to position [0, 484]
type input "[URL][DOMAIN_NAME]"
click at [530, 401] on span "Import as image" at bounding box center [534, 408] width 76 height 14
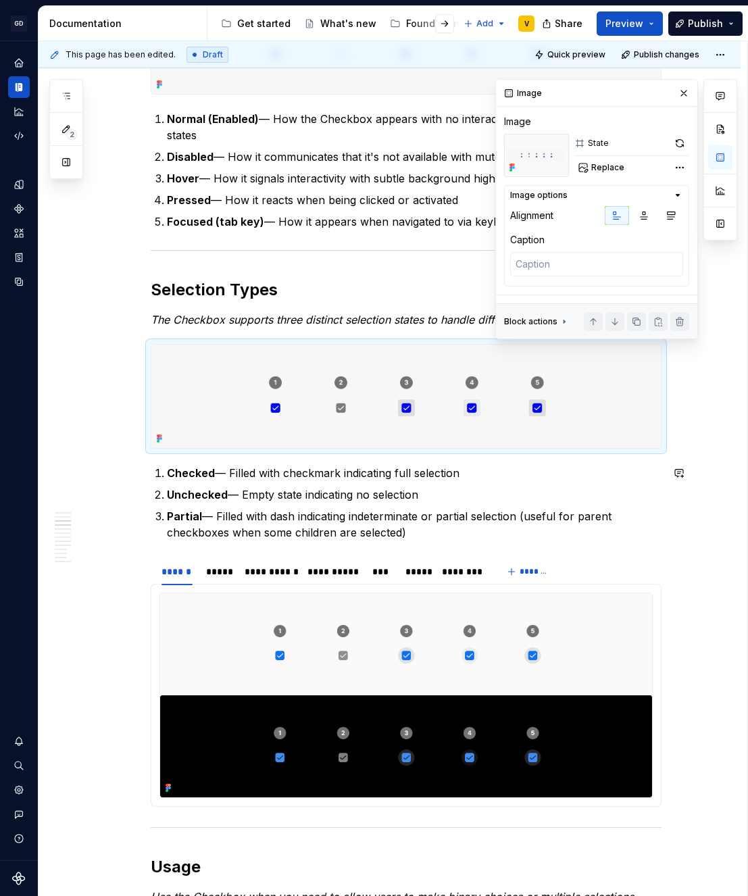
scroll to position [723, 0]
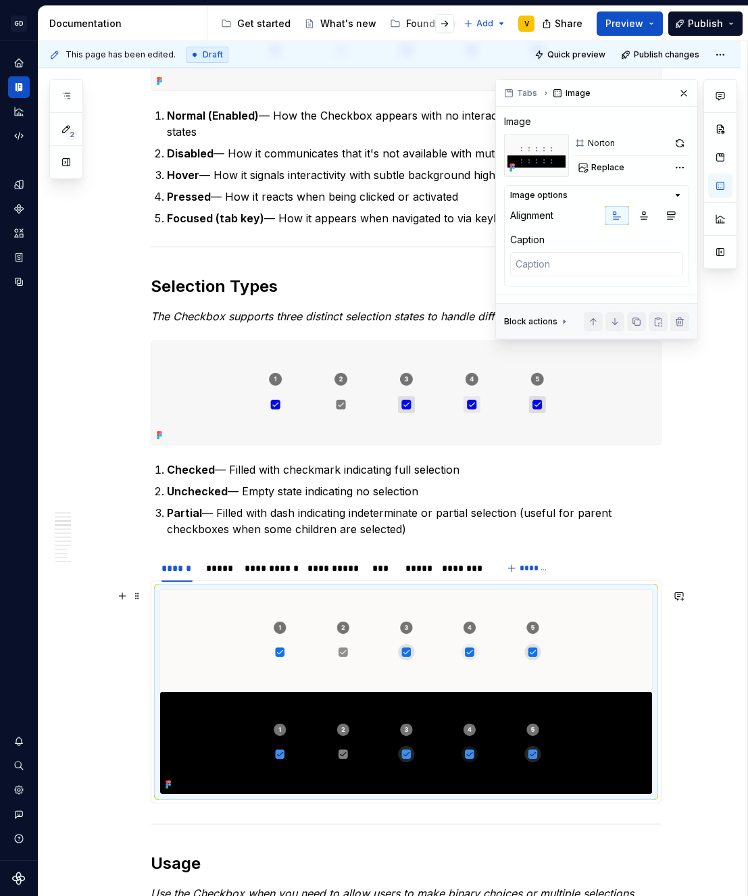
click at [341, 667] on img at bounding box center [406, 692] width 492 height 204
click at [604, 164] on span "Replace" at bounding box center [607, 167] width 33 height 11
type textarea "*"
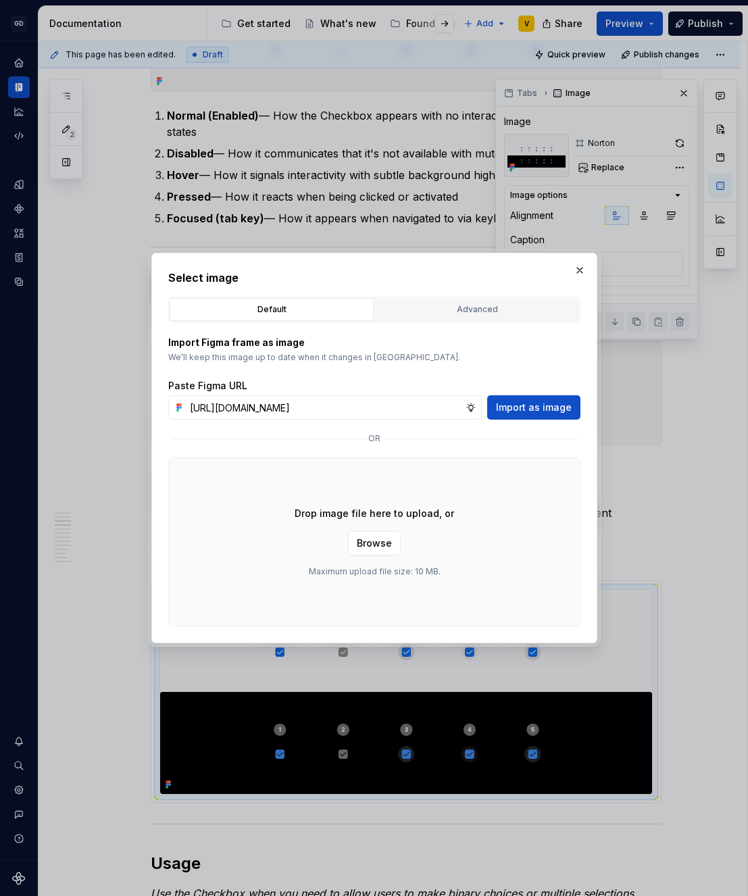
scroll to position [0, 485]
type input "[URL][DOMAIN_NAME]"
click at [541, 412] on span "Import as image" at bounding box center [534, 408] width 76 height 14
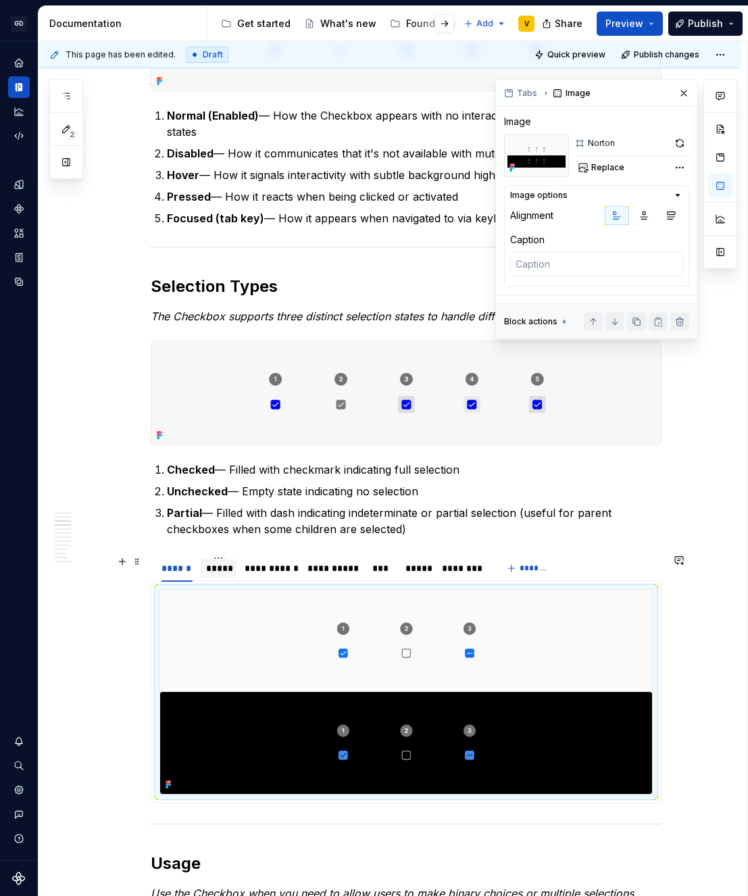
click at [218, 570] on div "*****" at bounding box center [218, 569] width 25 height 14
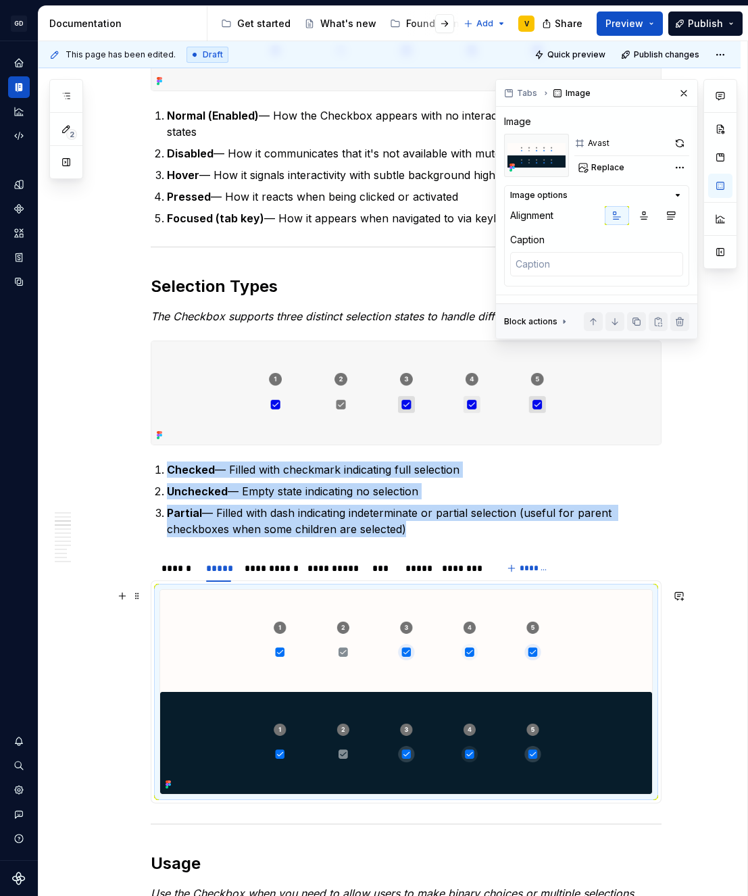
click at [308, 650] on img at bounding box center [406, 692] width 492 height 204
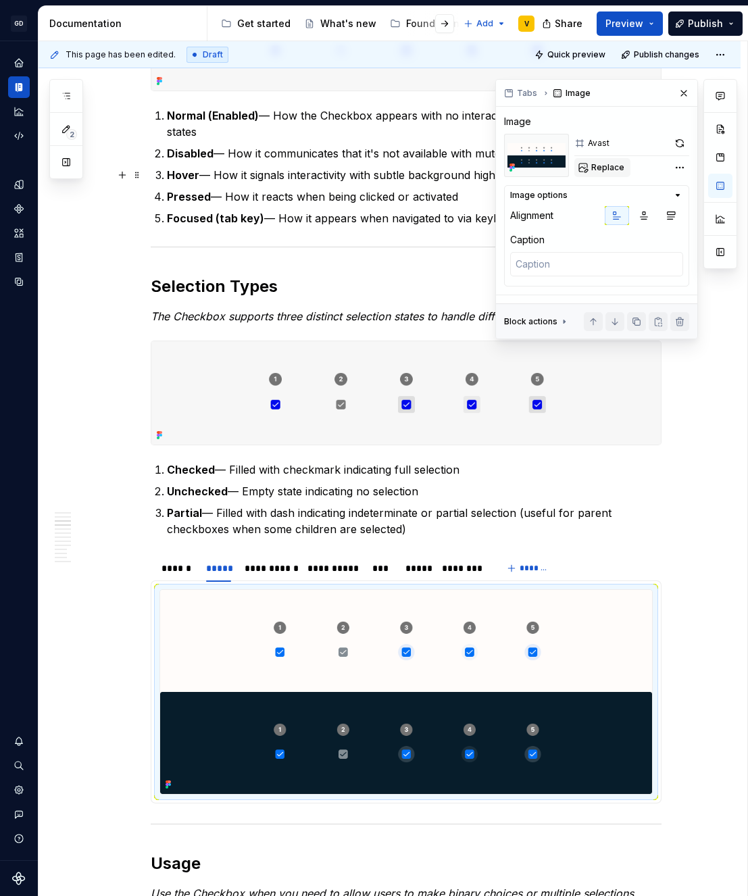
click at [612, 170] on span "Replace" at bounding box center [607, 167] width 33 height 11
type textarea "*"
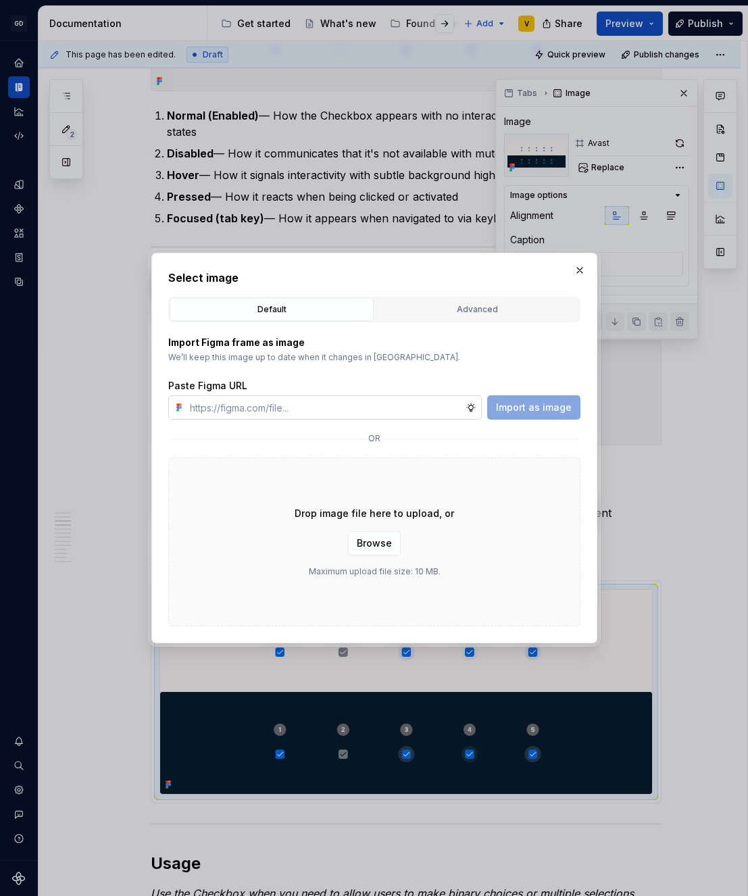
type input "[URL][DOMAIN_NAME]"
type textarea "*"
type input "[URL][DOMAIN_NAME]"
click at [514, 409] on span "Import as image" at bounding box center [534, 408] width 76 height 14
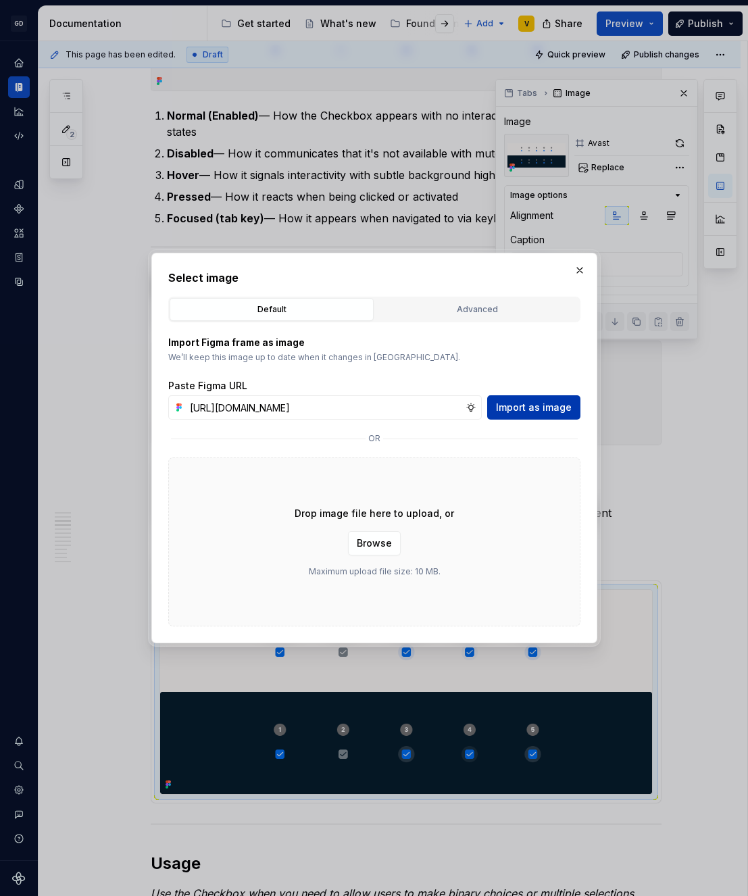
scroll to position [0, 0]
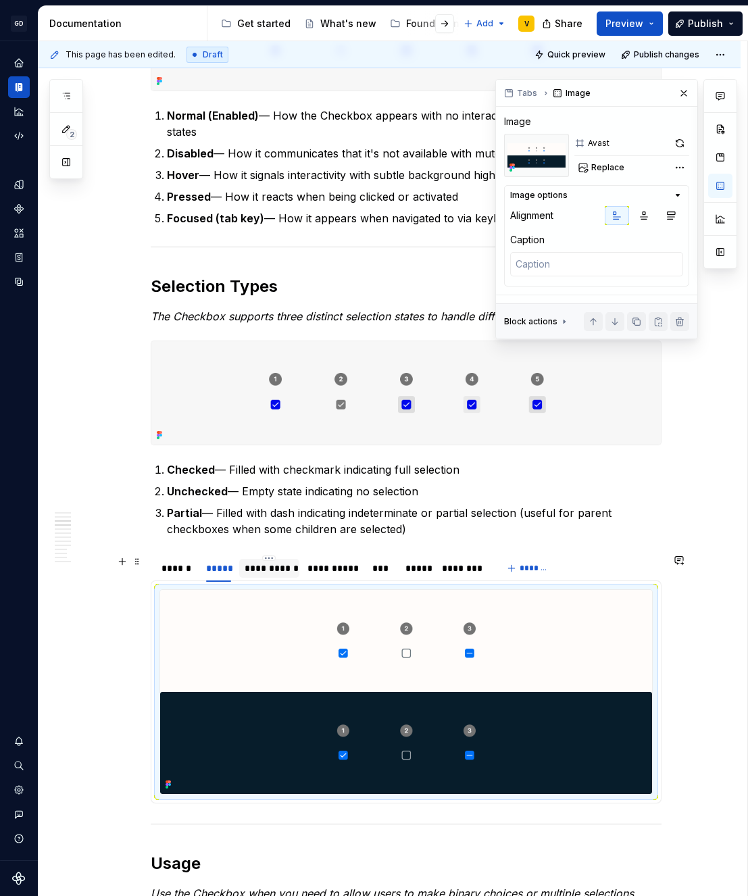
click at [267, 571] on div "**********" at bounding box center [269, 569] width 49 height 14
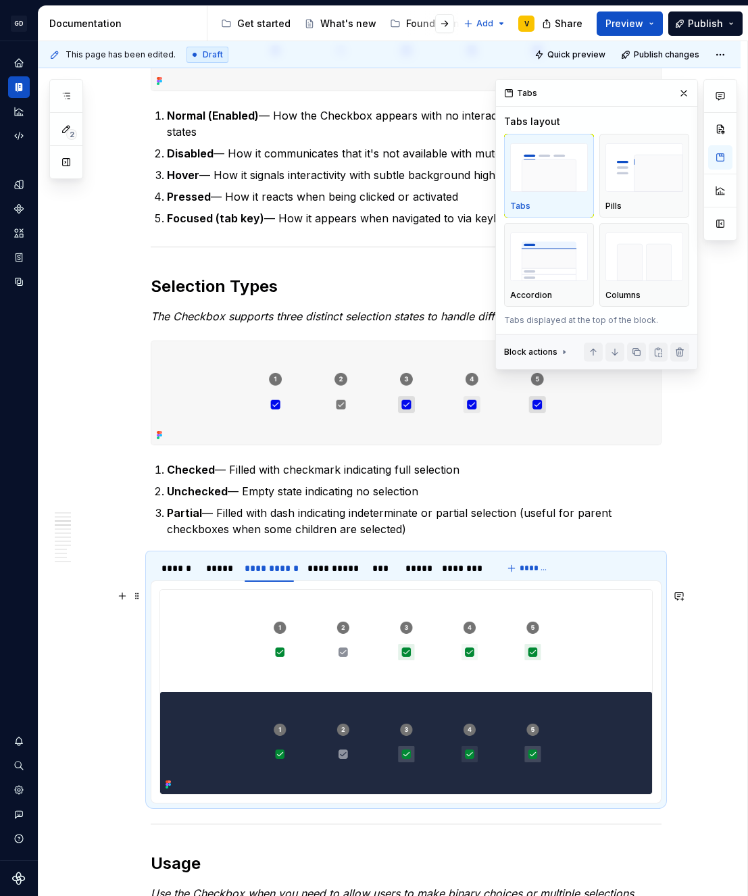
click at [343, 644] on img at bounding box center [406, 692] width 492 height 204
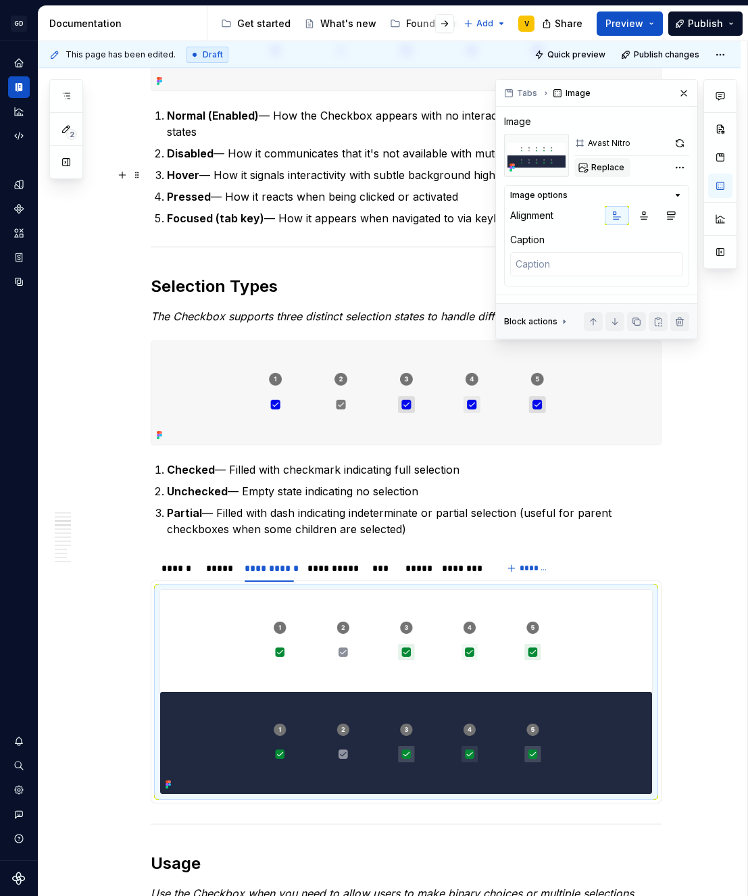
click at [606, 167] on span "Replace" at bounding box center [607, 167] width 33 height 11
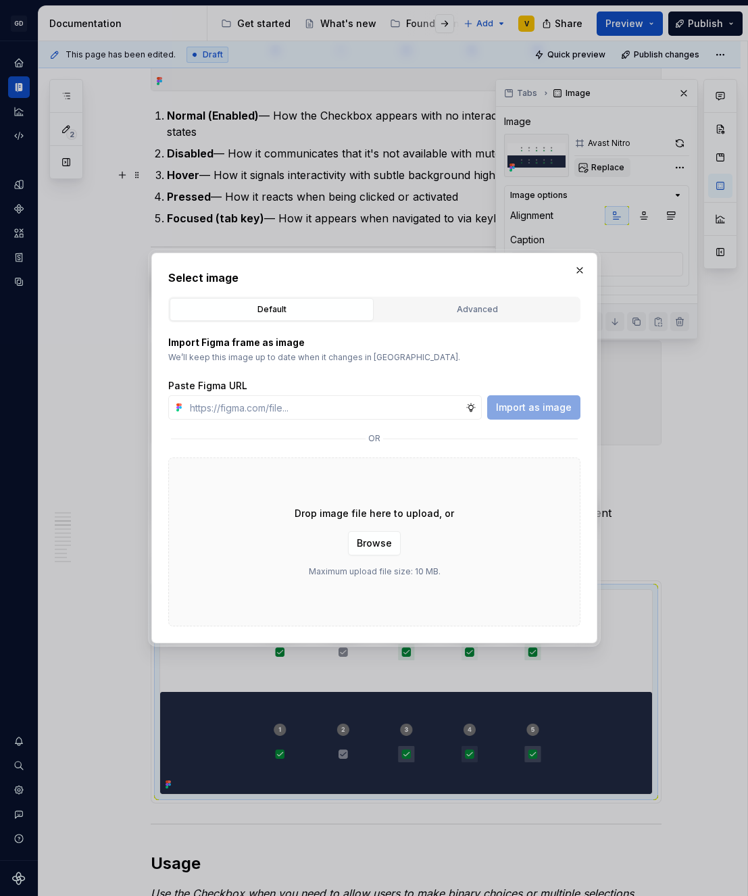
type textarea "*"
type input "[URL][DOMAIN_NAME]"
click at [545, 407] on span "Import as image" at bounding box center [534, 408] width 76 height 14
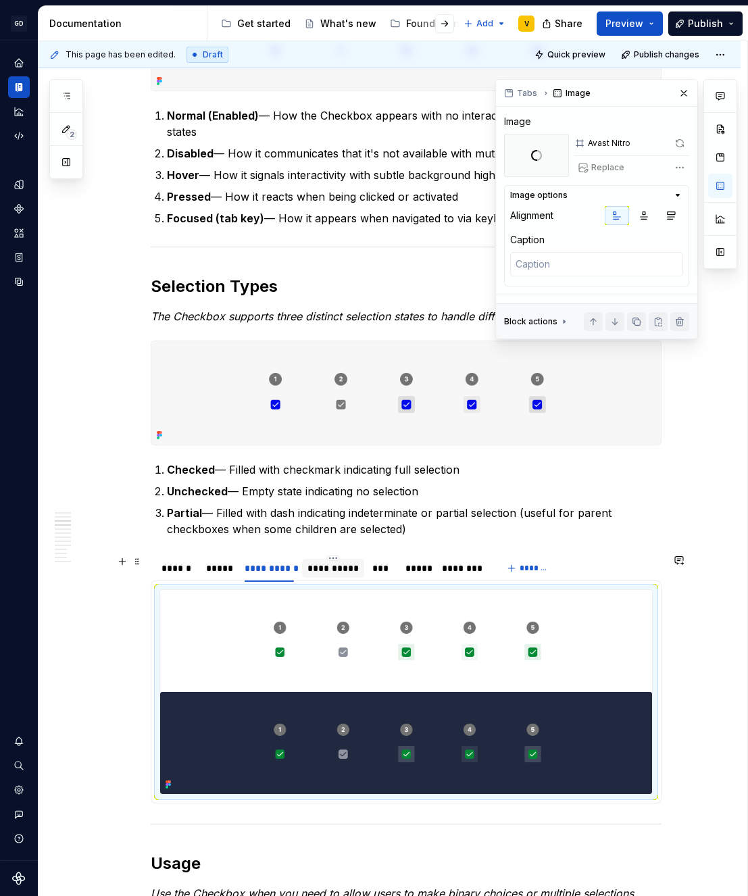
click at [344, 567] on div "**********" at bounding box center [333, 569] width 51 height 14
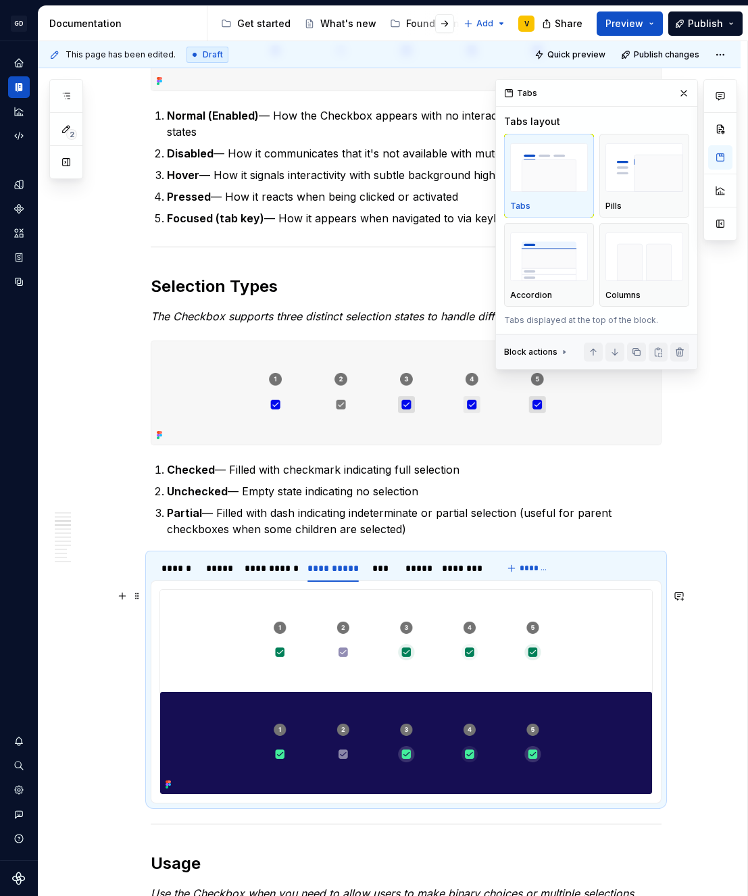
click at [379, 655] on img at bounding box center [406, 692] width 492 height 204
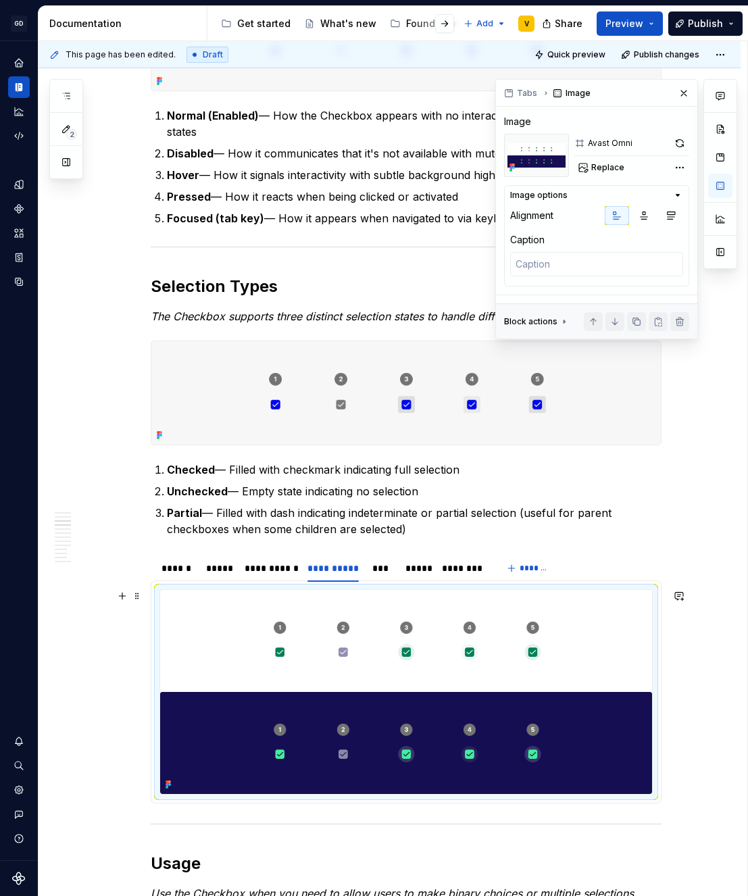
click at [379, 655] on img at bounding box center [406, 692] width 492 height 204
click at [598, 171] on span "Replace" at bounding box center [607, 167] width 33 height 11
type textarea "*"
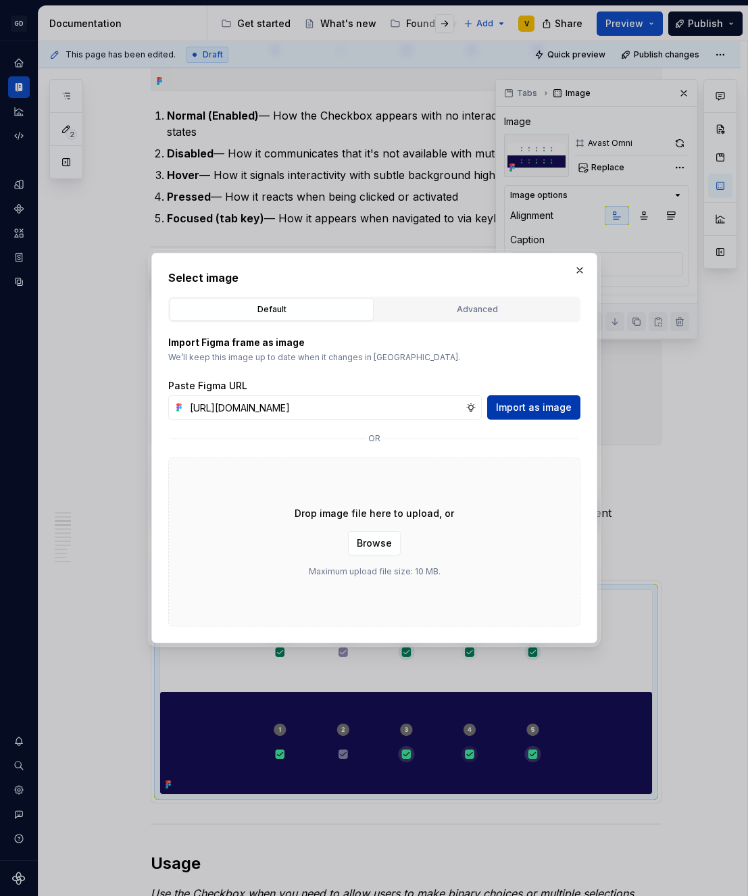
type input "[URL][DOMAIN_NAME]"
click at [543, 410] on span "Import as image" at bounding box center [534, 408] width 76 height 14
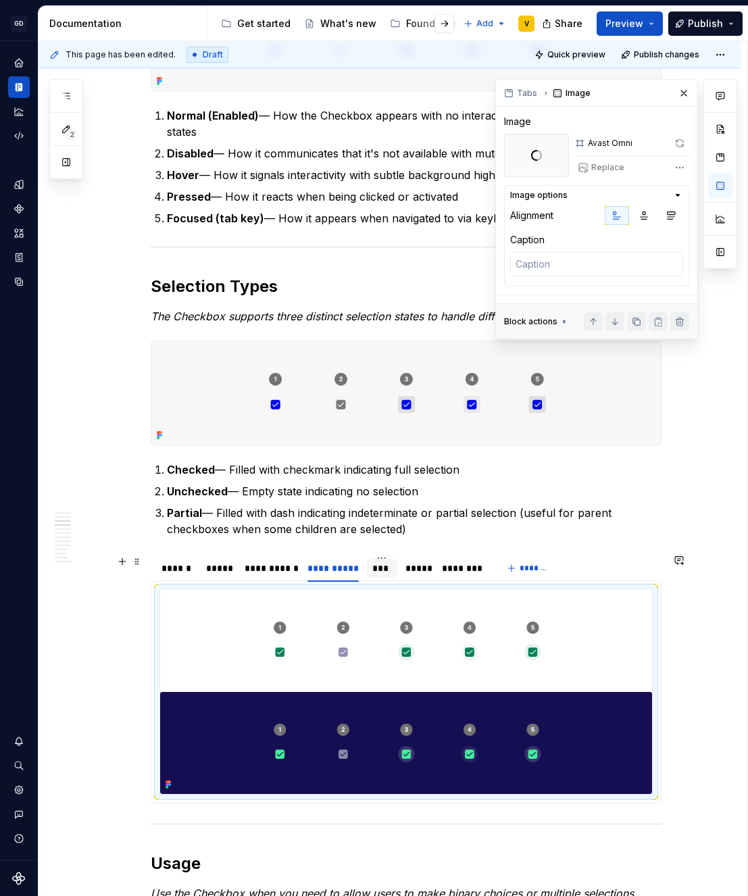
click at [383, 567] on div "***" at bounding box center [382, 569] width 20 height 14
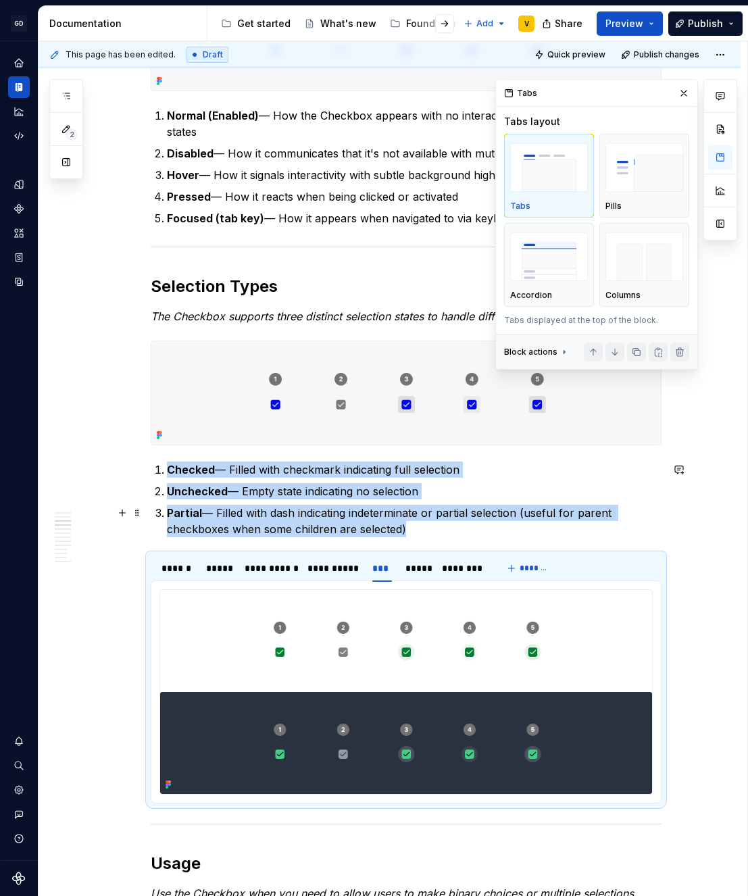
click at [399, 653] on img at bounding box center [406, 692] width 492 height 204
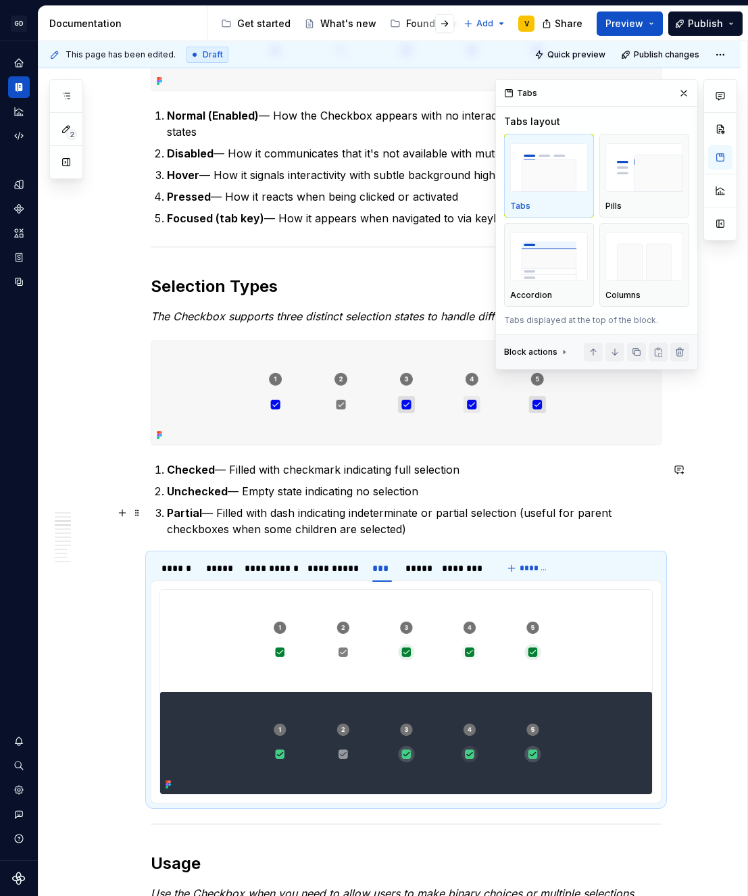
click at [399, 653] on img at bounding box center [406, 692] width 492 height 204
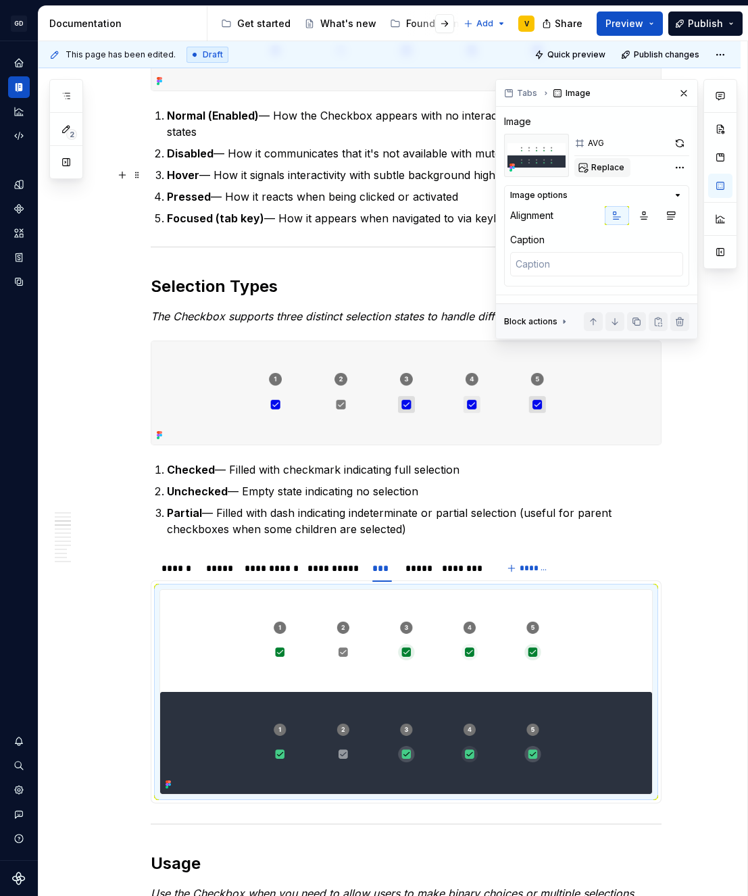
click at [600, 164] on span "Replace" at bounding box center [607, 167] width 33 height 11
type textarea "*"
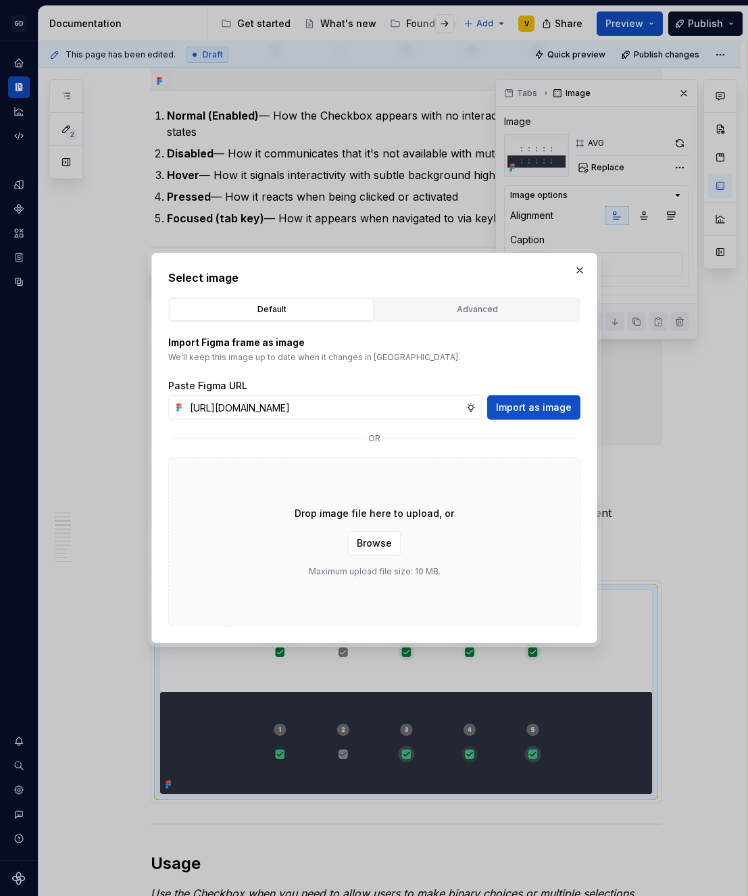
scroll to position [0, 485]
type input "[URL][DOMAIN_NAME]"
click at [533, 399] on button "Import as image" at bounding box center [533, 407] width 93 height 24
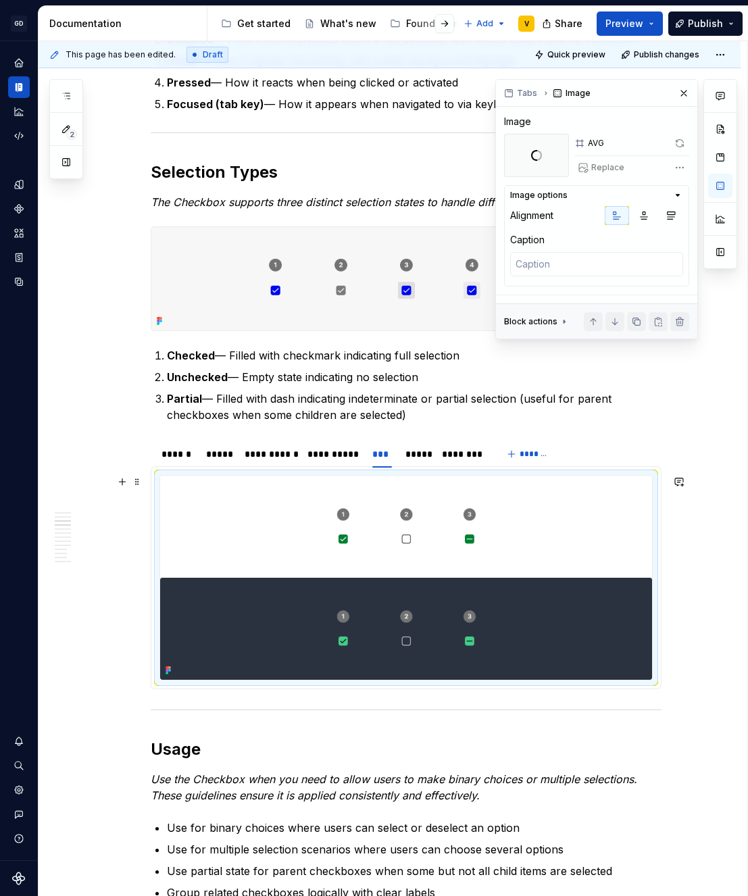
scroll to position [848, 0]
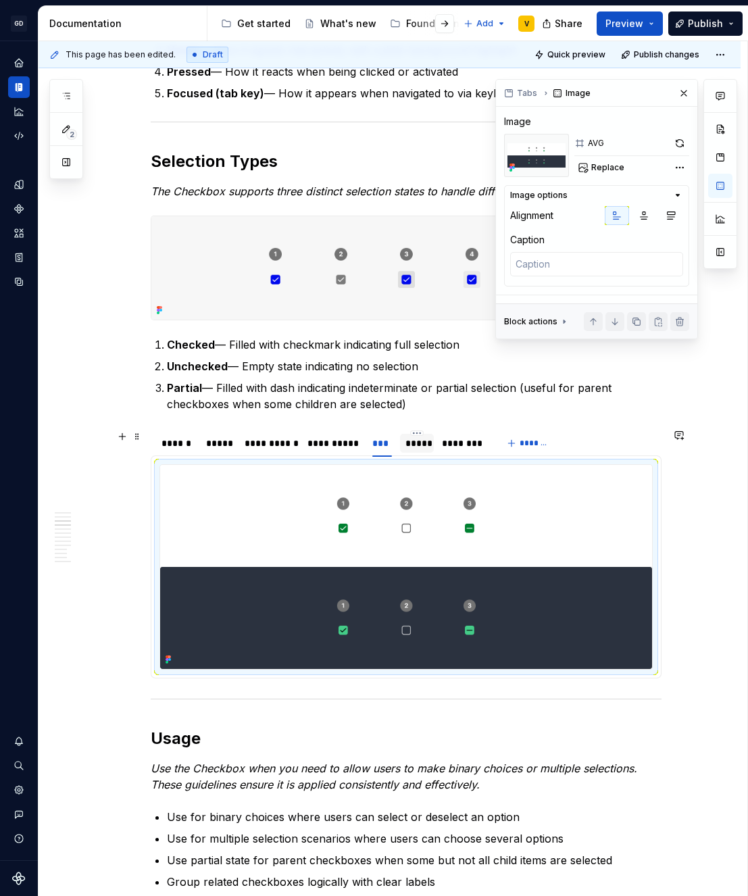
click at [418, 447] on div "*****" at bounding box center [417, 444] width 23 height 14
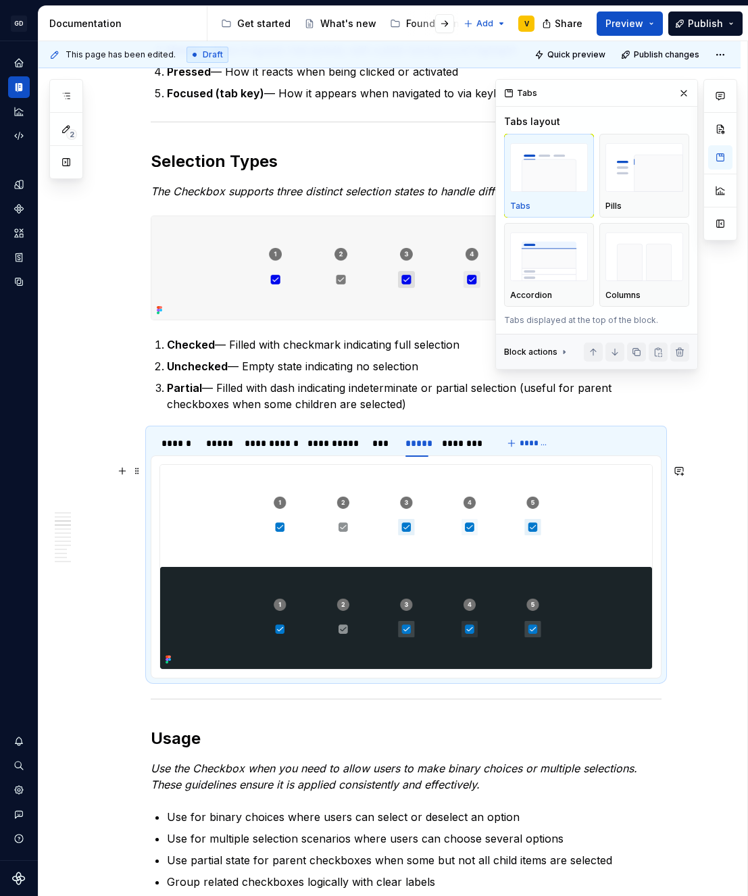
click at [393, 525] on img at bounding box center [406, 567] width 492 height 204
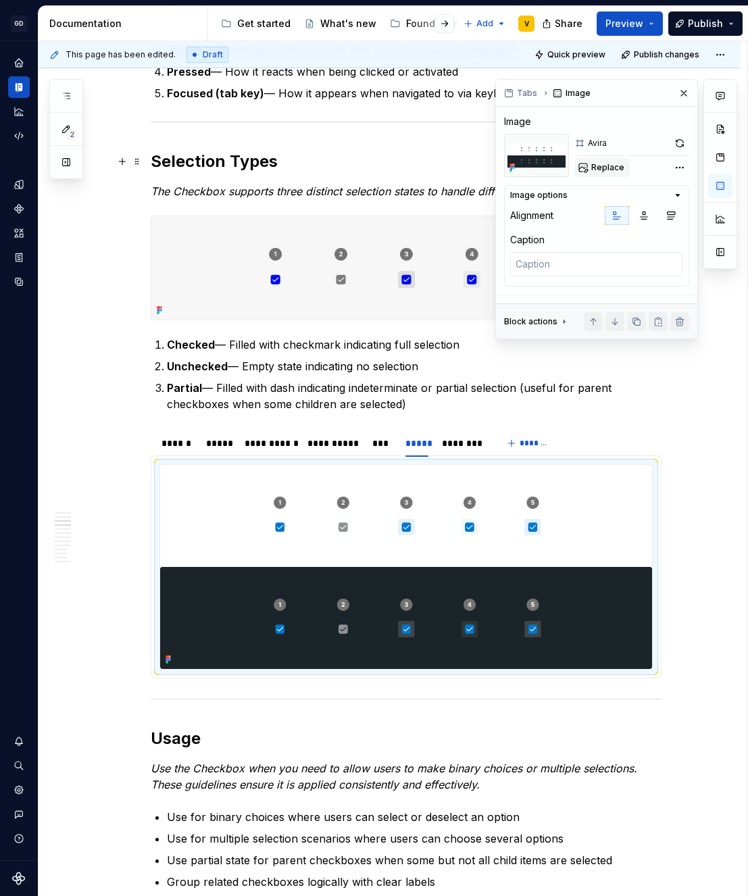
click at [610, 163] on span "Replace" at bounding box center [607, 167] width 33 height 11
type textarea "*"
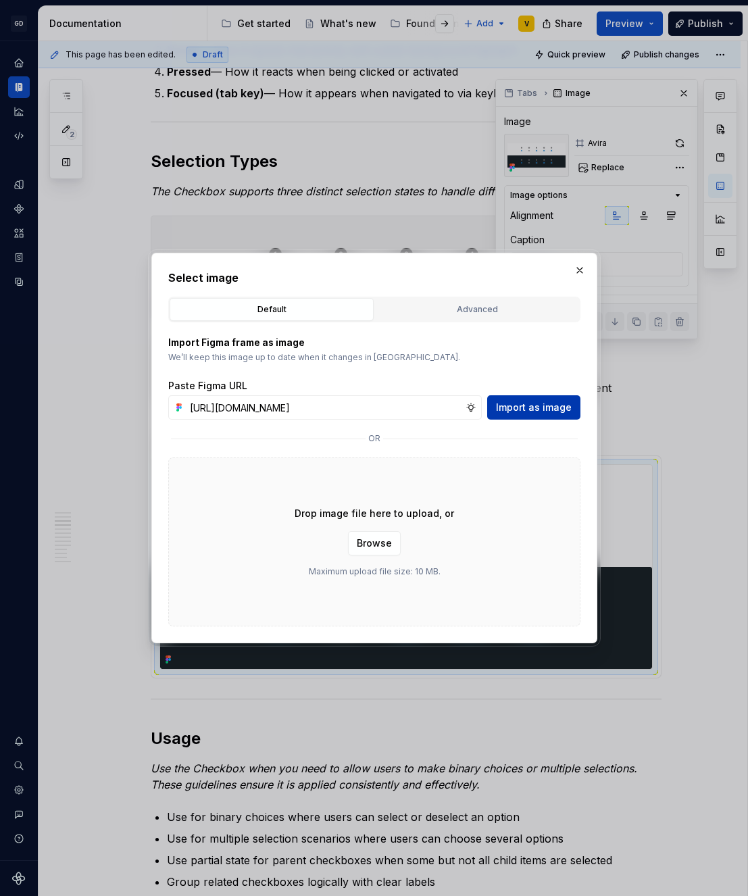
scroll to position [0, 481]
type input "[URL][DOMAIN_NAME]"
click at [505, 418] on button "Import as image" at bounding box center [533, 407] width 93 height 24
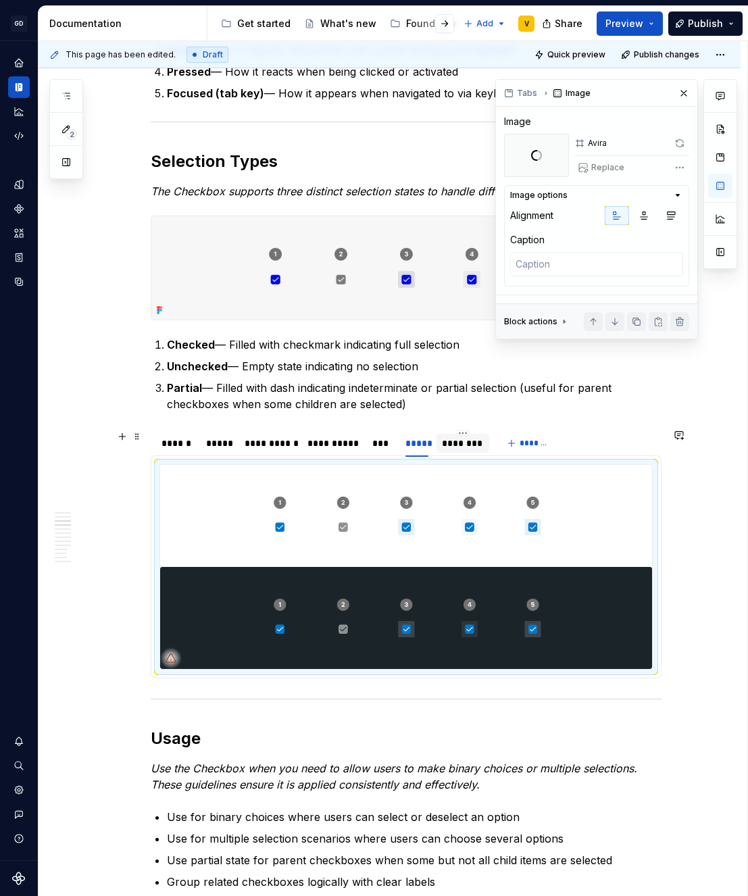
click at [460, 443] on div "********" at bounding box center [463, 444] width 42 height 14
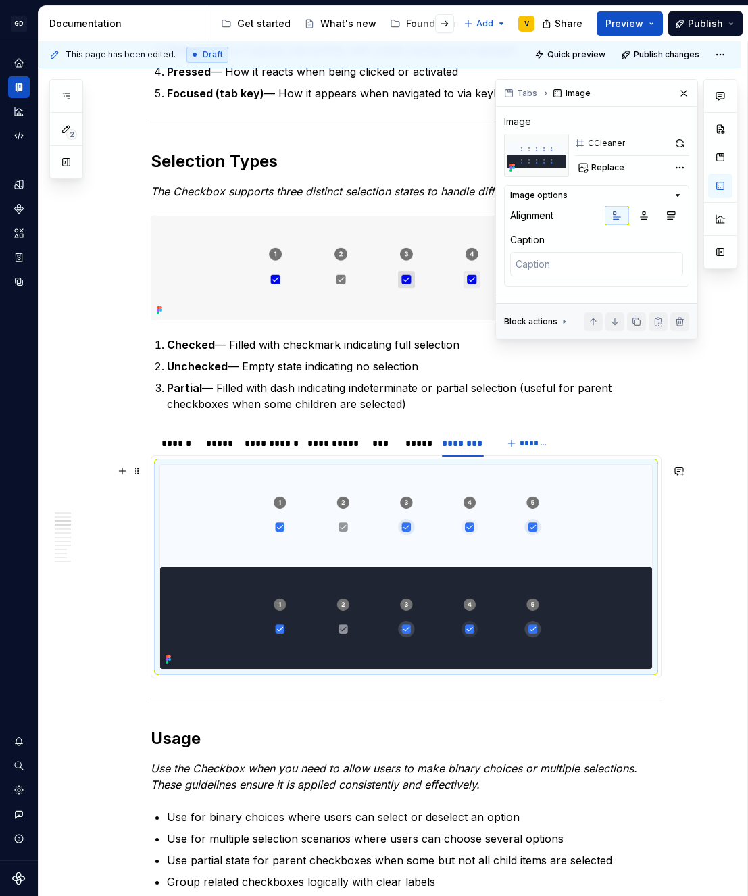
click at [412, 553] on img at bounding box center [406, 567] width 492 height 204
click at [608, 169] on span "Replace" at bounding box center [607, 167] width 33 height 11
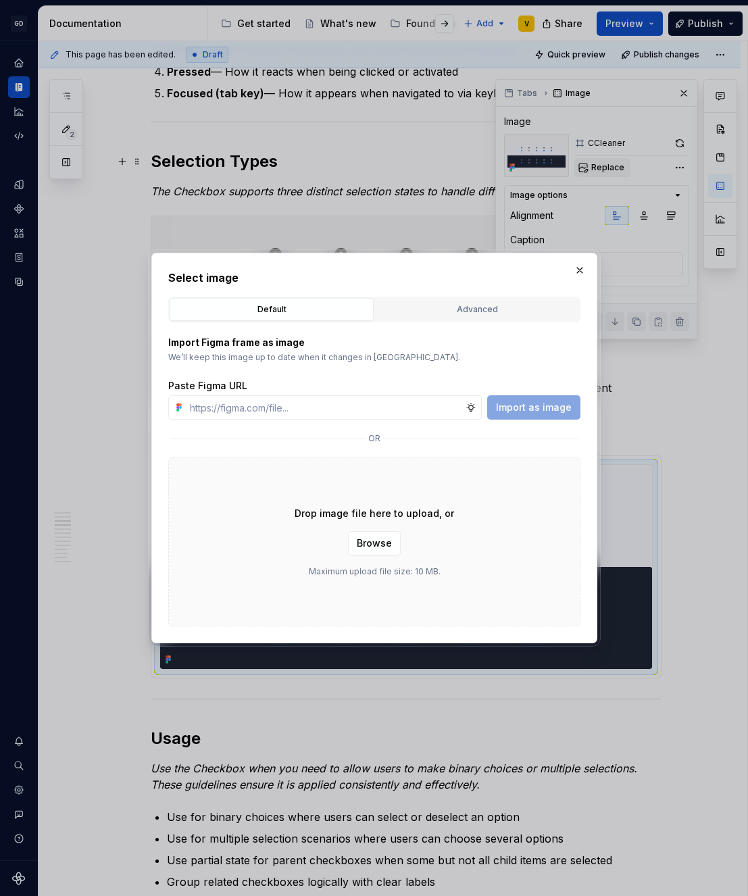
type textarea "*"
type input "[URL][DOMAIN_NAME]"
type textarea "*"
type input "[URL][DOMAIN_NAME]"
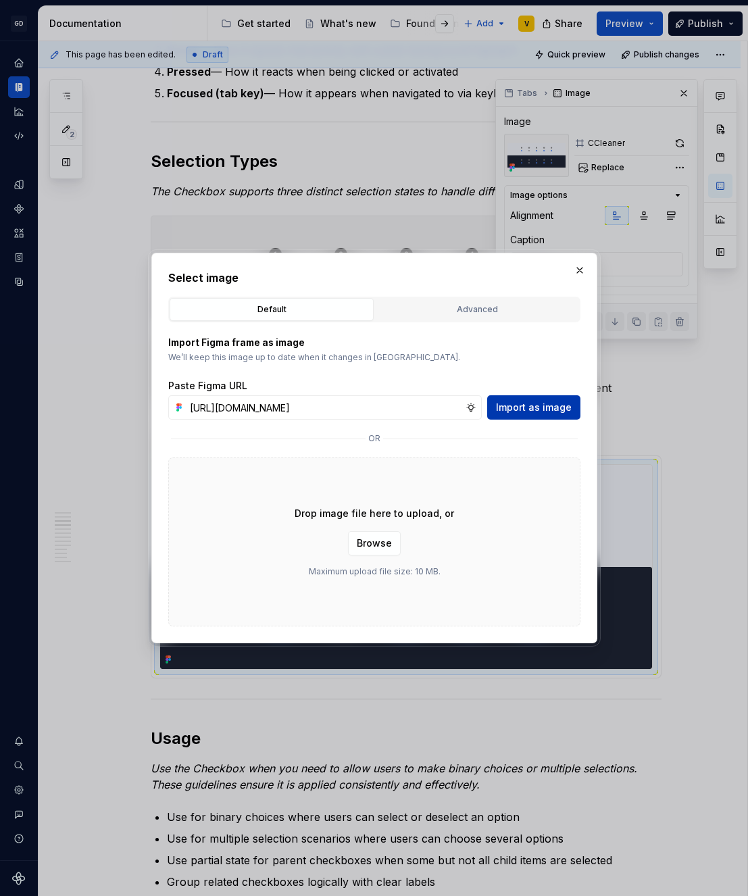
click at [543, 402] on span "Import as image" at bounding box center [534, 408] width 76 height 14
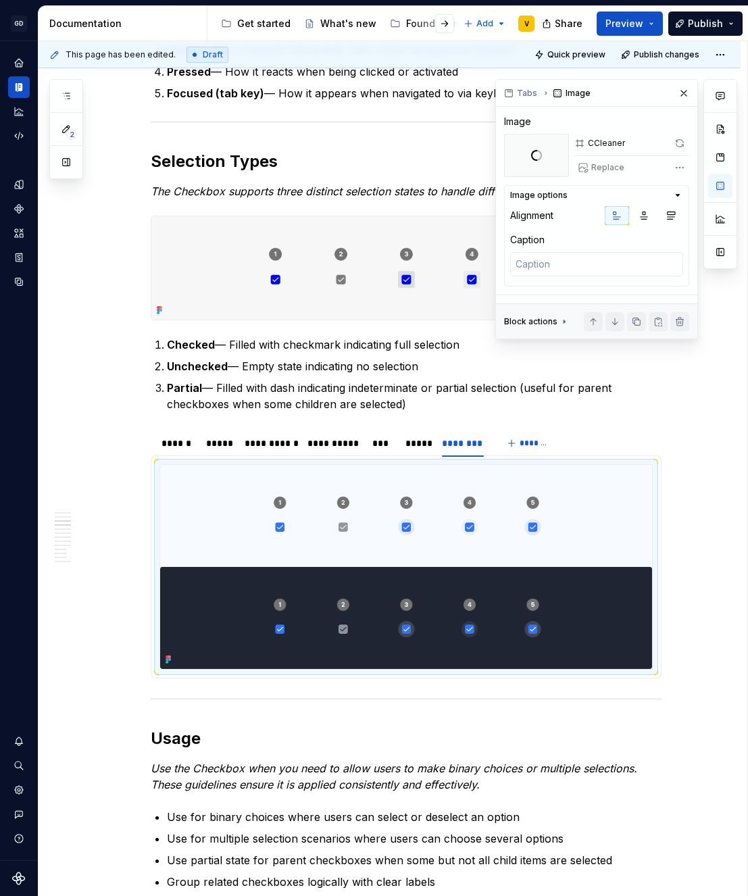
type textarea "*"
click at [532, 443] on span "*******" at bounding box center [535, 443] width 30 height 11
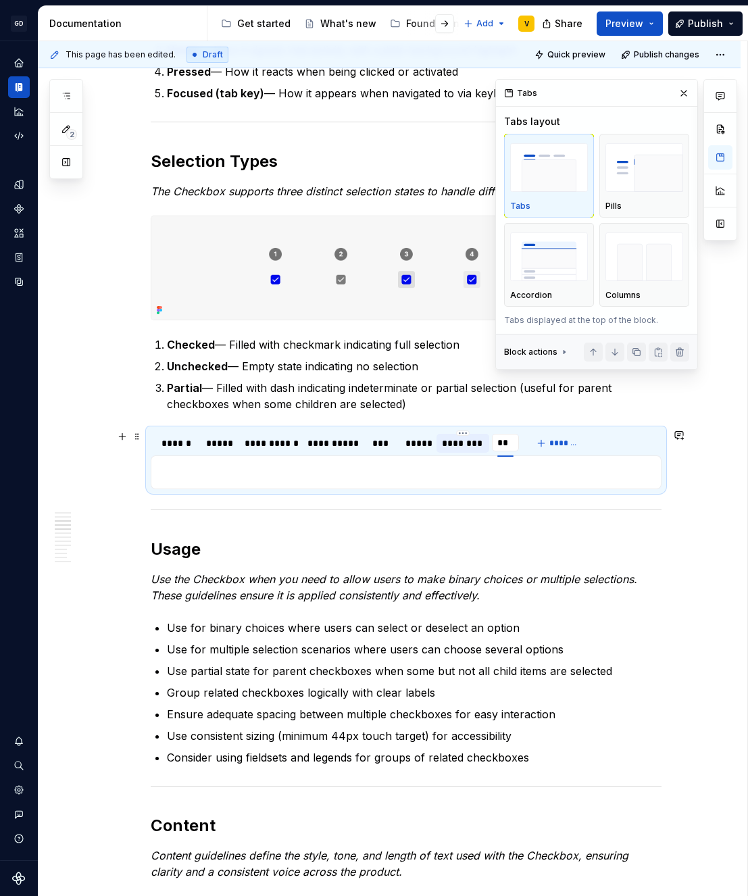
type input "***"
click at [644, 544] on h2 "Usage" at bounding box center [406, 550] width 511 height 22
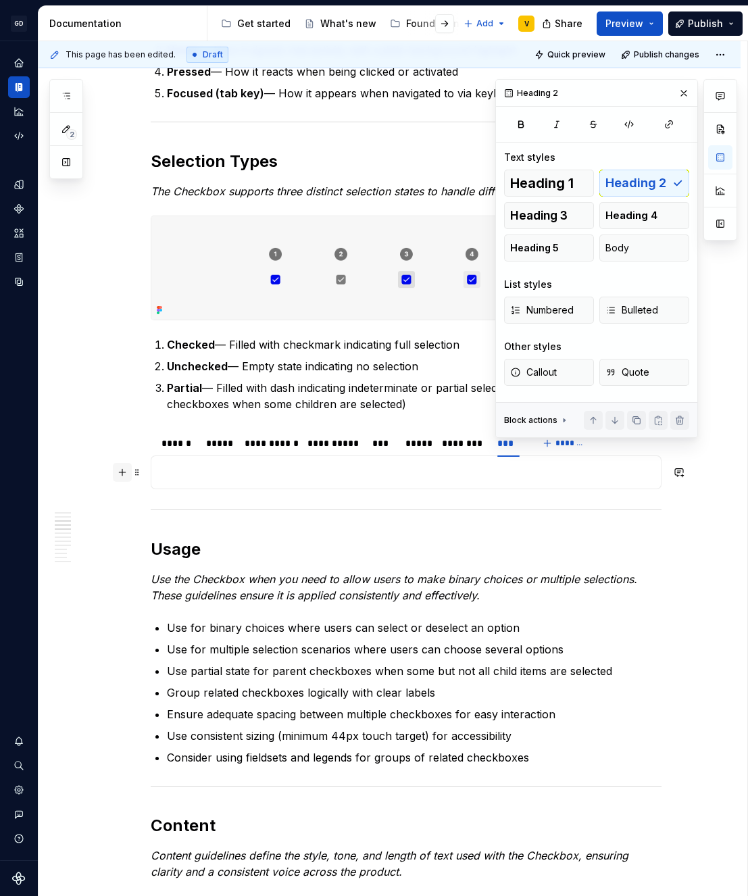
click at [122, 475] on button "button" at bounding box center [122, 472] width 19 height 19
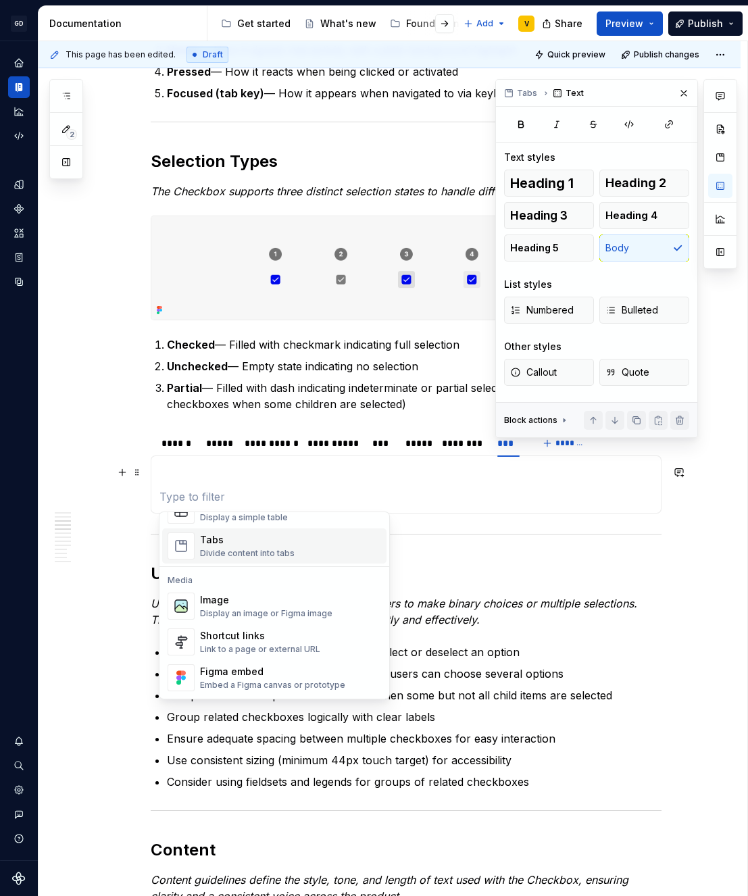
scroll to position [520, 0]
click at [235, 604] on div "Image" at bounding box center [266, 600] width 132 height 14
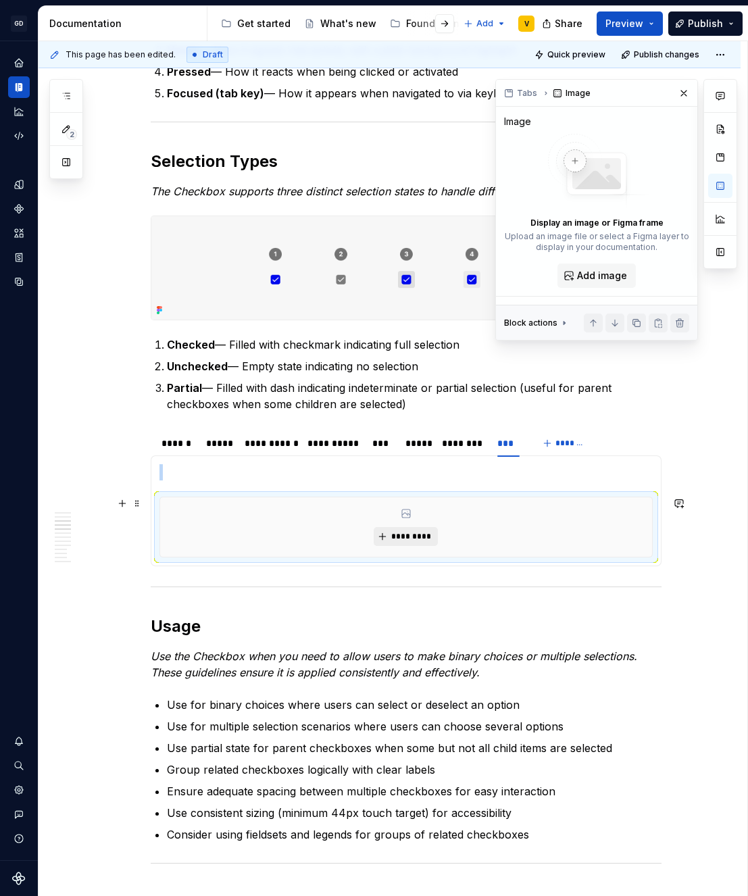
click at [410, 537] on span "*********" at bounding box center [411, 536] width 41 height 11
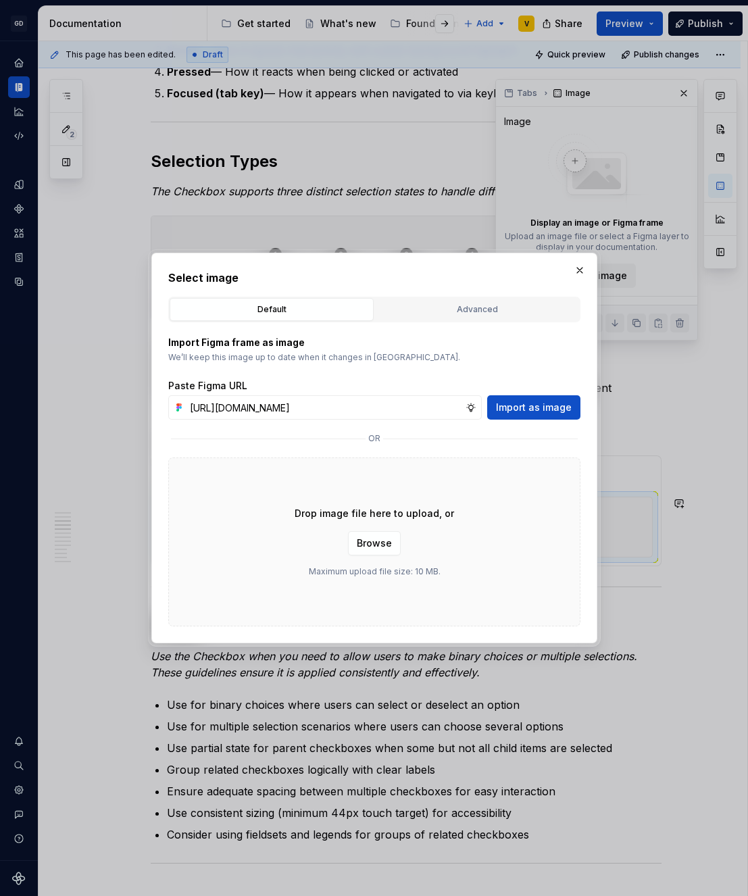
scroll to position [0, 485]
type input "[URL][DOMAIN_NAME]"
click at [507, 410] on span "Import as image" at bounding box center [534, 408] width 76 height 14
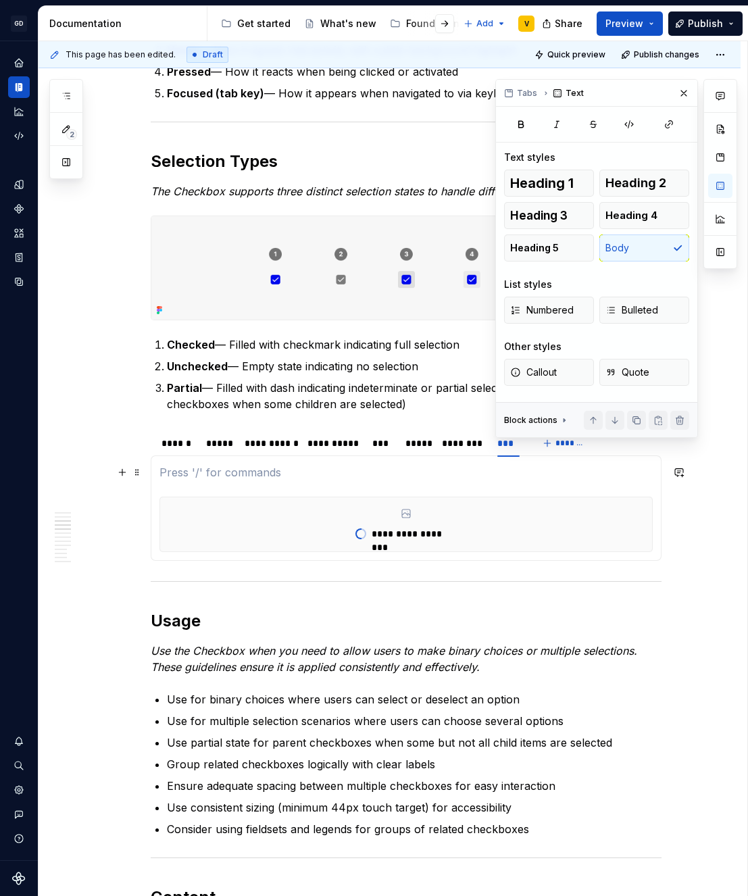
click at [161, 472] on p at bounding box center [406, 472] width 493 height 16
click at [137, 474] on span at bounding box center [137, 472] width 11 height 19
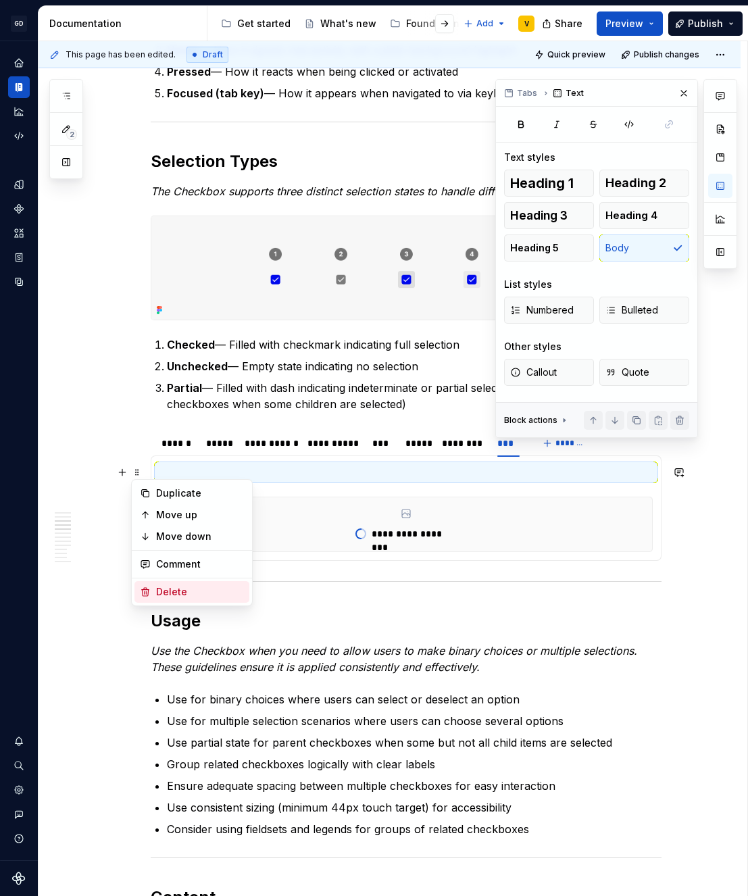
click at [164, 589] on div "Delete" at bounding box center [200, 592] width 88 height 14
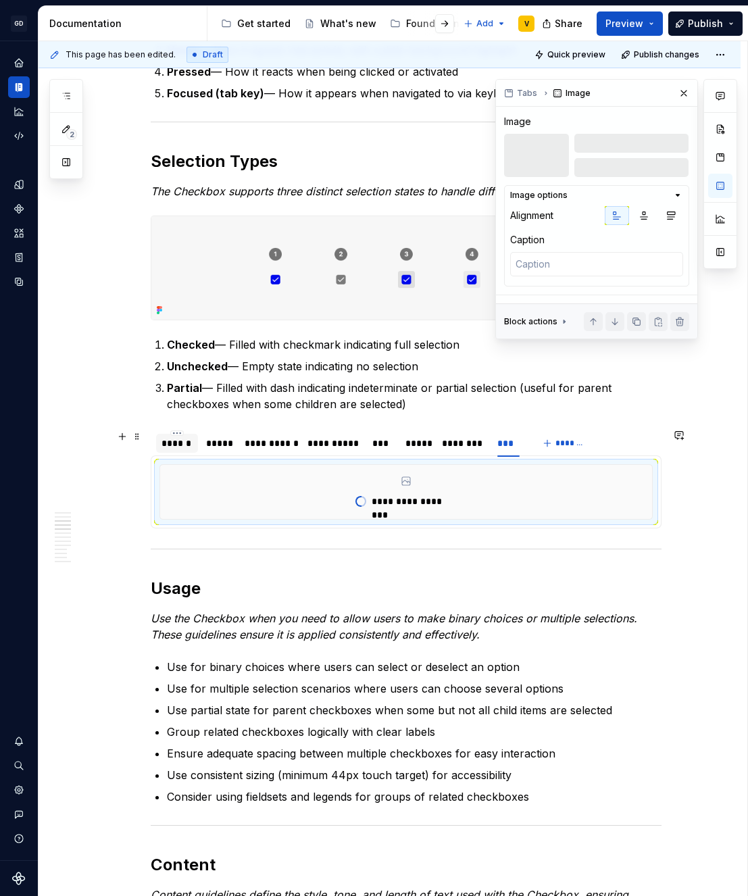
click at [176, 443] on div "******" at bounding box center [177, 444] width 31 height 14
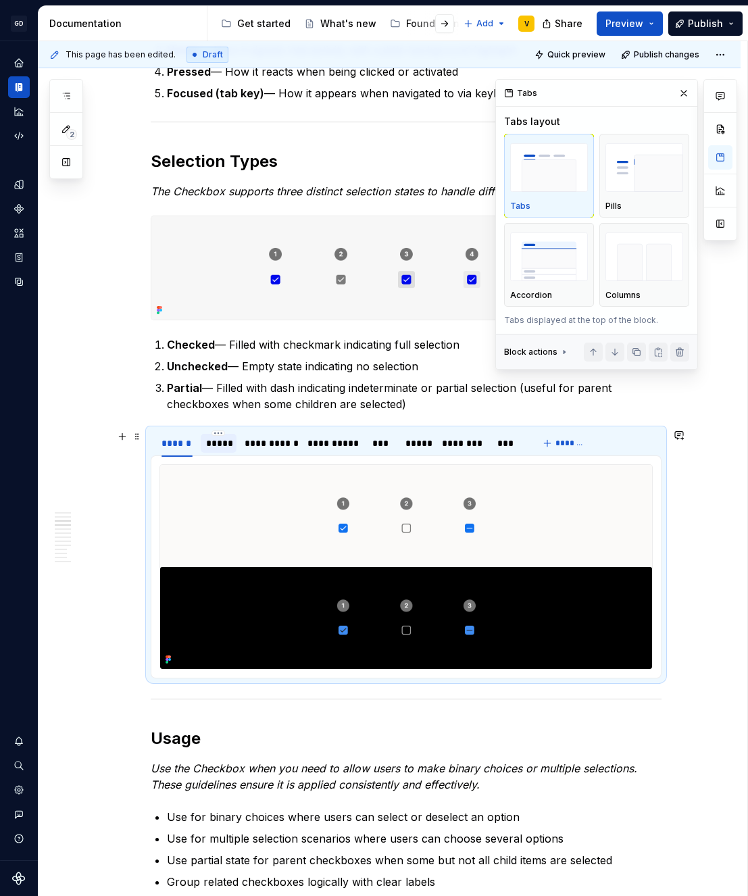
click at [222, 452] on div "*****" at bounding box center [219, 443] width 36 height 19
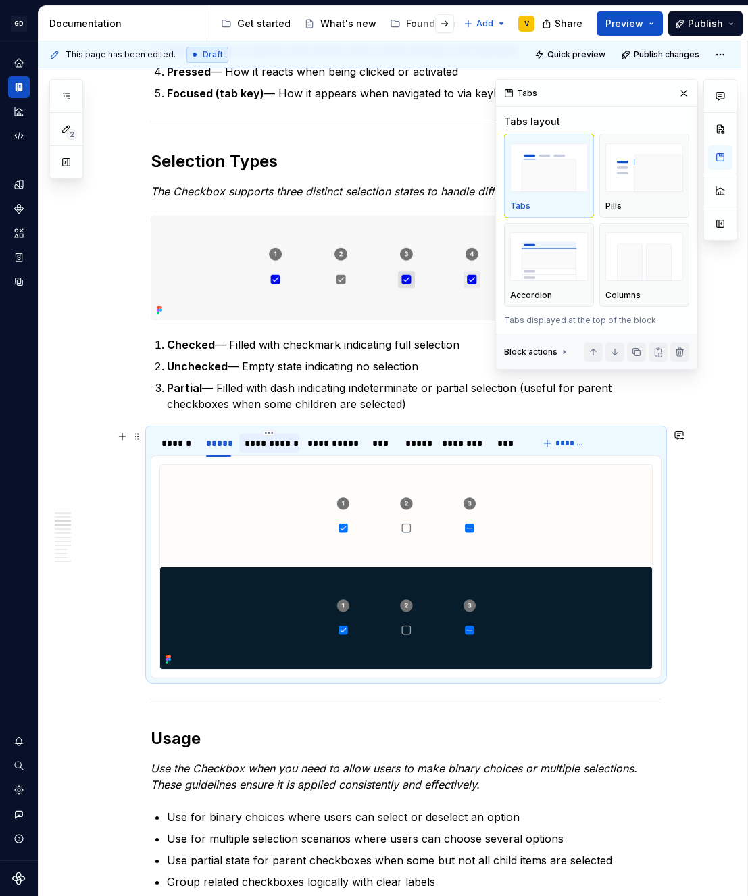
click at [254, 450] on div "**********" at bounding box center [269, 443] width 60 height 19
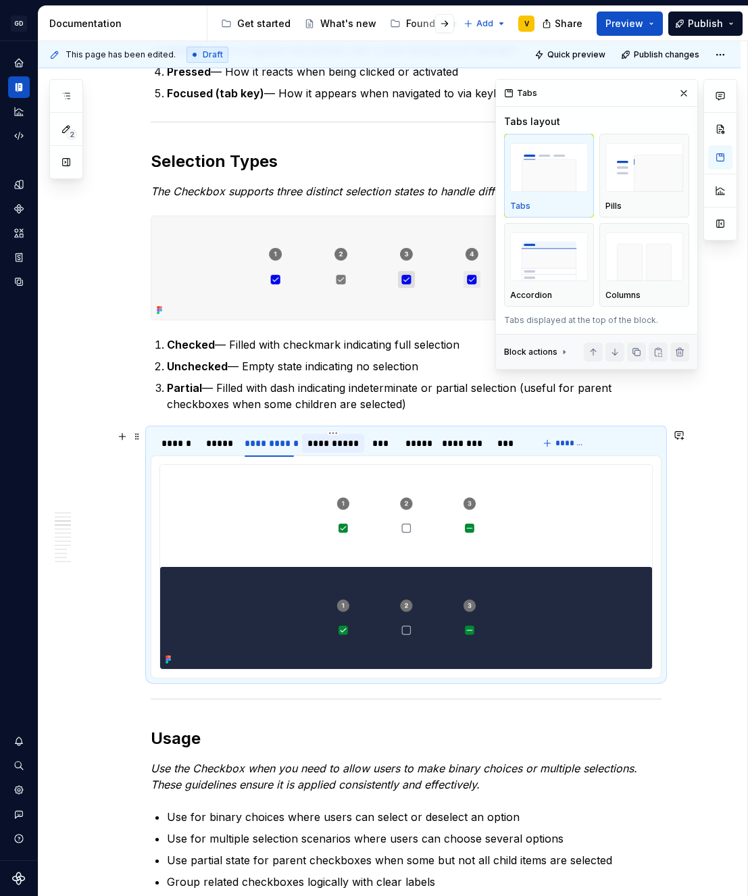
click at [329, 450] on div "**********" at bounding box center [333, 443] width 62 height 19
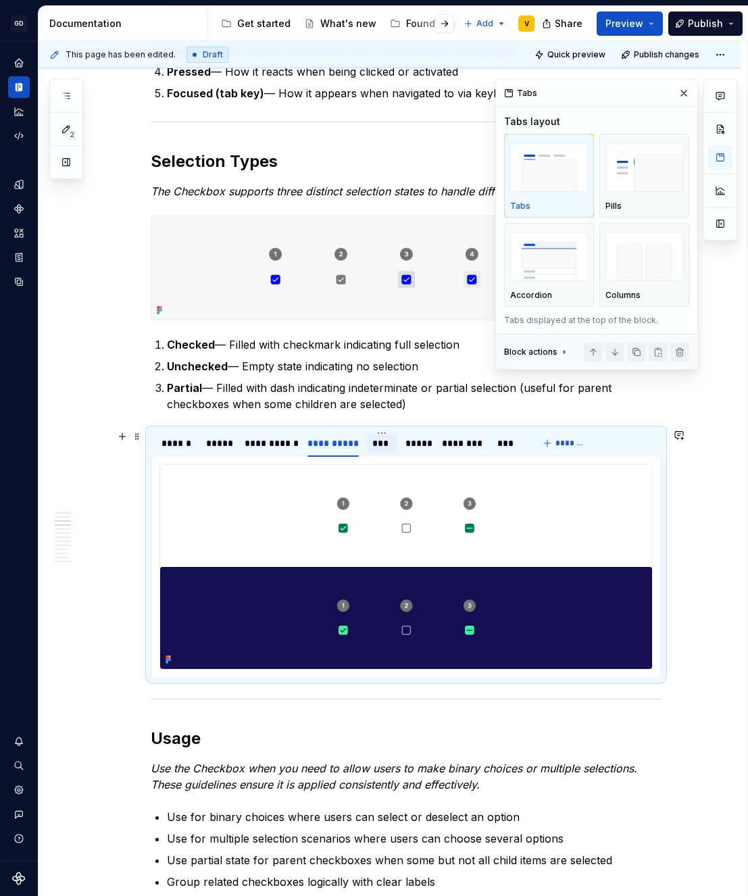
click at [383, 447] on div "***" at bounding box center [382, 444] width 20 height 14
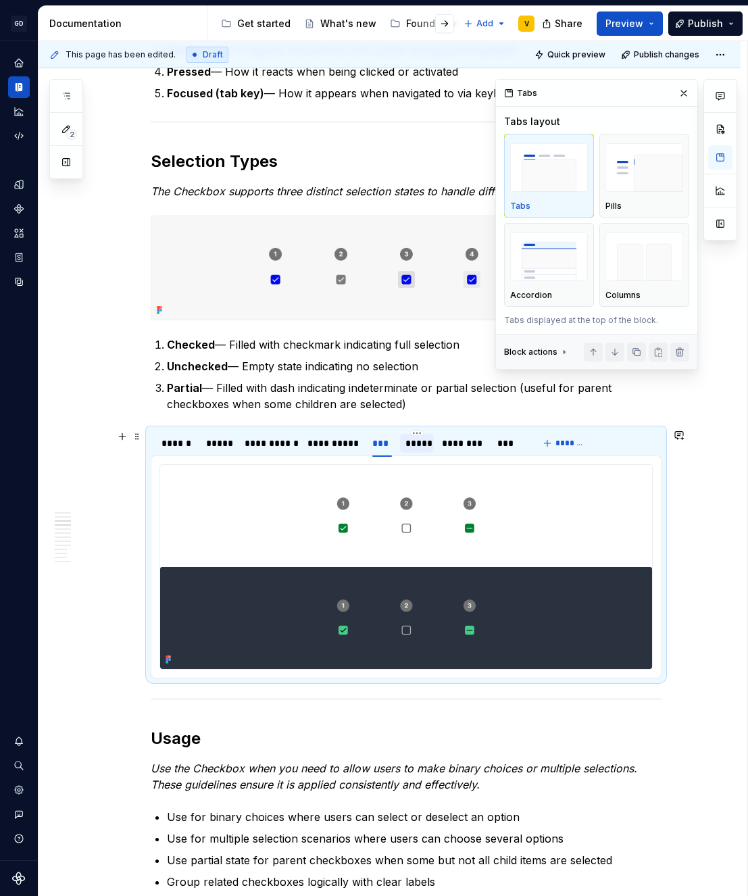
click at [430, 445] on div "*****" at bounding box center [417, 443] width 34 height 19
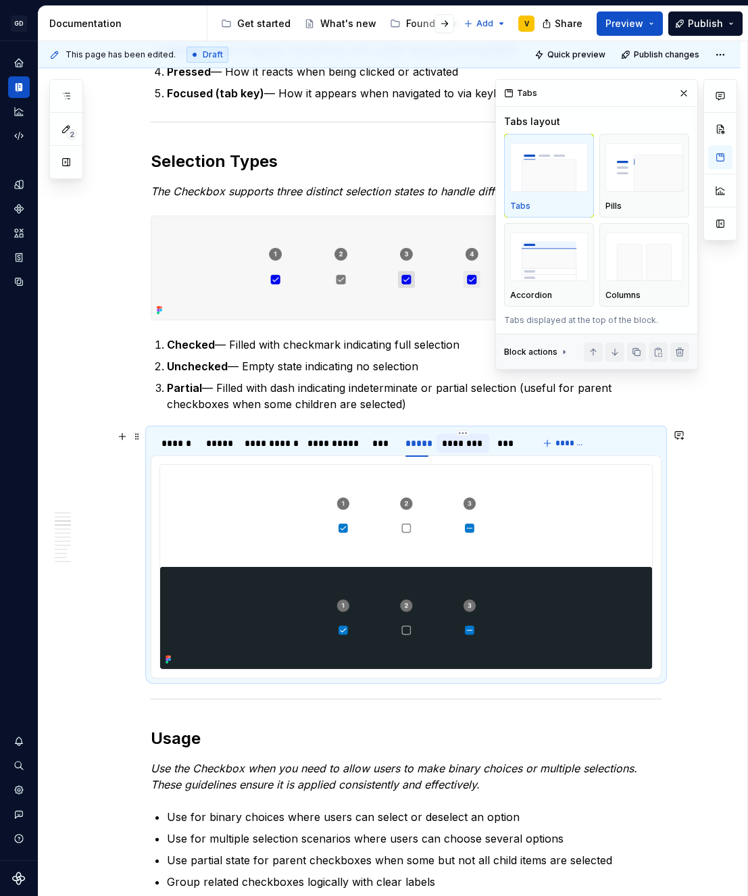
click at [460, 446] on div "********" at bounding box center [463, 444] width 42 height 14
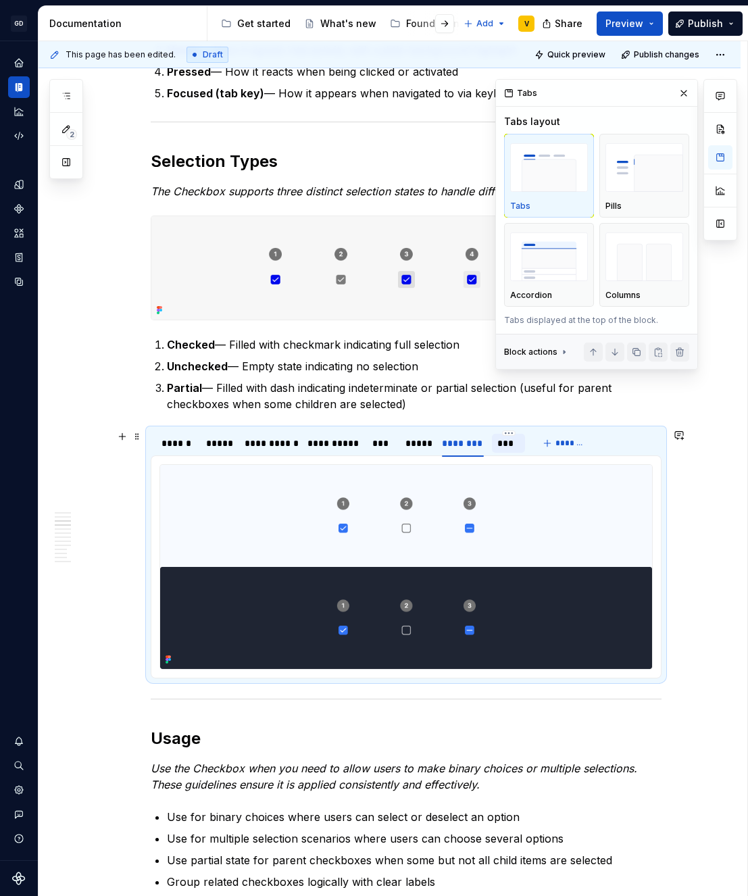
click at [499, 446] on div "***" at bounding box center [508, 444] width 22 height 14
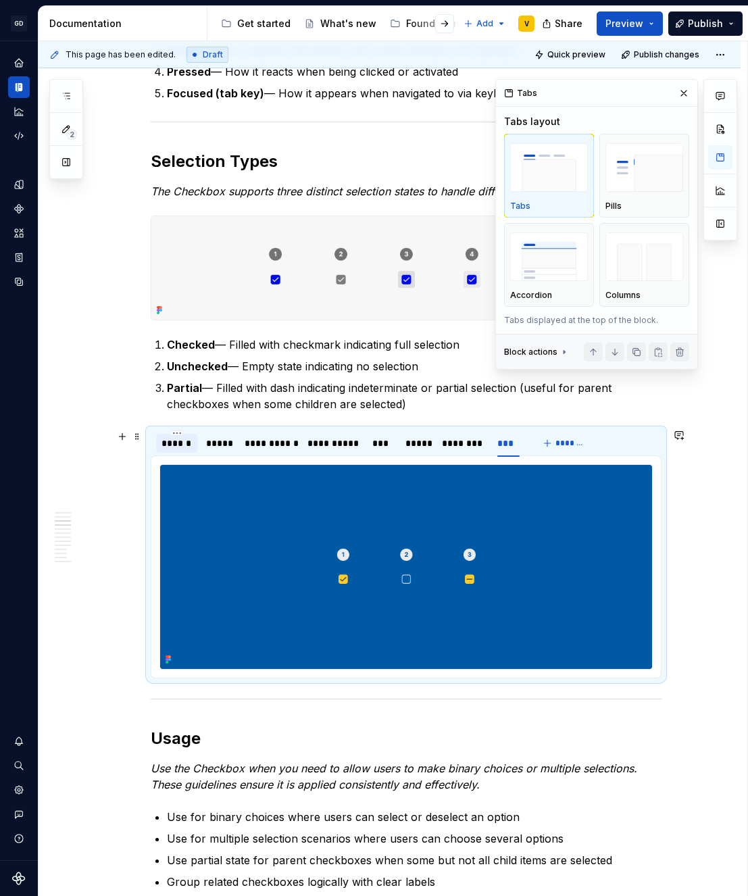
click at [182, 443] on div "******" at bounding box center [177, 444] width 31 height 14
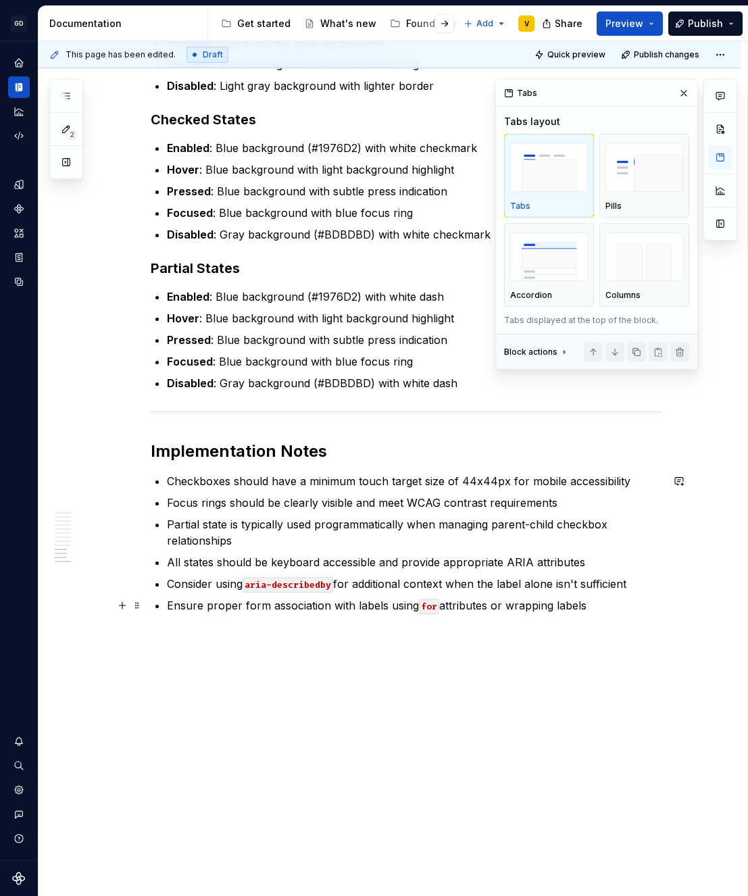
scroll to position [2812, 0]
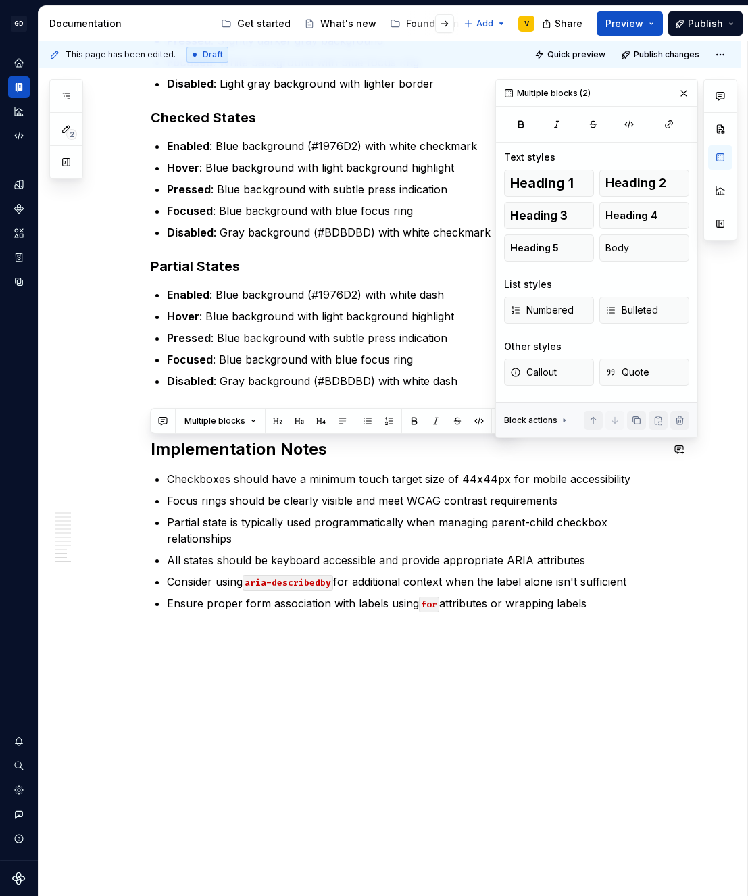
drag, startPoint x: 599, startPoint y: 608, endPoint x: 168, endPoint y: 417, distance: 471.5
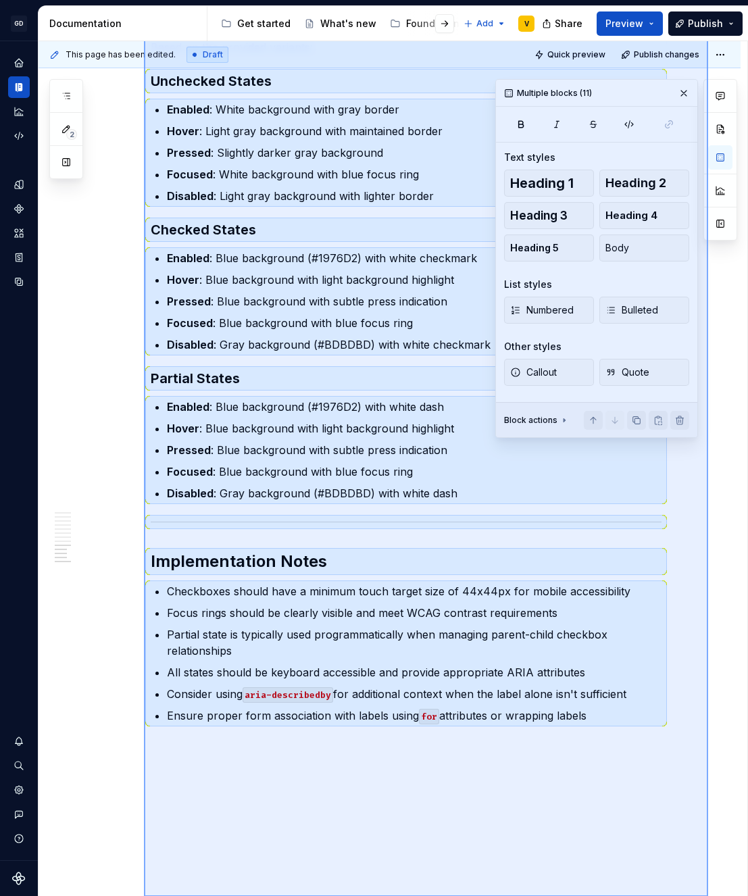
scroll to position [2710, 0]
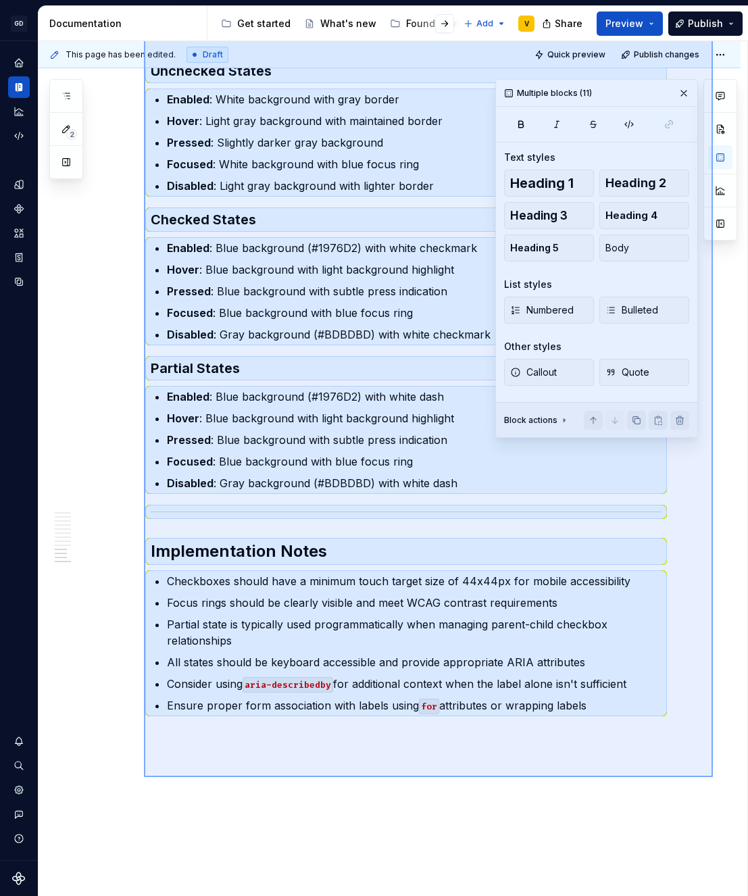
drag, startPoint x: 144, startPoint y: 199, endPoint x: 713, endPoint y: 777, distance: 811.6
click at [713, 777] on div "This page has been edited. Draft Quick preview Publish changes Checkbox The Che…" at bounding box center [393, 469] width 709 height 856
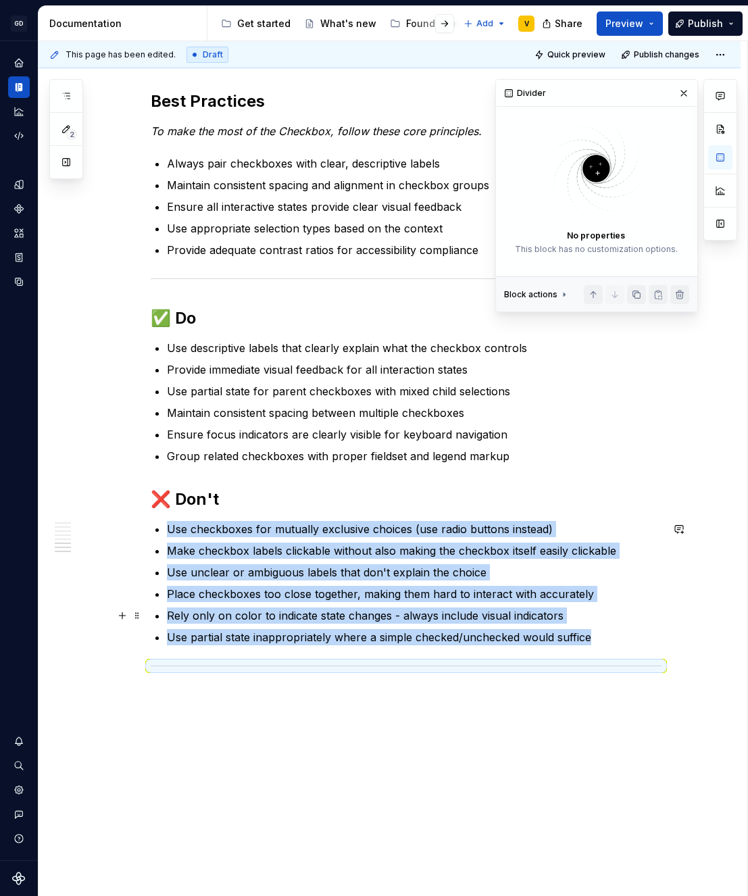
scroll to position [1960, 0]
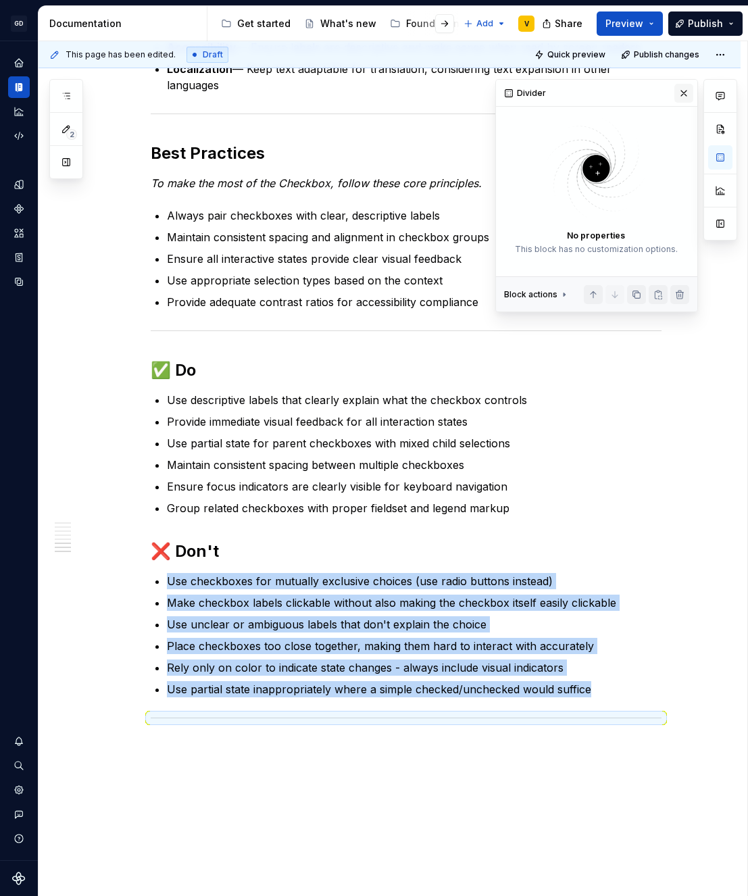
click at [686, 91] on button "button" at bounding box center [684, 93] width 19 height 19
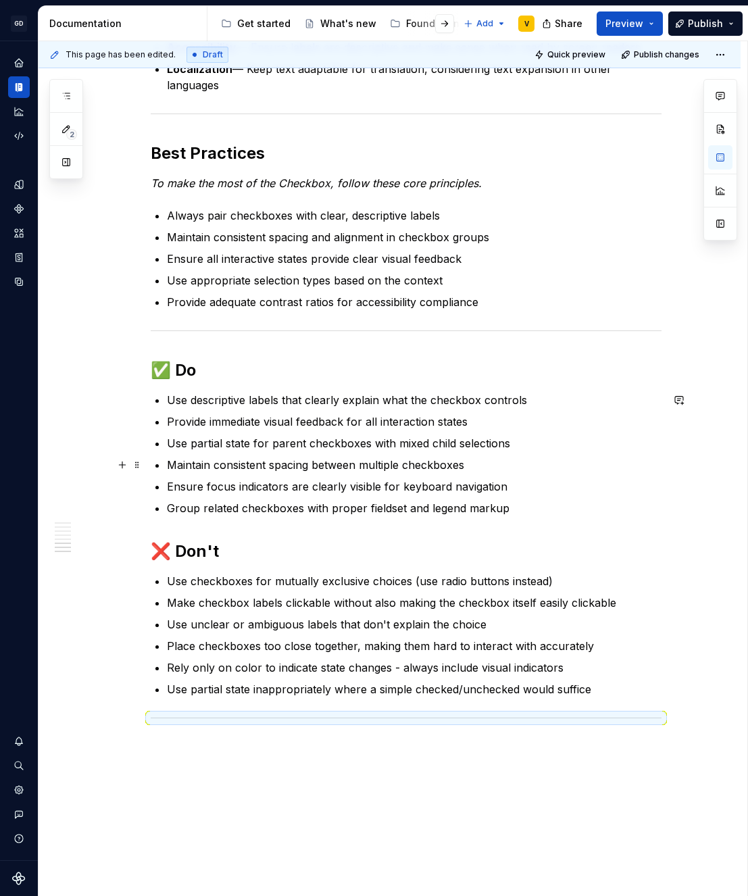
click at [582, 474] on ul "Use descriptive labels that clearly explain what the checkbox controls Provide …" at bounding box center [414, 454] width 495 height 124
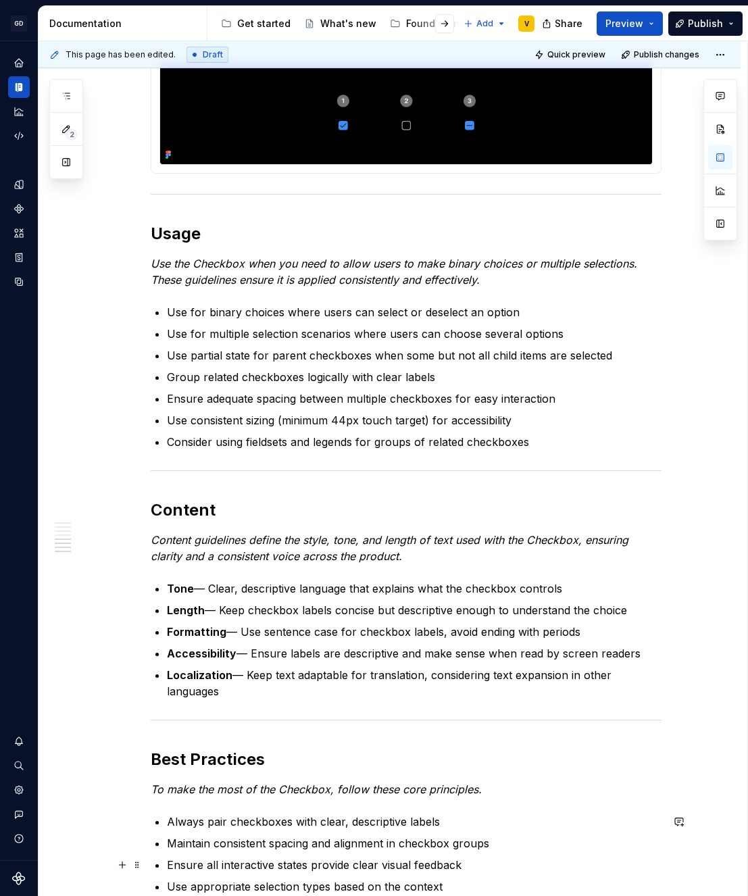
scroll to position [2016, 0]
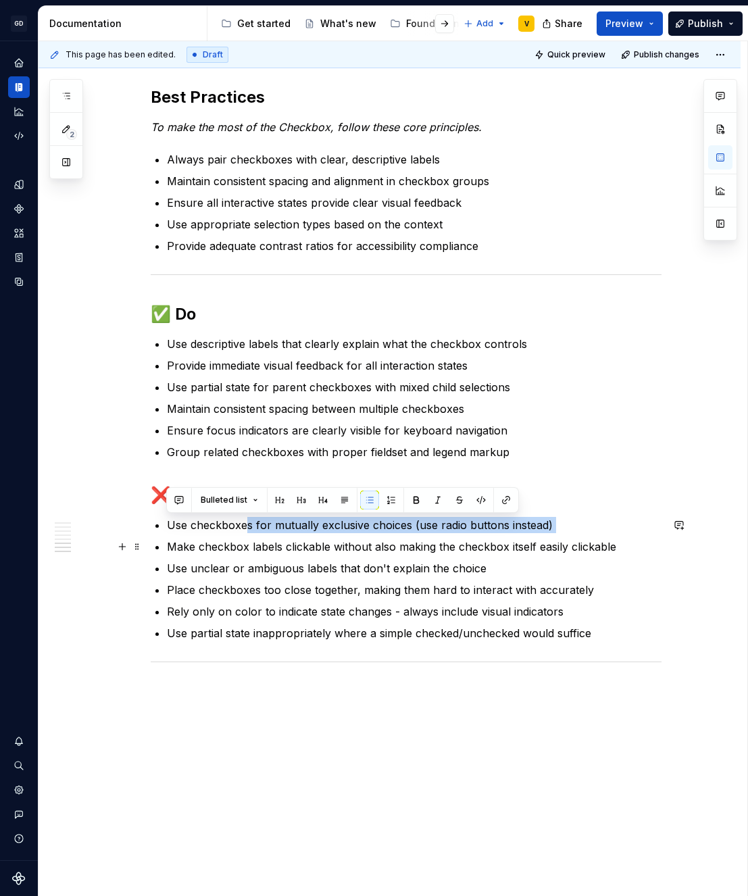
drag, startPoint x: 247, startPoint y: 527, endPoint x: 387, endPoint y: 535, distance: 140.1
click at [387, 535] on ul "Use checkboxes for mutually exclusive choices (use radio buttons instead) Make …" at bounding box center [414, 579] width 495 height 124
click at [437, 519] on p "Use checkboxes for mutually exclusive choices (use radio buttons instead)" at bounding box center [414, 525] width 495 height 16
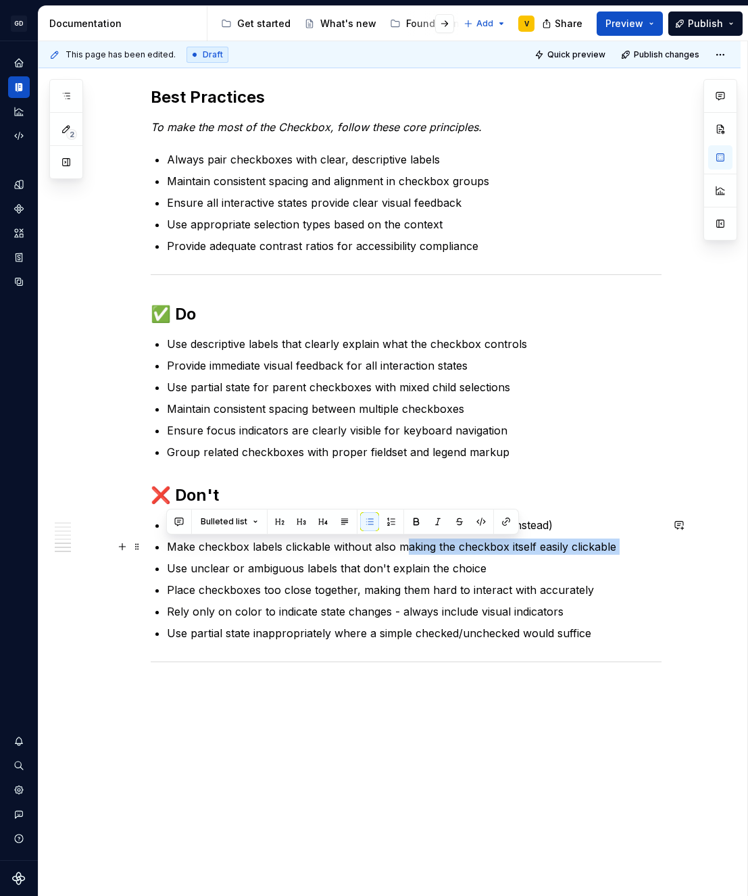
drag, startPoint x: 268, startPoint y: 559, endPoint x: 404, endPoint y: 551, distance: 136.1
click at [404, 551] on ul "Use checkboxes for mutually exclusive choices (use radio buttons instead) Make …" at bounding box center [414, 579] width 495 height 124
click at [402, 551] on p "Make checkbox labels clickable without also making the checkbox itself easily c…" at bounding box center [414, 547] width 495 height 16
drag, startPoint x: 384, startPoint y: 550, endPoint x: 614, endPoint y: 552, distance: 230.5
click at [614, 552] on p "Make checkbox labels clickable without also making the checkbox itself easily c…" at bounding box center [414, 547] width 495 height 16
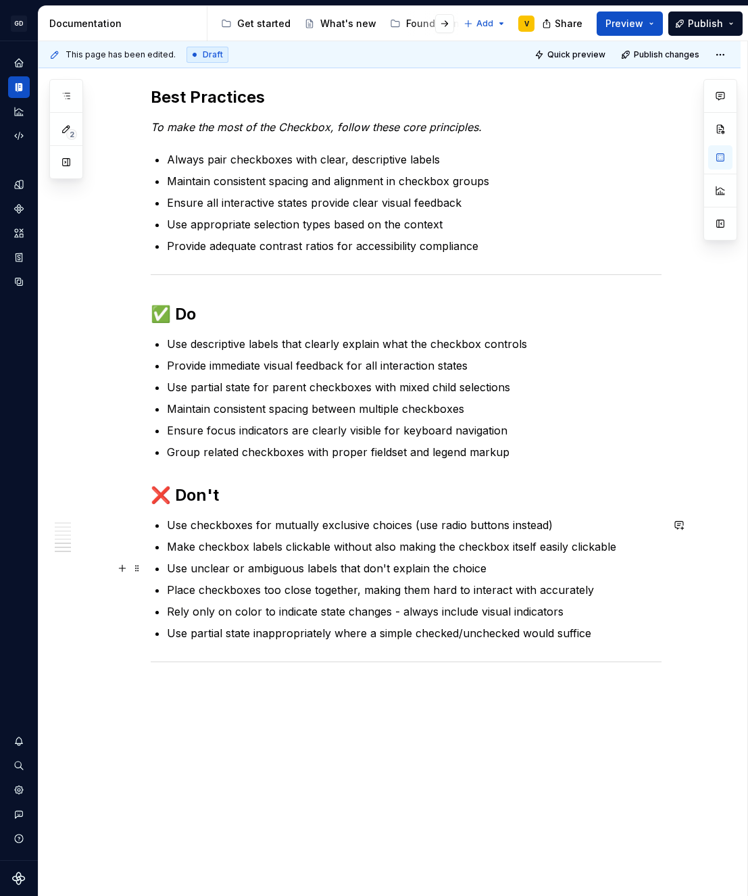
click at [618, 562] on p "Use unclear or ambiguous labels that don't explain the choice" at bounding box center [414, 568] width 495 height 16
type textarea "*"
